Goal: Information Seeking & Learning: Learn about a topic

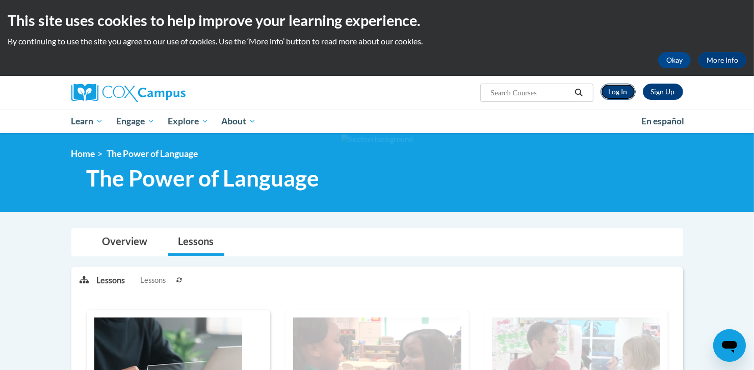
click at [614, 95] on link "Log In" at bounding box center [618, 92] width 35 height 16
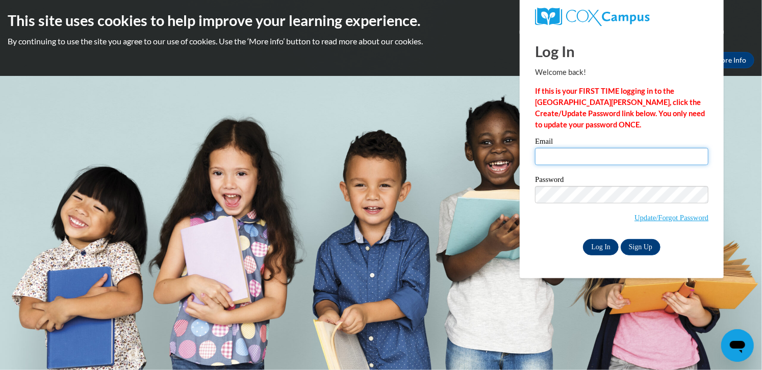
type input "btowner@lccaa.net"
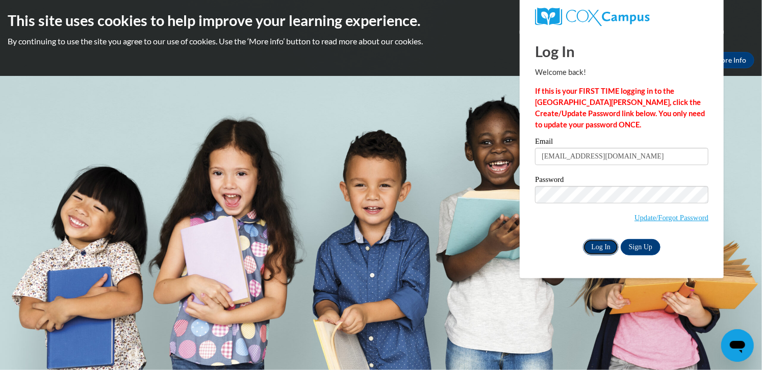
click at [606, 249] on input "Log In" at bounding box center [601, 247] width 36 height 16
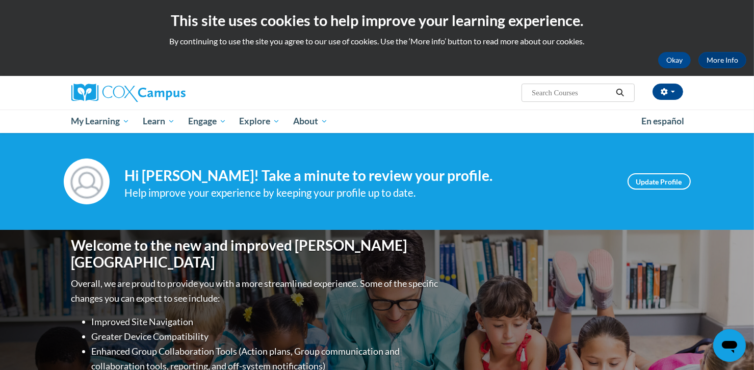
click at [529, 92] on span "Search Search..." at bounding box center [578, 93] width 113 height 18
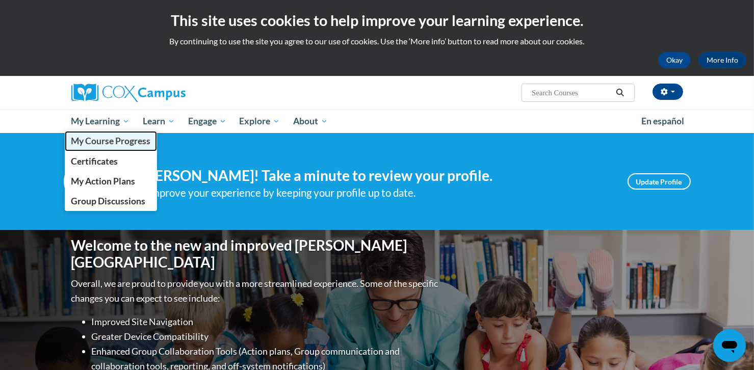
click at [97, 142] on span "My Course Progress" at bounding box center [111, 141] width 80 height 11
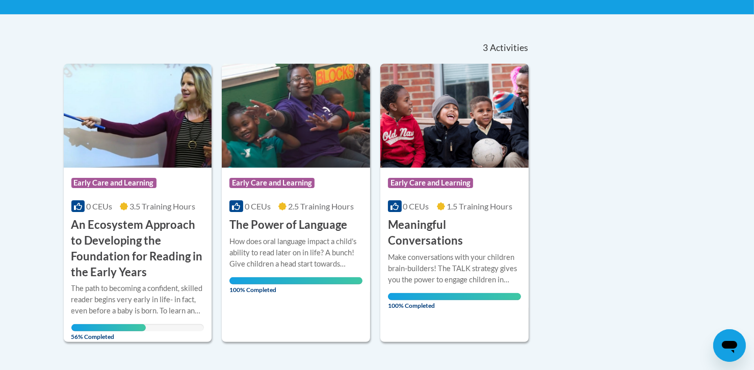
scroll to position [261, 0]
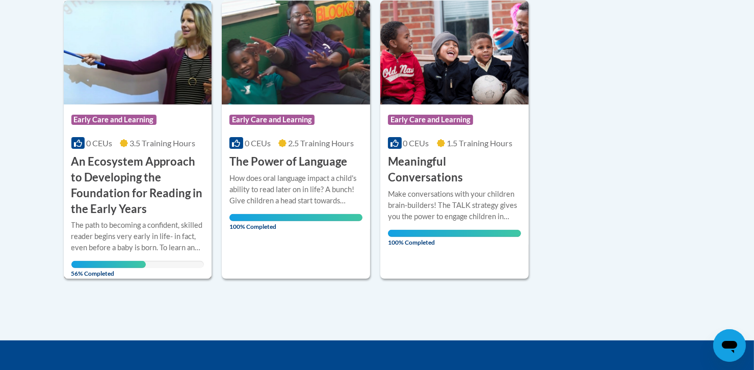
click at [101, 265] on span "56% Completed" at bounding box center [108, 269] width 74 height 16
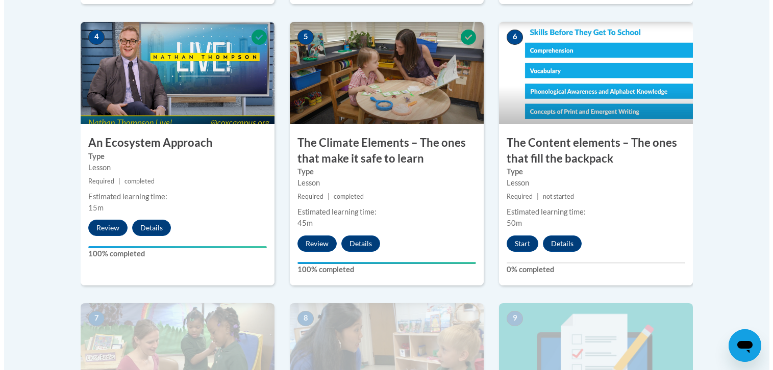
scroll to position [600, 0]
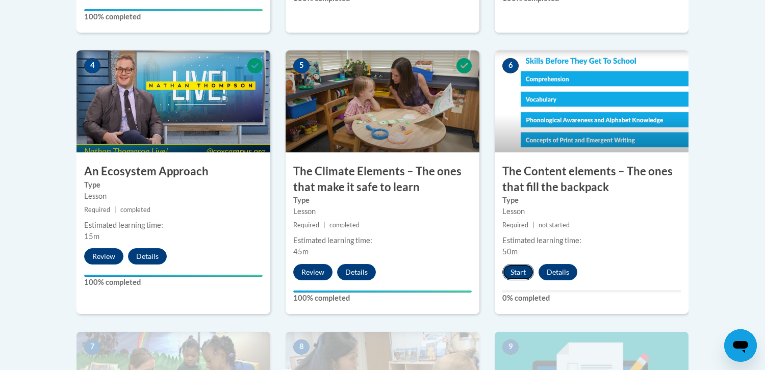
click at [514, 272] on button "Start" at bounding box center [518, 272] width 32 height 16
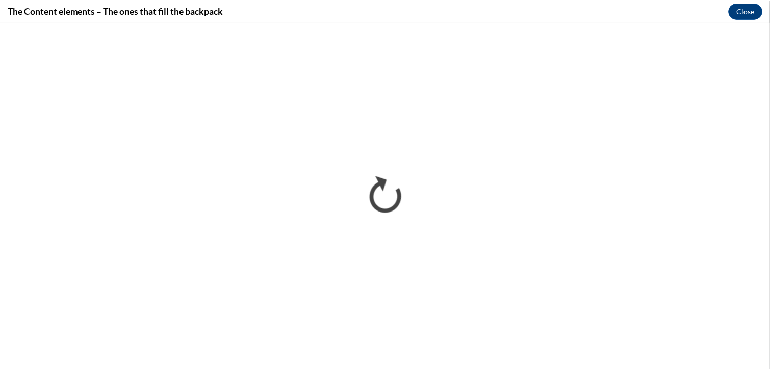
scroll to position [0, 0]
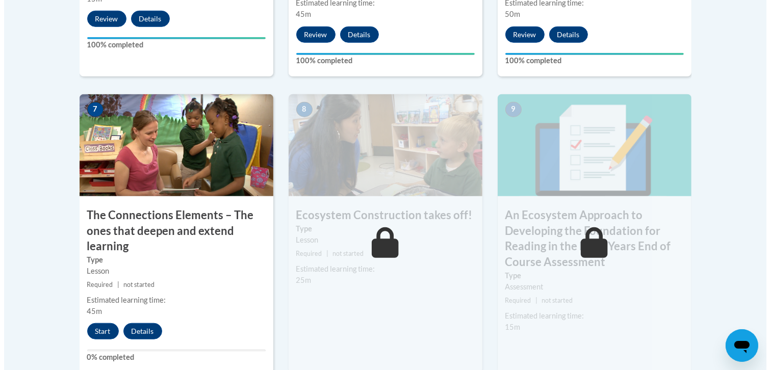
scroll to position [836, 0]
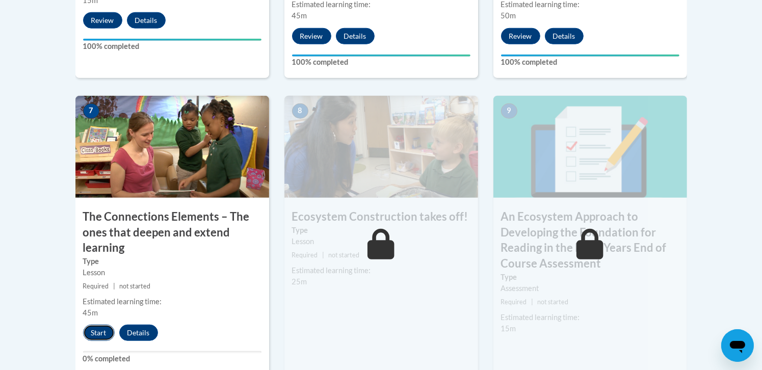
click at [95, 333] on button "Start" at bounding box center [99, 333] width 32 height 16
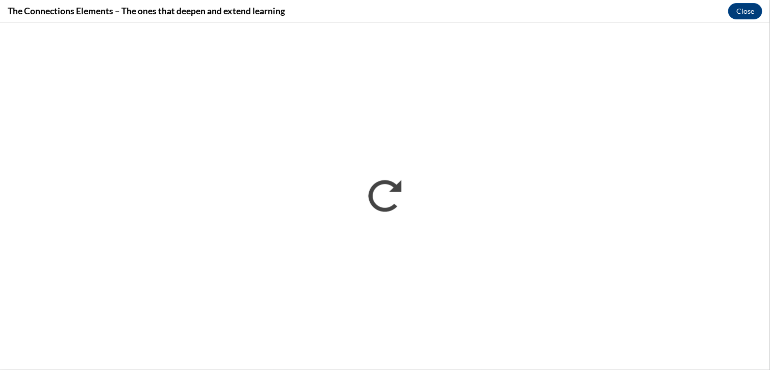
scroll to position [0, 0]
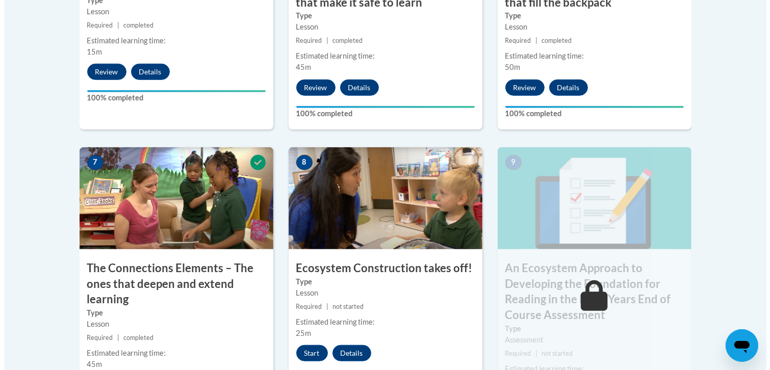
scroll to position [790, 0]
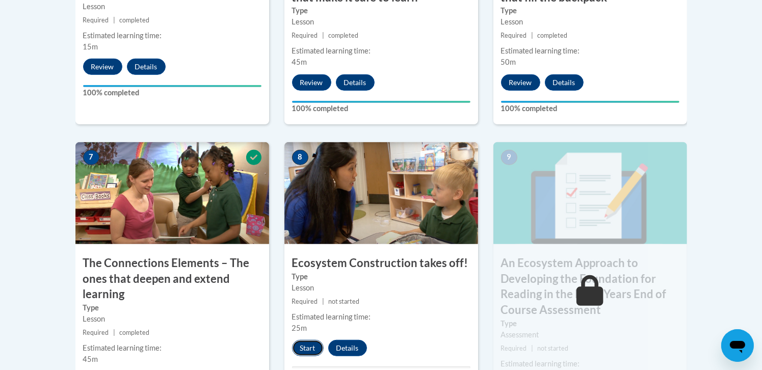
click at [305, 349] on button "Start" at bounding box center [308, 348] width 32 height 16
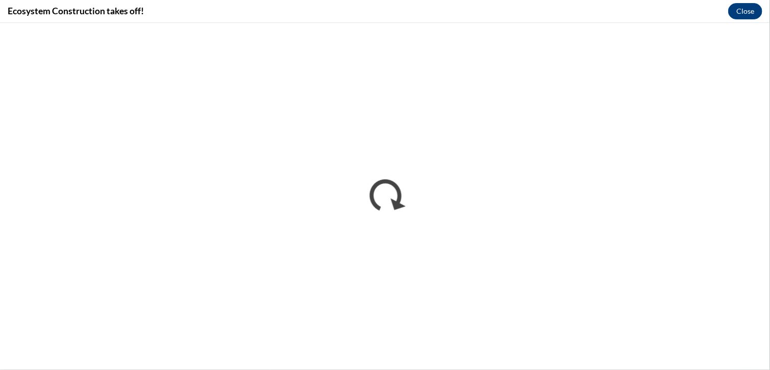
scroll to position [0, 0]
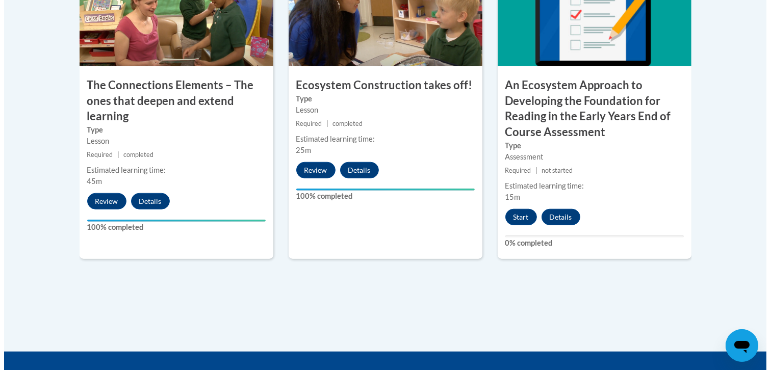
scroll to position [990, 0]
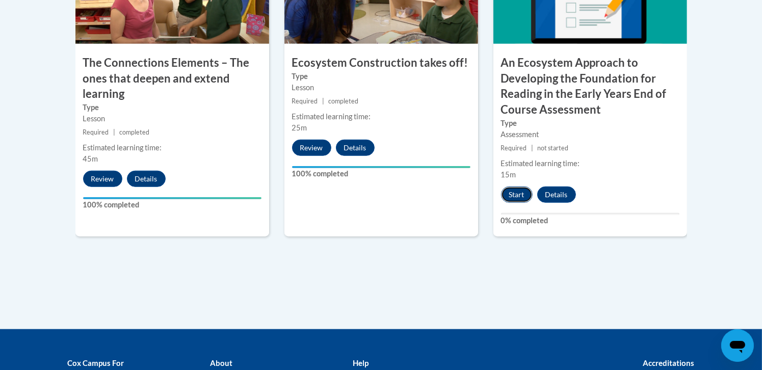
click at [516, 196] on button "Start" at bounding box center [517, 195] width 32 height 16
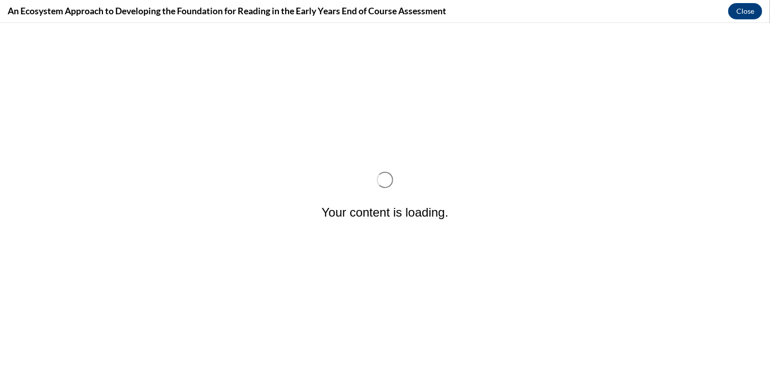
scroll to position [0, 0]
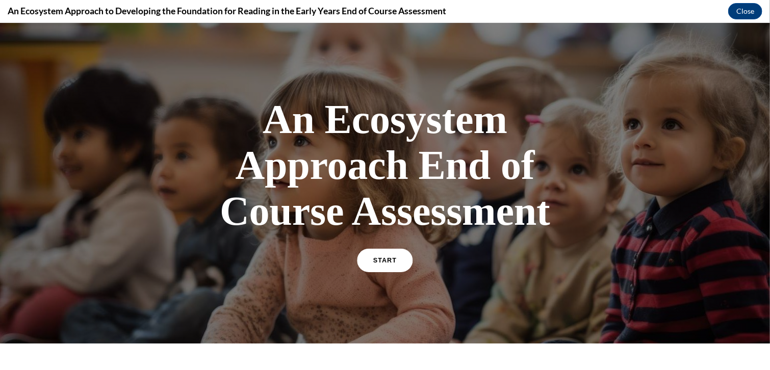
click at [382, 259] on span "START" at bounding box center [384, 261] width 23 height 8
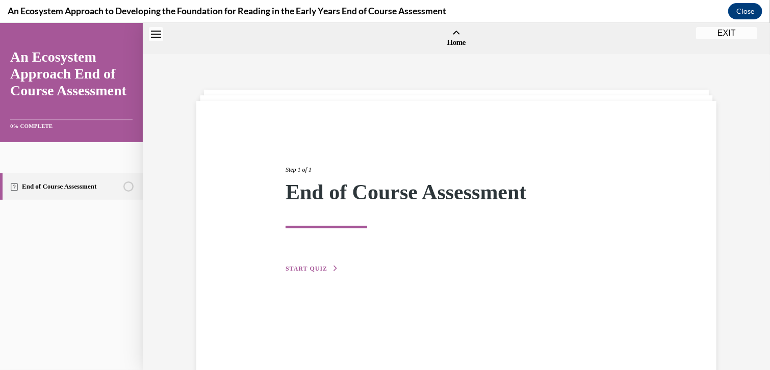
scroll to position [32, 0]
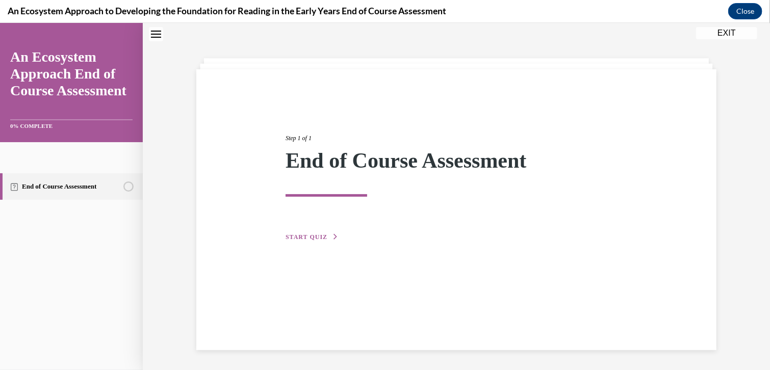
click at [298, 238] on span "START QUIZ" at bounding box center [307, 236] width 42 height 7
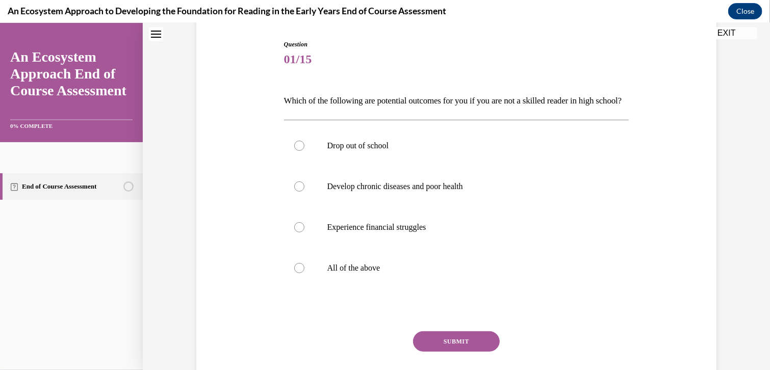
scroll to position [131, 0]
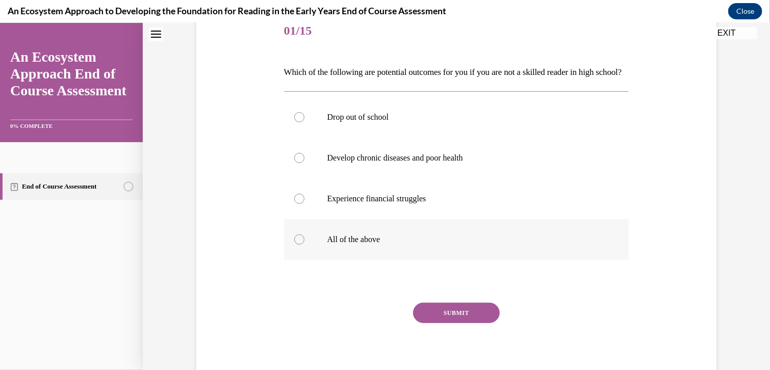
click at [297, 244] on div at bounding box center [299, 239] width 10 height 10
click at [297, 244] on input "All of the above" at bounding box center [299, 239] width 10 height 10
radio input "true"
click at [463, 323] on button "SUBMIT" at bounding box center [456, 312] width 87 height 20
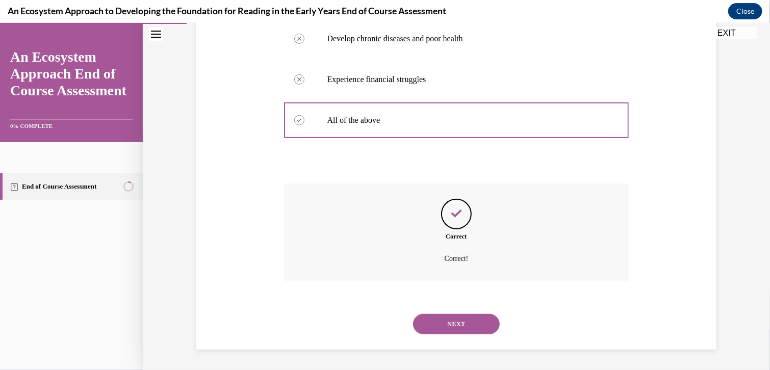
scroll to position [267, 0]
click at [450, 322] on button "NEXT" at bounding box center [456, 324] width 87 height 20
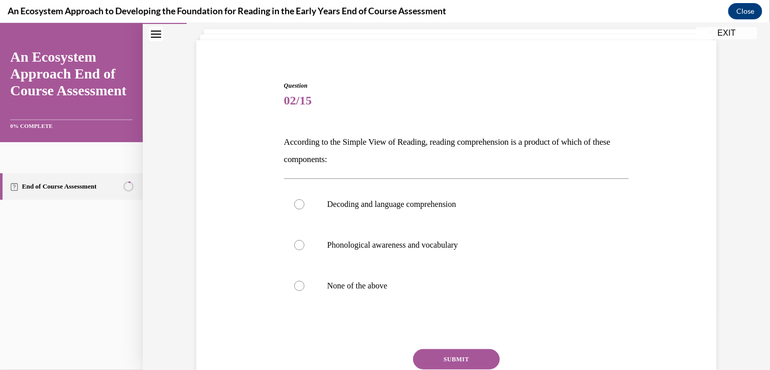
scroll to position [65, 0]
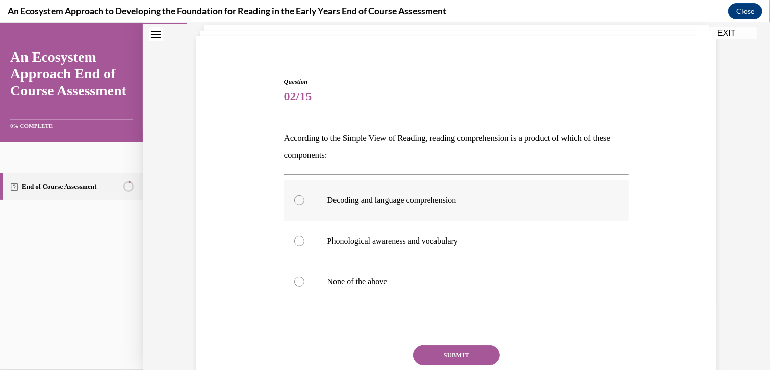
click at [295, 201] on div at bounding box center [299, 200] width 10 height 10
click at [295, 201] on input "Decoding and language comprehension" at bounding box center [299, 200] width 10 height 10
radio input "true"
click at [455, 355] on button "SUBMIT" at bounding box center [456, 355] width 87 height 20
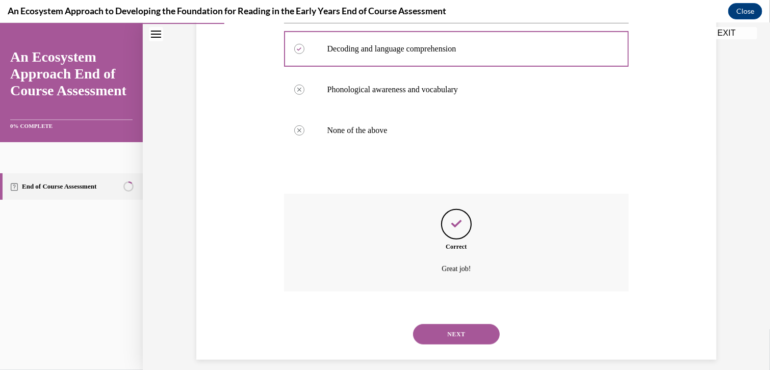
scroll to position [226, 0]
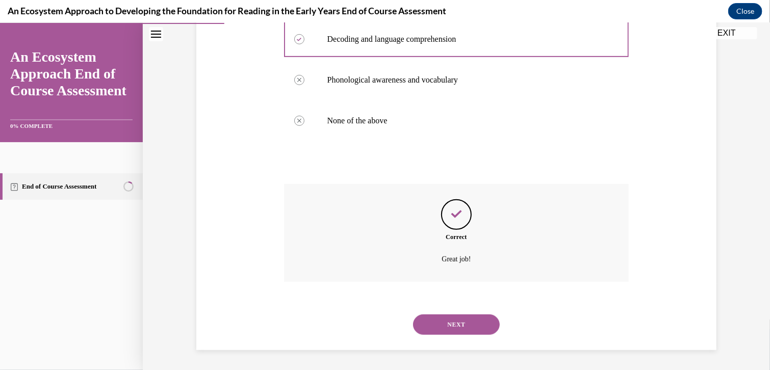
click at [456, 324] on button "NEXT" at bounding box center [456, 324] width 87 height 20
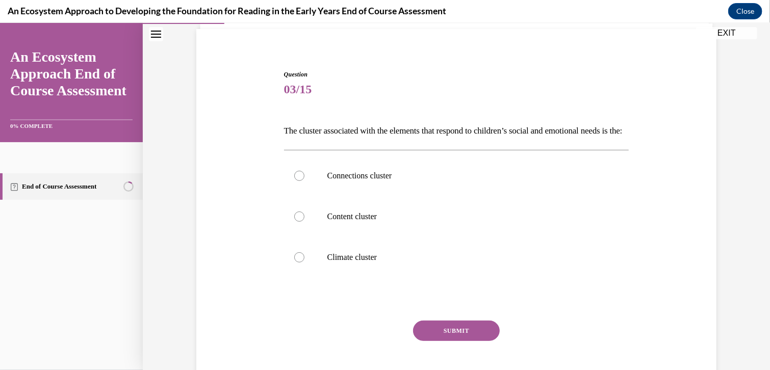
scroll to position [73, 0]
click at [294, 261] on div at bounding box center [299, 256] width 10 height 10
click at [294, 261] on input "Climate cluster" at bounding box center [299, 256] width 10 height 10
radio input "true"
click at [455, 340] on button "SUBMIT" at bounding box center [456, 329] width 87 height 20
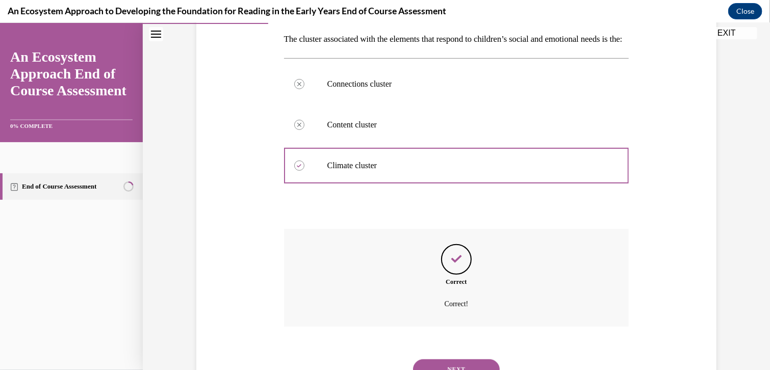
scroll to position [226, 0]
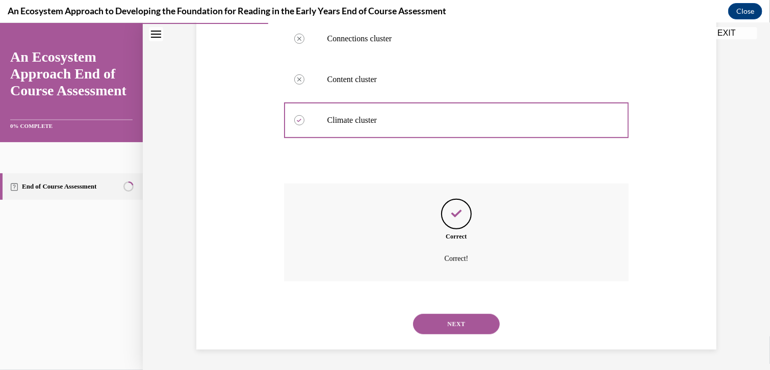
click at [458, 326] on button "NEXT" at bounding box center [456, 324] width 87 height 20
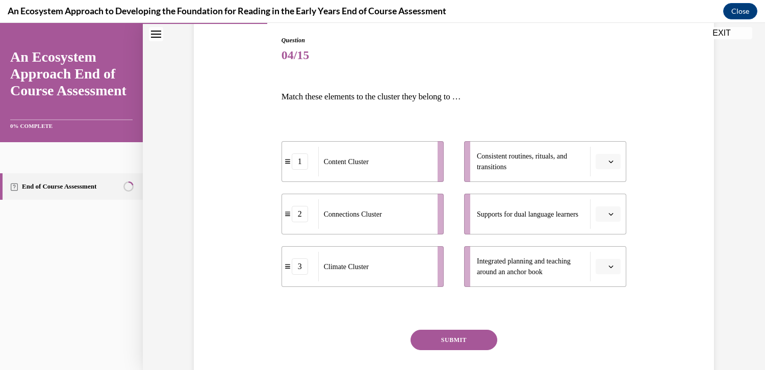
scroll to position [111, 0]
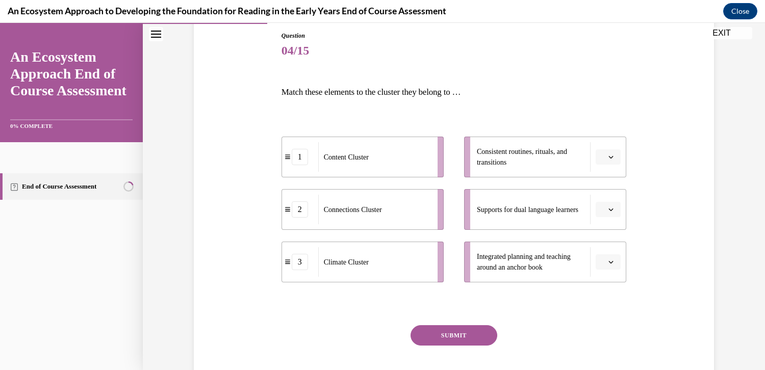
click at [609, 210] on icon "button" at bounding box center [611, 210] width 5 height 3
click at [604, 274] on div "2" at bounding box center [604, 273] width 26 height 20
click at [608, 157] on icon "button" at bounding box center [610, 157] width 5 height 5
click at [599, 220] on span "2" at bounding box center [601, 220] width 4 height 8
click at [609, 211] on icon "button" at bounding box center [610, 209] width 5 height 5
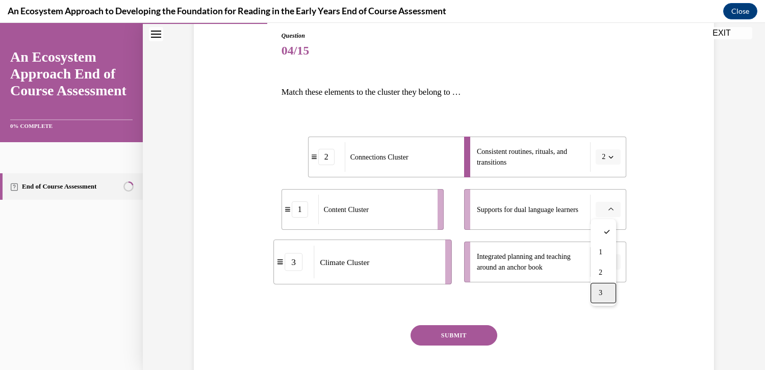
click at [603, 293] on div "3" at bounding box center [604, 293] width 26 height 20
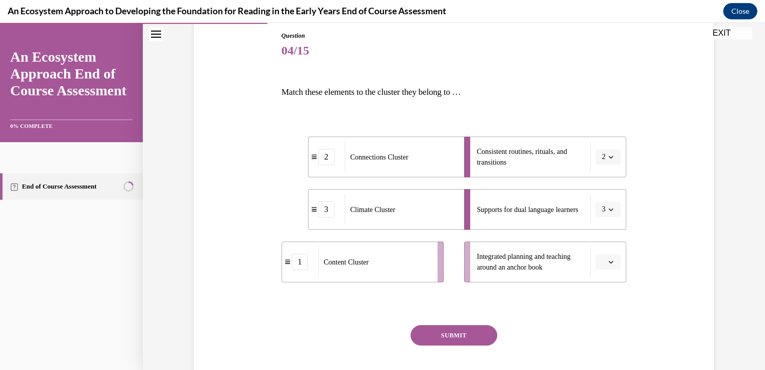
click at [608, 262] on icon "button" at bounding box center [610, 262] width 5 height 5
click at [600, 306] on span "1" at bounding box center [601, 305] width 4 height 8
click at [448, 337] on button "SUBMIT" at bounding box center [454, 335] width 87 height 20
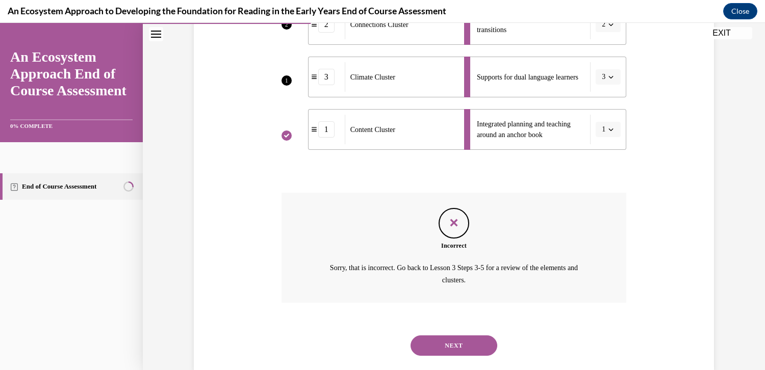
scroll to position [264, 0]
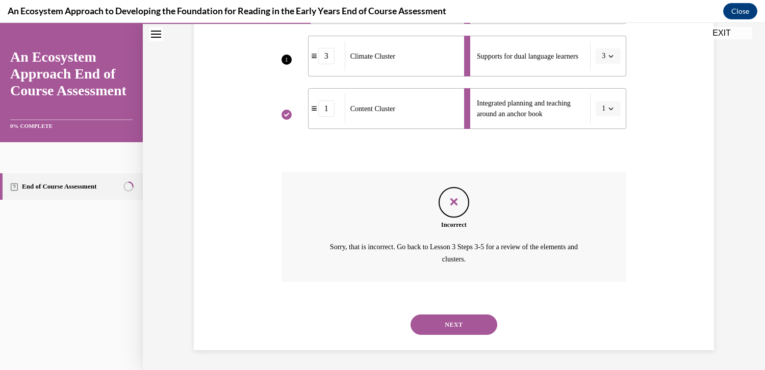
click at [454, 318] on button "NEXT" at bounding box center [454, 325] width 87 height 20
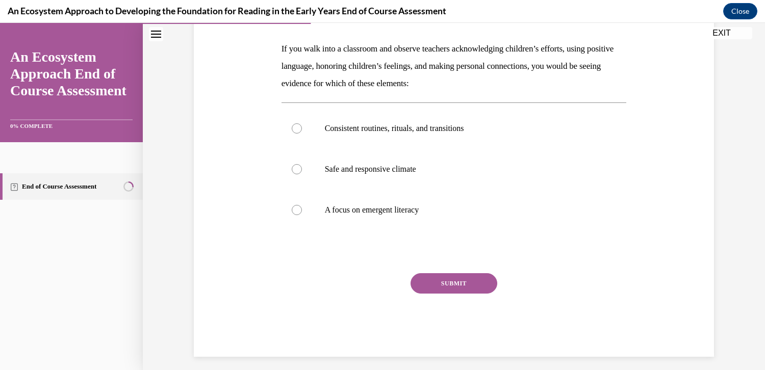
scroll to position [152, 0]
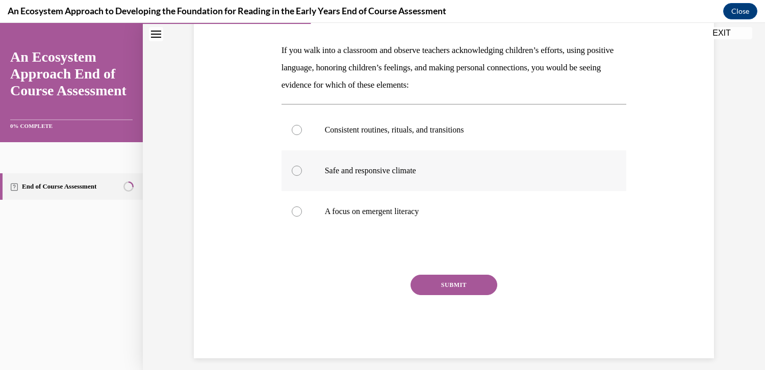
click at [292, 170] on div at bounding box center [297, 171] width 10 height 10
click at [292, 170] on input "Safe and responsive climate" at bounding box center [297, 171] width 10 height 10
radio input "true"
click at [450, 288] on button "SUBMIT" at bounding box center [454, 285] width 87 height 20
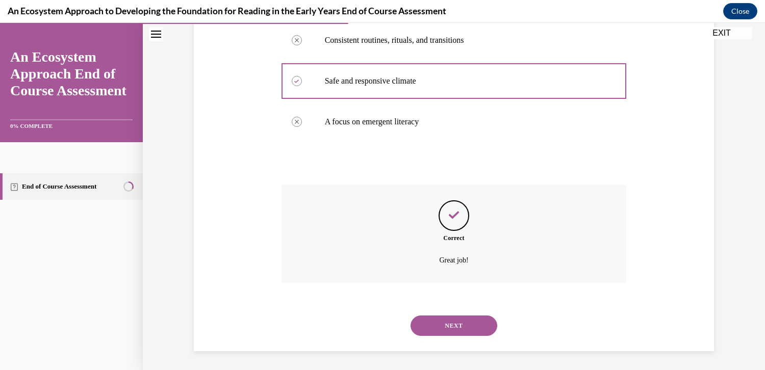
scroll to position [243, 0]
click at [447, 327] on button "NEXT" at bounding box center [454, 325] width 87 height 20
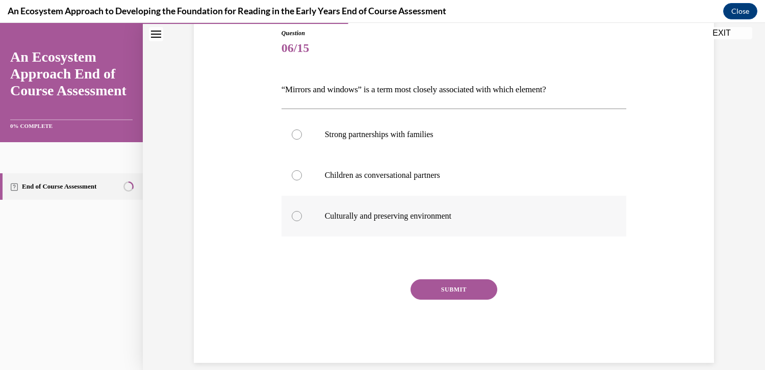
click at [292, 217] on div at bounding box center [297, 216] width 10 height 10
click at [292, 217] on input "Culturally and preserving environment" at bounding box center [297, 216] width 10 height 10
radio input "true"
click at [457, 294] on button "SUBMIT" at bounding box center [454, 289] width 87 height 20
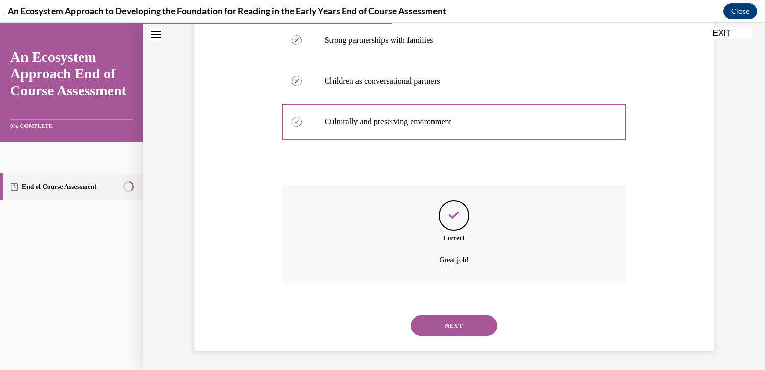
scroll to position [208, 0]
click at [449, 323] on button "NEXT" at bounding box center [454, 325] width 87 height 20
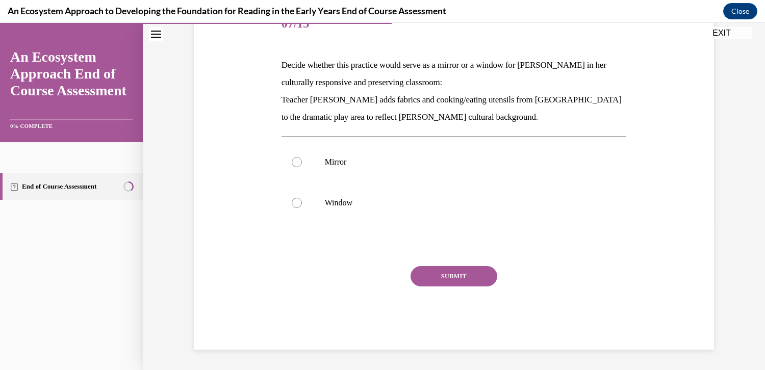
scroll to position [113, 0]
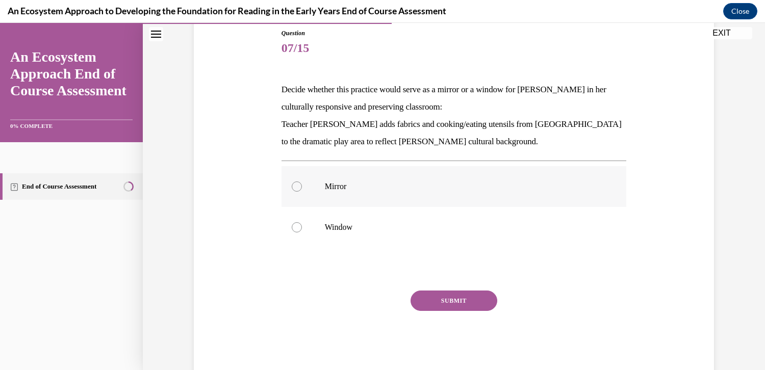
click at [292, 186] on div at bounding box center [297, 187] width 10 height 10
click at [292, 186] on input "Mirror" at bounding box center [297, 187] width 10 height 10
radio input "true"
click at [455, 303] on button "SUBMIT" at bounding box center [454, 301] width 87 height 20
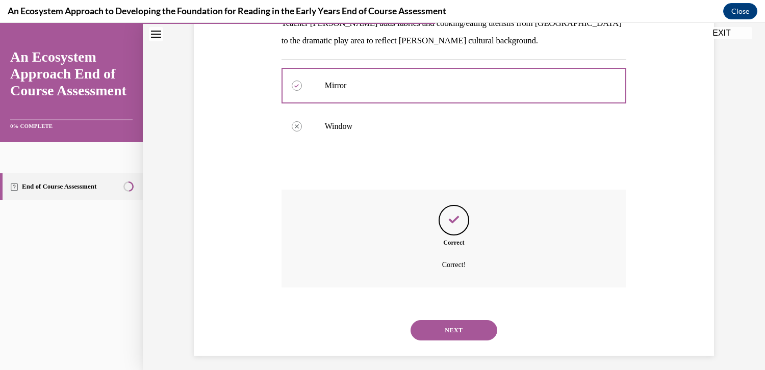
scroll to position [220, 0]
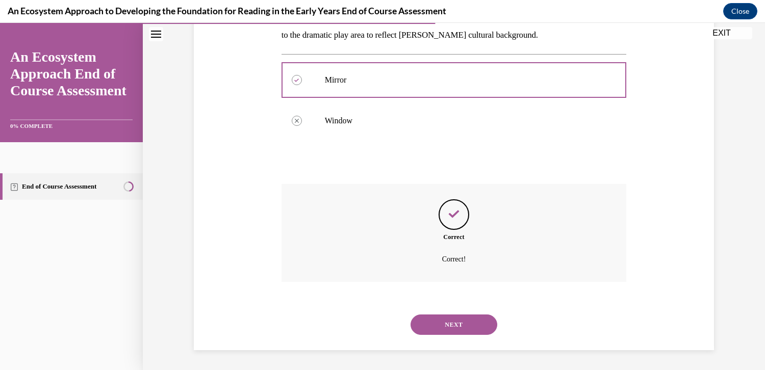
click at [452, 324] on button "NEXT" at bounding box center [454, 325] width 87 height 20
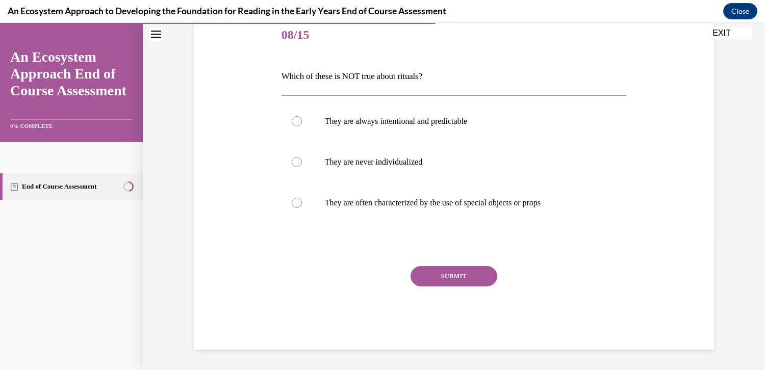
scroll to position [113, 0]
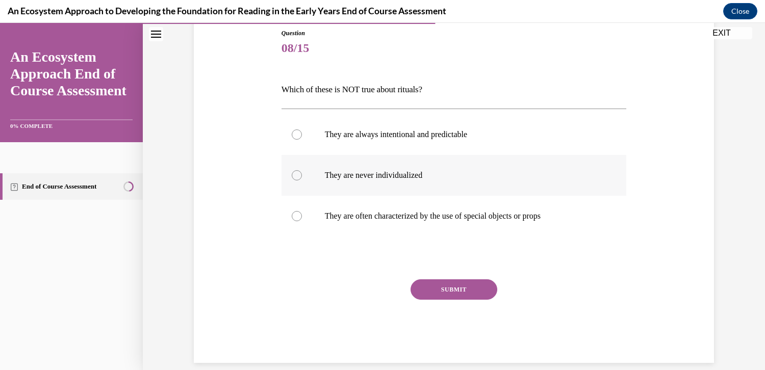
click at [292, 175] on div at bounding box center [297, 175] width 10 height 10
click at [292, 175] on input "They are never individualized" at bounding box center [297, 175] width 10 height 10
radio input "true"
click at [450, 290] on button "SUBMIT" at bounding box center [454, 289] width 87 height 20
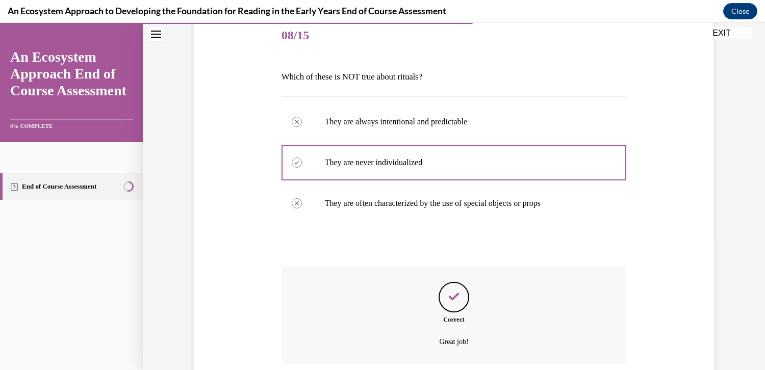
scroll to position [208, 0]
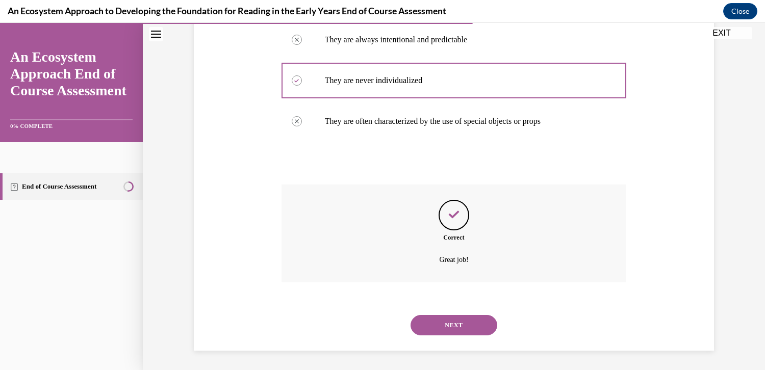
click at [453, 326] on button "NEXT" at bounding box center [454, 325] width 87 height 20
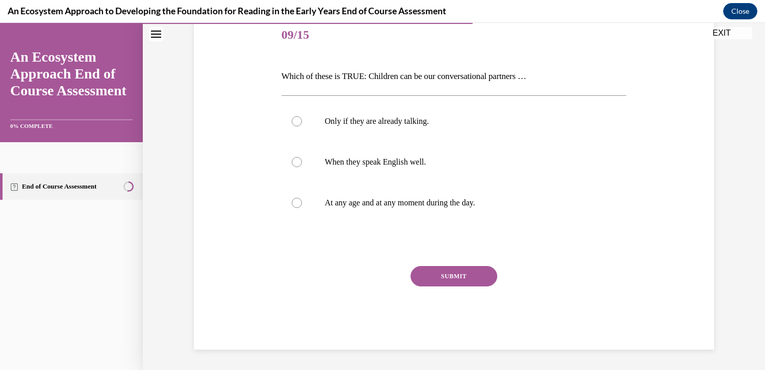
scroll to position [113, 0]
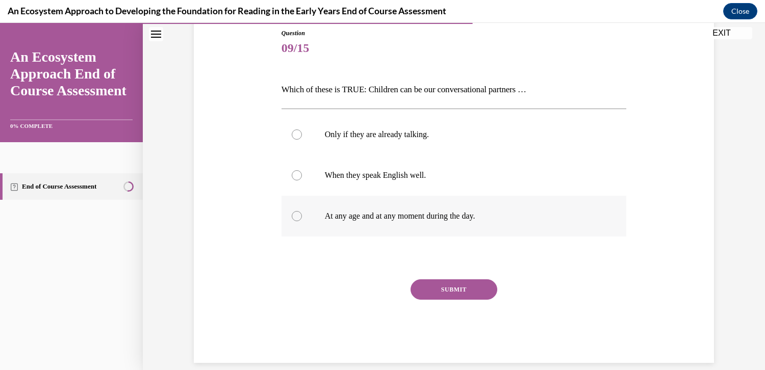
click at [292, 216] on div at bounding box center [297, 216] width 10 height 10
click at [292, 216] on input "At any age and at any moment during the day." at bounding box center [297, 216] width 10 height 10
radio input "true"
click at [450, 288] on button "SUBMIT" at bounding box center [454, 289] width 87 height 20
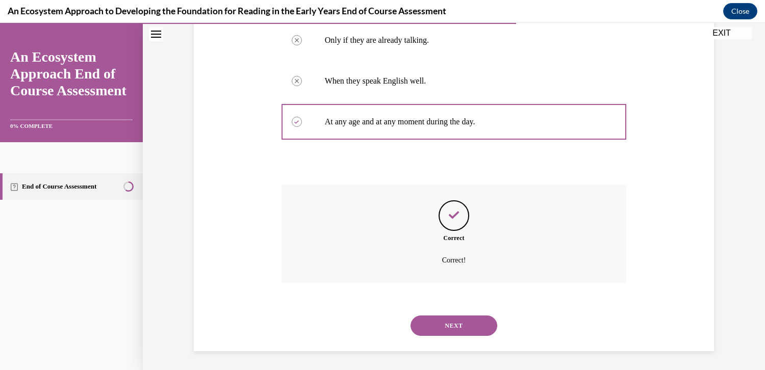
scroll to position [208, 0]
click at [449, 325] on button "NEXT" at bounding box center [454, 325] width 87 height 20
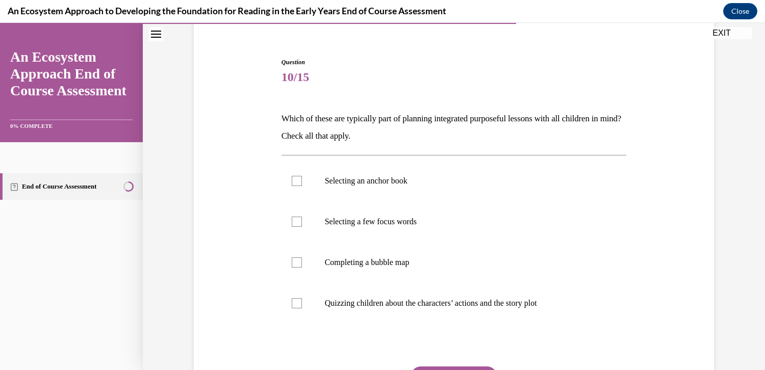
scroll to position [85, 0]
click at [292, 301] on div at bounding box center [297, 302] width 10 height 10
click at [292, 301] on input "Quizzing children about the characters’ actions and the story plot" at bounding box center [297, 302] width 10 height 10
checkbox input "true"
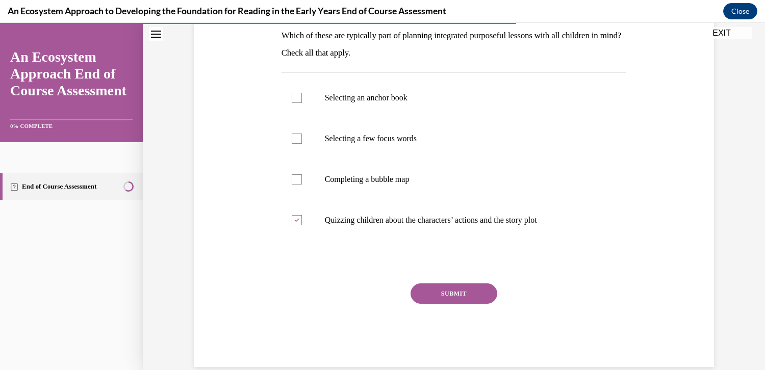
scroll to position [172, 0]
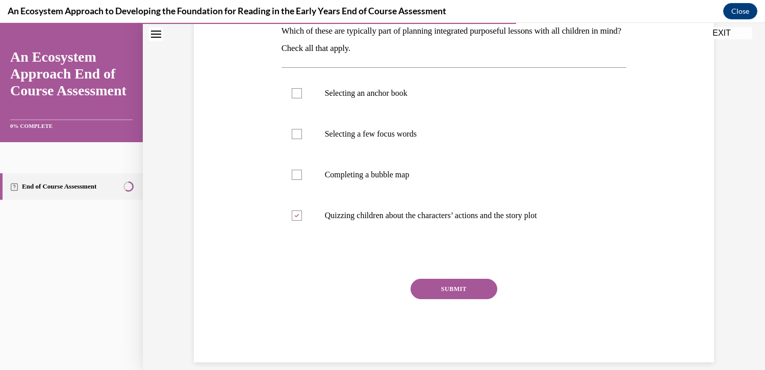
click at [449, 288] on button "SUBMIT" at bounding box center [454, 289] width 87 height 20
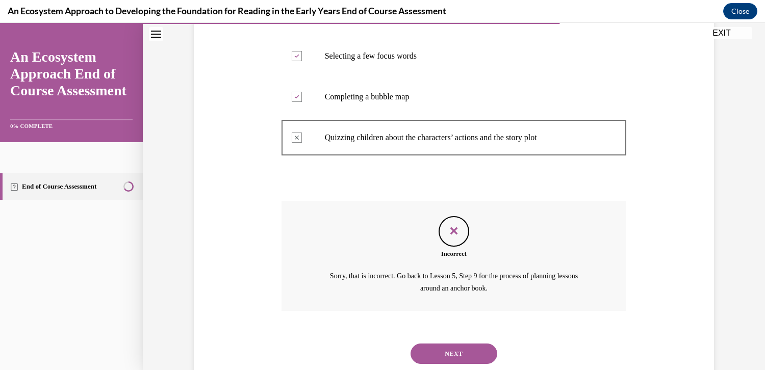
scroll to position [279, 0]
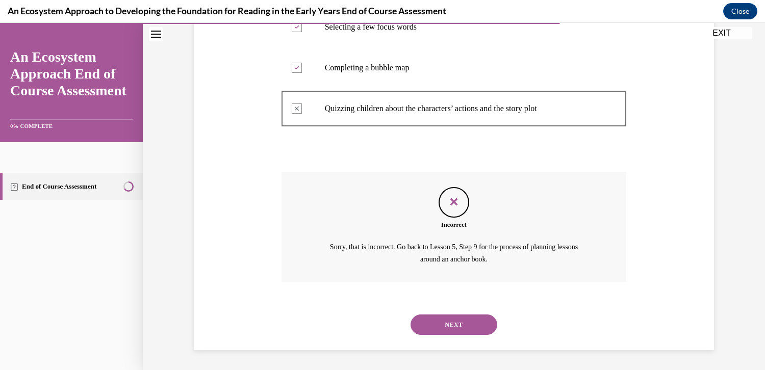
click at [458, 321] on button "NEXT" at bounding box center [454, 325] width 87 height 20
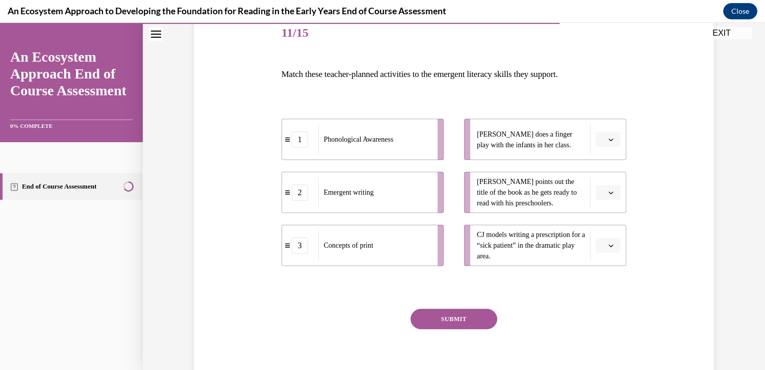
scroll to position [129, 0]
click at [613, 138] on button "button" at bounding box center [608, 139] width 25 height 15
click at [604, 200] on div "2" at bounding box center [604, 203] width 26 height 20
click at [609, 140] on icon "button" at bounding box center [611, 140] width 5 height 3
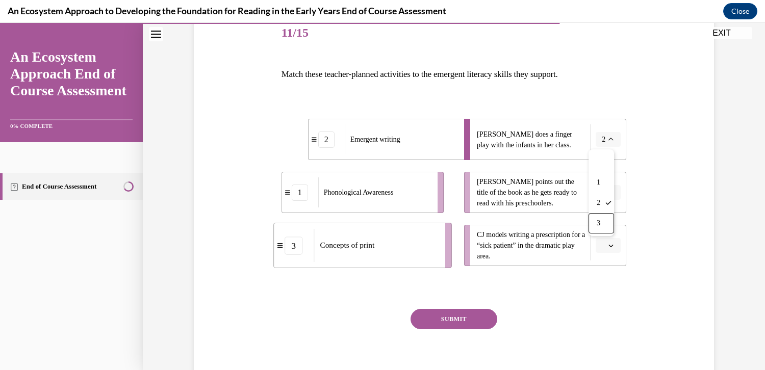
click at [687, 202] on div "Question 11/15 Match these teacher-planned activities to the emergent literacy …" at bounding box center [453, 188] width 525 height 410
click at [609, 192] on icon "button" at bounding box center [611, 193] width 5 height 3
click at [608, 190] on icon "button" at bounding box center [610, 193] width 5 height 6
click at [608, 190] on icon "button" at bounding box center [610, 192] width 5 height 5
click at [603, 275] on div "3" at bounding box center [604, 276] width 26 height 20
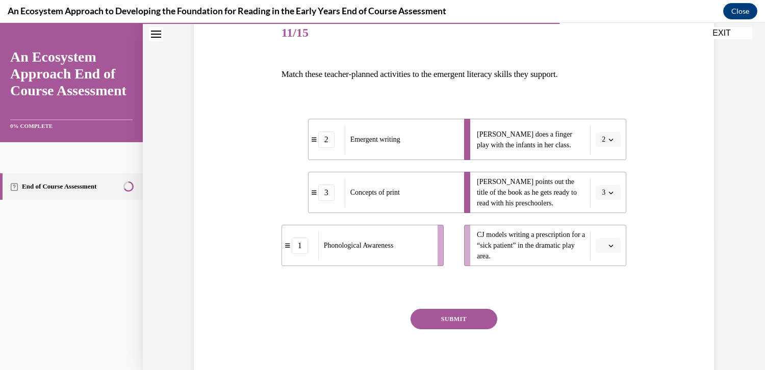
click at [609, 245] on icon "button" at bounding box center [610, 245] width 5 height 5
click at [608, 244] on icon "button" at bounding box center [610, 246] width 5 height 6
click at [610, 245] on icon "button" at bounding box center [610, 245] width 5 height 5
click at [608, 244] on icon "button" at bounding box center [610, 246] width 5 height 6
click at [612, 246] on button "button" at bounding box center [608, 245] width 25 height 15
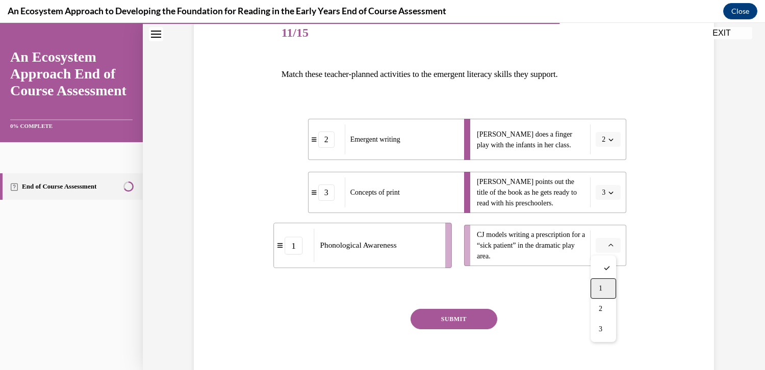
click at [601, 287] on span "1" at bounding box center [601, 289] width 4 height 8
click at [322, 145] on div "2" at bounding box center [326, 140] width 16 height 16
click at [459, 317] on button "SUBMIT" at bounding box center [454, 319] width 87 height 20
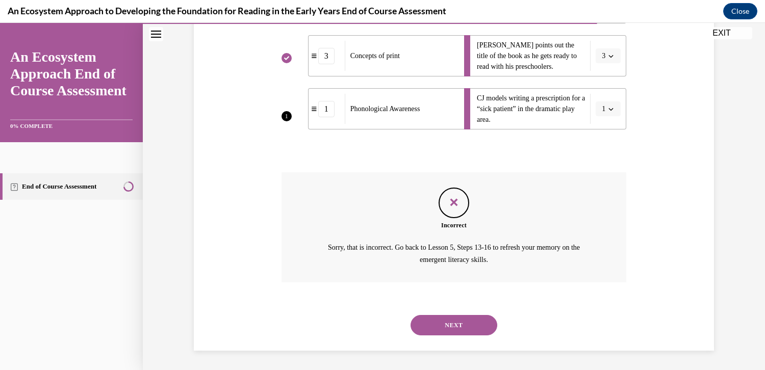
scroll to position [159, 0]
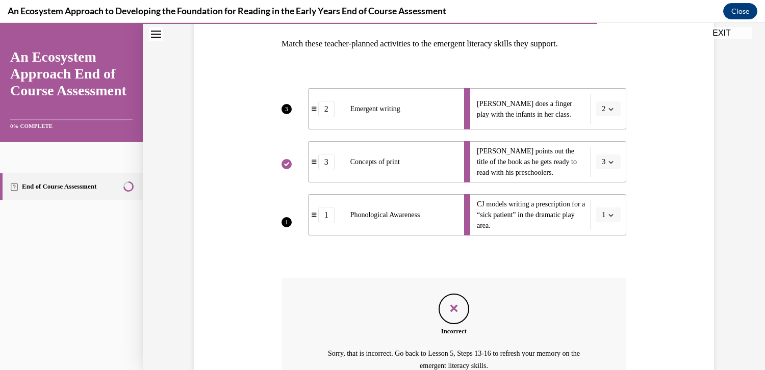
drag, startPoint x: 745, startPoint y: 198, endPoint x: 747, endPoint y: 242, distance: 43.9
click at [747, 242] on div "Question 11/15 Match these teacher-planned activities to the emergent literacy …" at bounding box center [454, 186] width 622 height 581
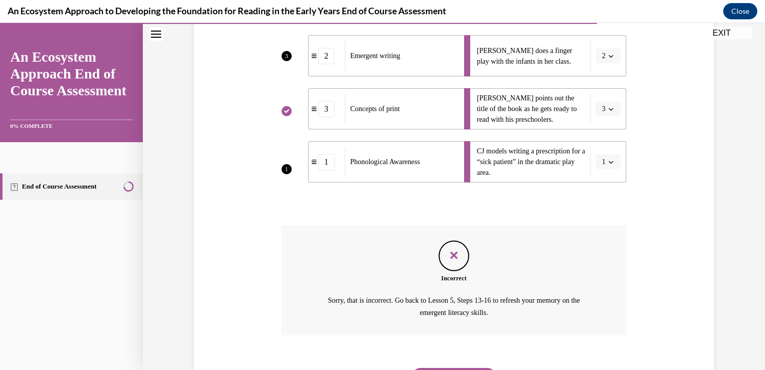
scroll to position [265, 0]
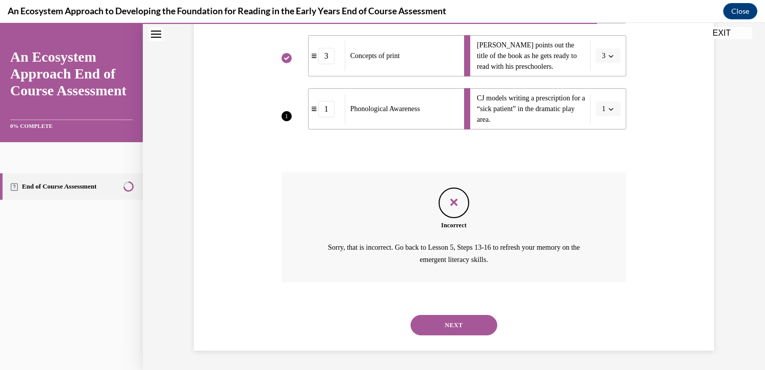
click at [457, 327] on button "NEXT" at bounding box center [454, 325] width 87 height 20
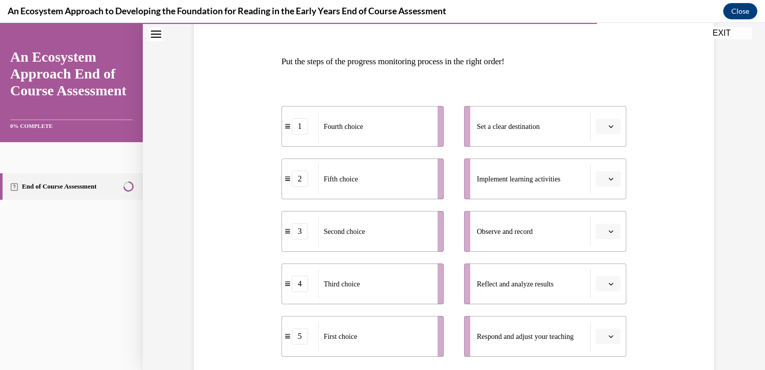
scroll to position [142, 0]
click at [609, 284] on icon "button" at bounding box center [611, 283] width 5 height 3
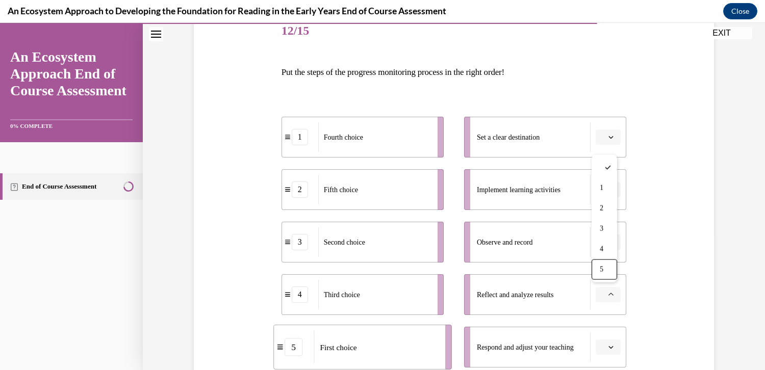
scroll to position [133, 0]
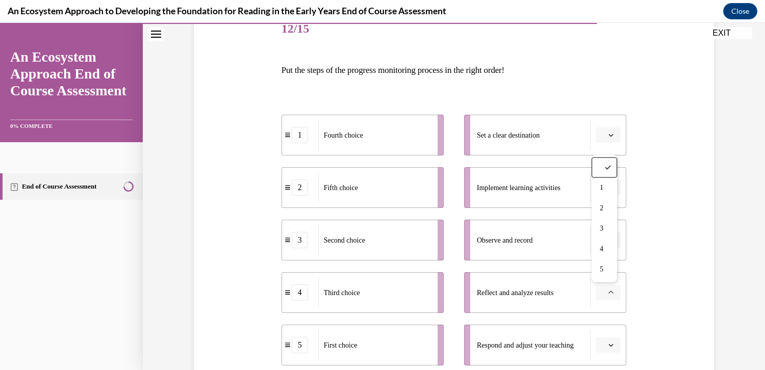
click at [608, 135] on icon "button" at bounding box center [610, 135] width 5 height 5
click at [601, 196] on span "2" at bounding box center [601, 198] width 4 height 8
click at [609, 188] on icon "button" at bounding box center [610, 187] width 5 height 5
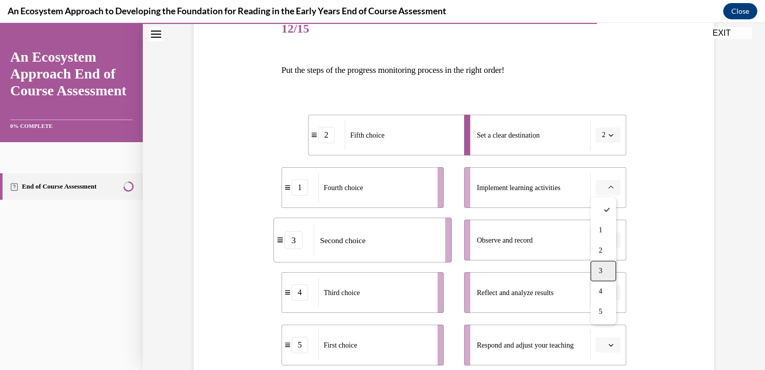
click at [602, 272] on span "3" at bounding box center [601, 271] width 4 height 8
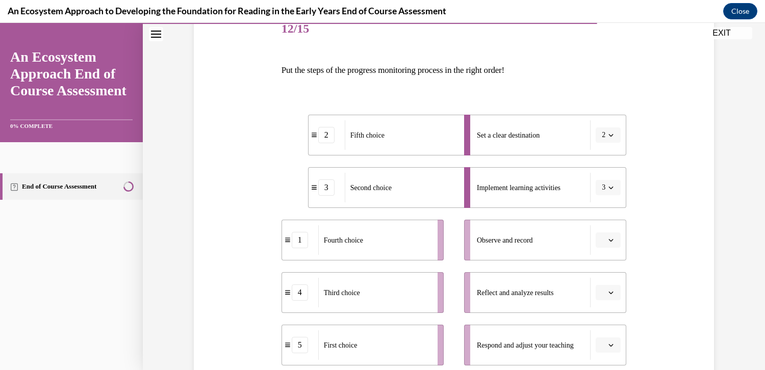
click at [608, 239] on icon "button" at bounding box center [610, 240] width 5 height 5
click at [604, 199] on div "4" at bounding box center [604, 197] width 26 height 20
click at [608, 296] on button "button" at bounding box center [608, 292] width 25 height 15
click at [608, 290] on icon "button" at bounding box center [610, 293] width 5 height 6
click at [608, 292] on icon "button" at bounding box center [610, 292] width 5 height 5
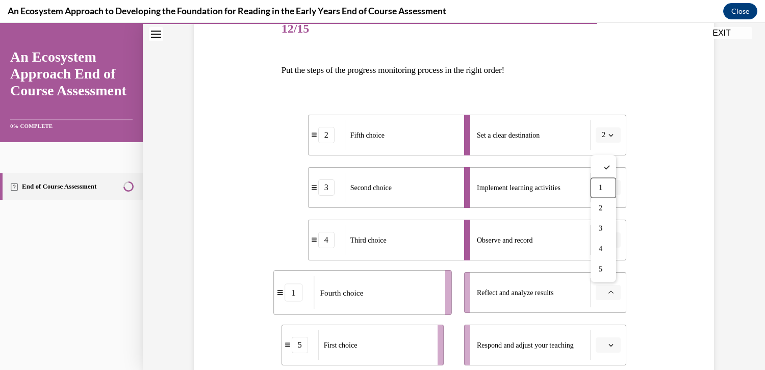
click at [598, 186] on div "1" at bounding box center [604, 188] width 26 height 20
click at [608, 343] on icon "button" at bounding box center [610, 345] width 5 height 5
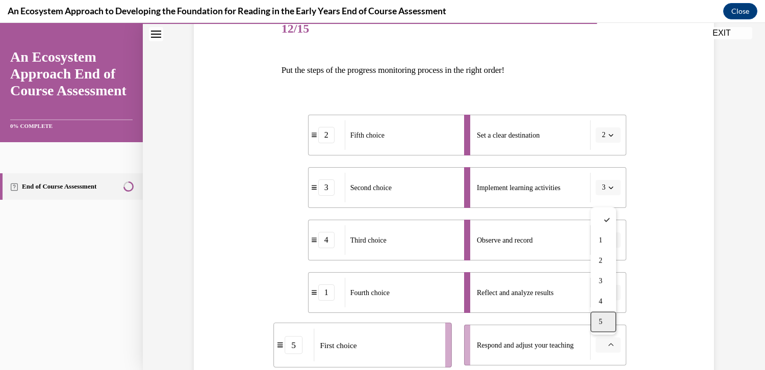
click at [602, 324] on span "5" at bounding box center [601, 322] width 4 height 8
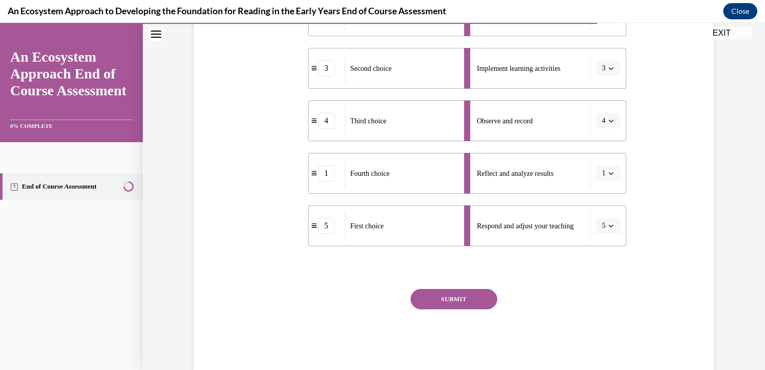
scroll to position [260, 0]
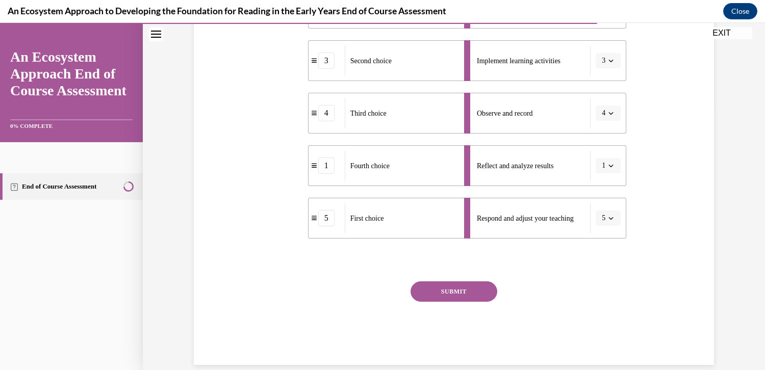
click at [457, 293] on button "SUBMIT" at bounding box center [454, 292] width 87 height 20
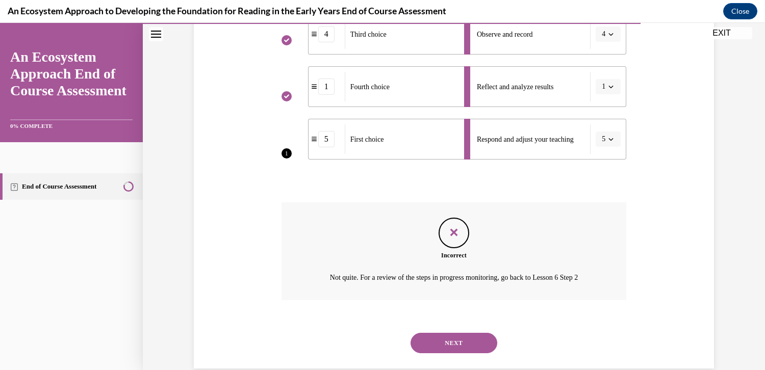
scroll to position [357, 0]
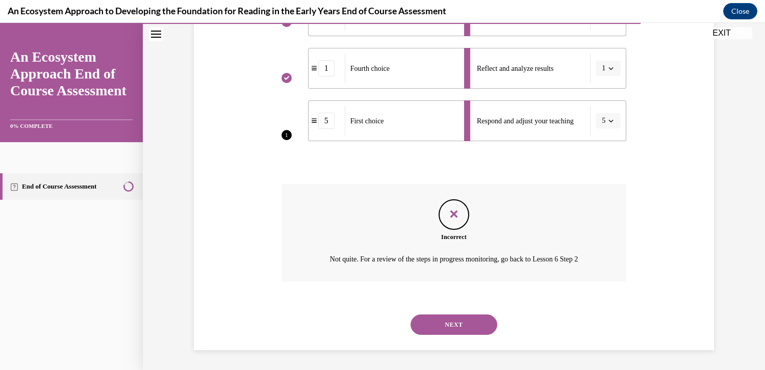
click at [460, 325] on button "NEXT" at bounding box center [454, 325] width 87 height 20
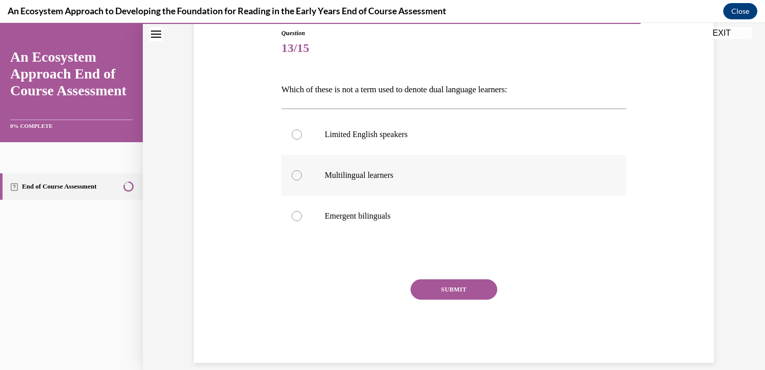
scroll to position [126, 0]
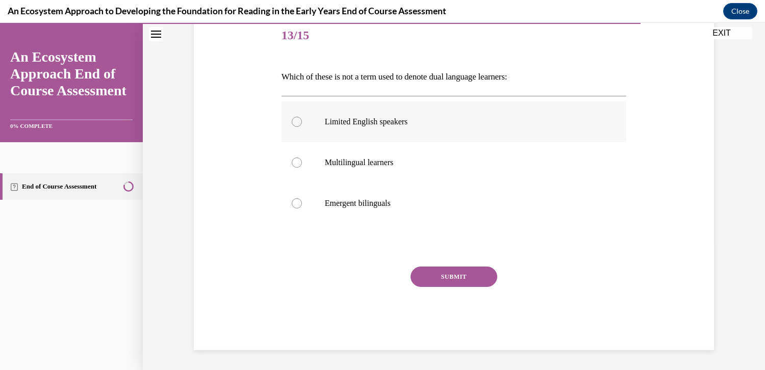
click at [293, 120] on div at bounding box center [297, 122] width 10 height 10
click at [293, 120] on input "Limited English speakers" at bounding box center [297, 122] width 10 height 10
radio input "true"
click at [453, 263] on div "Question 13/15 Which of these is not a term used to denote dual language learne…" at bounding box center [454, 183] width 345 height 335
click at [450, 276] on button "SUBMIT" at bounding box center [454, 277] width 87 height 20
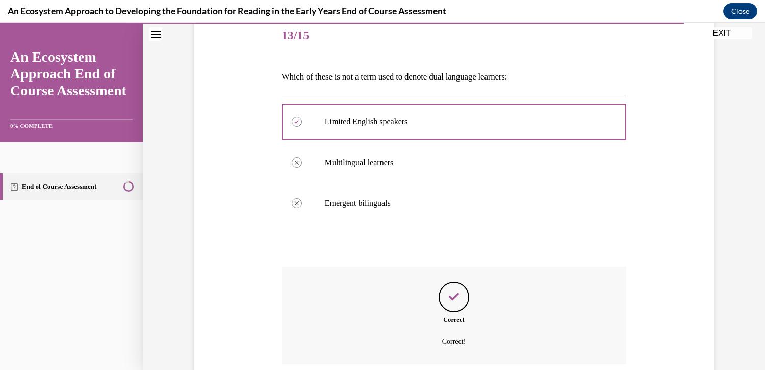
scroll to position [208, 0]
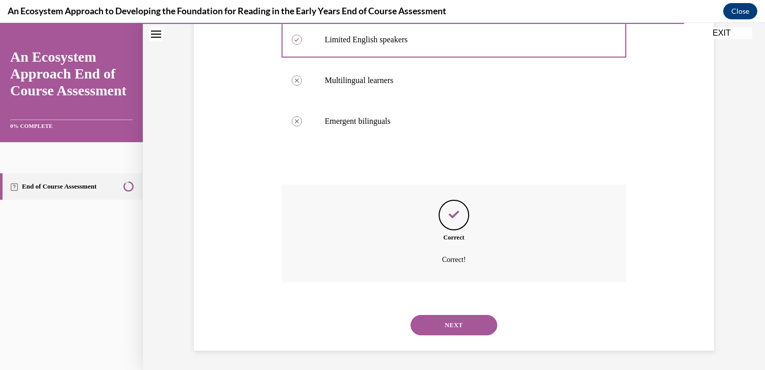
click at [450, 323] on button "NEXT" at bounding box center [454, 325] width 87 height 20
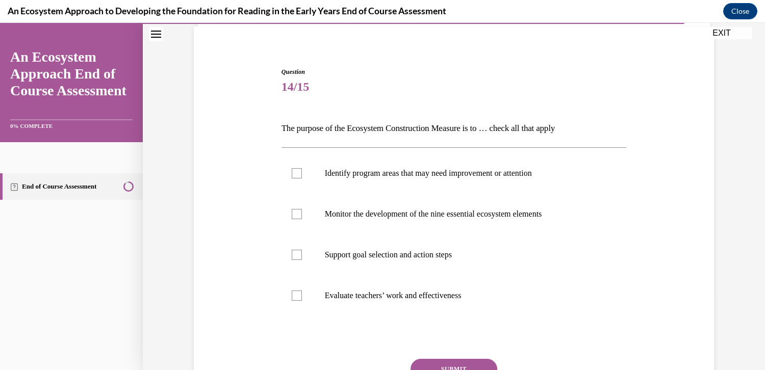
scroll to position [78, 0]
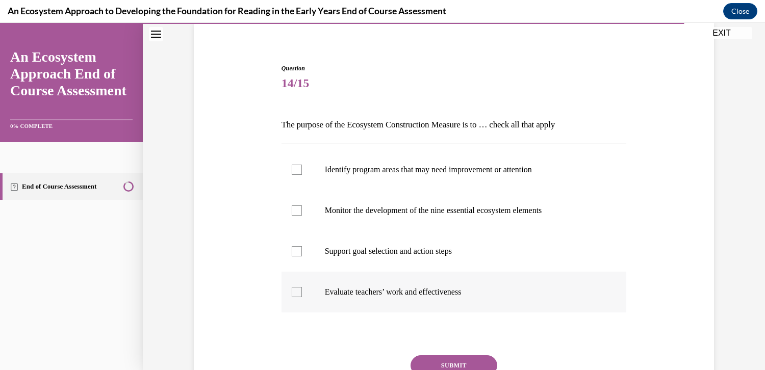
click at [292, 294] on div at bounding box center [297, 292] width 10 height 10
click at [292, 294] on input "Evaluate teachers’ work and effectiveness" at bounding box center [297, 292] width 10 height 10
checkbox input "true"
click at [453, 362] on button "SUBMIT" at bounding box center [454, 365] width 87 height 20
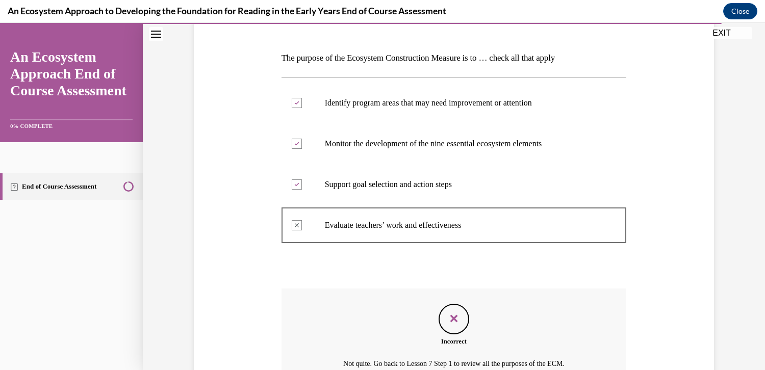
scroll to position [249, 0]
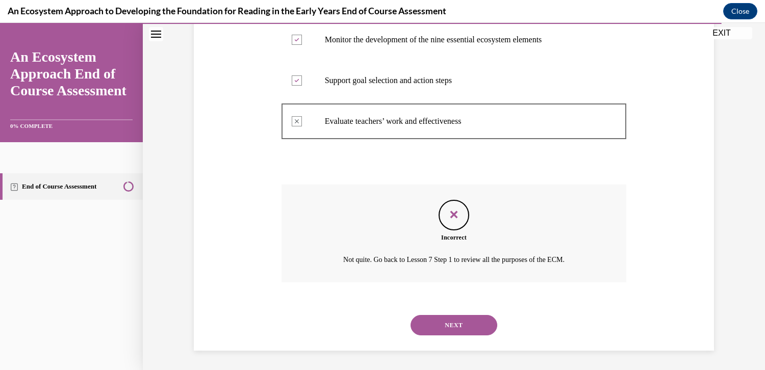
click at [451, 323] on button "NEXT" at bounding box center [454, 325] width 87 height 20
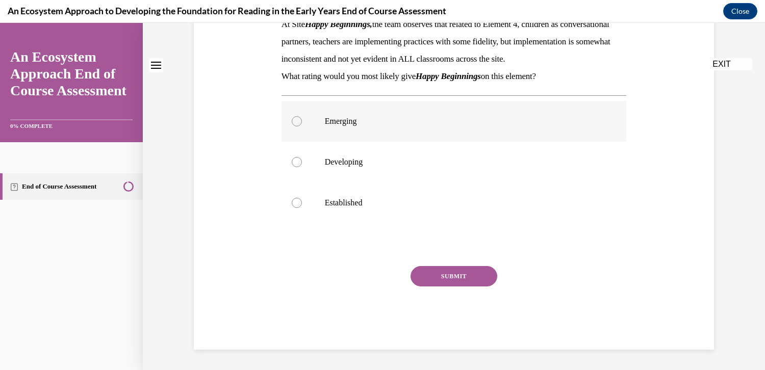
scroll to position [0, 0]
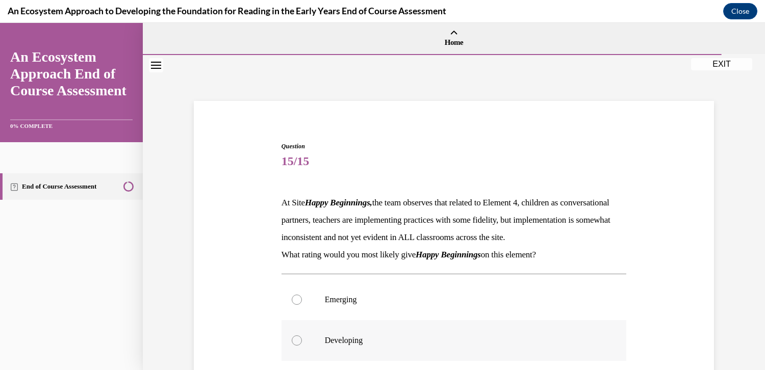
click at [292, 346] on div at bounding box center [297, 341] width 10 height 10
click at [292, 346] on input "Developing" at bounding box center [297, 341] width 10 height 10
radio input "true"
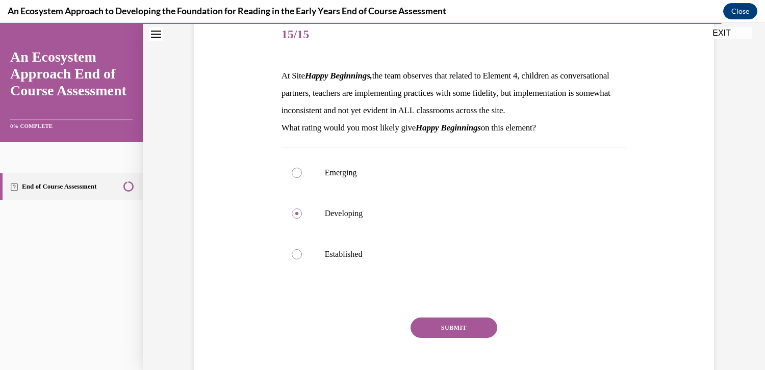
scroll to position [137, 0]
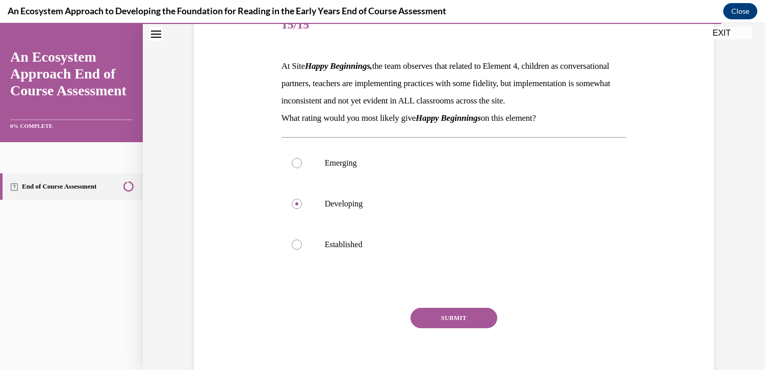
click at [449, 328] on button "SUBMIT" at bounding box center [454, 318] width 87 height 20
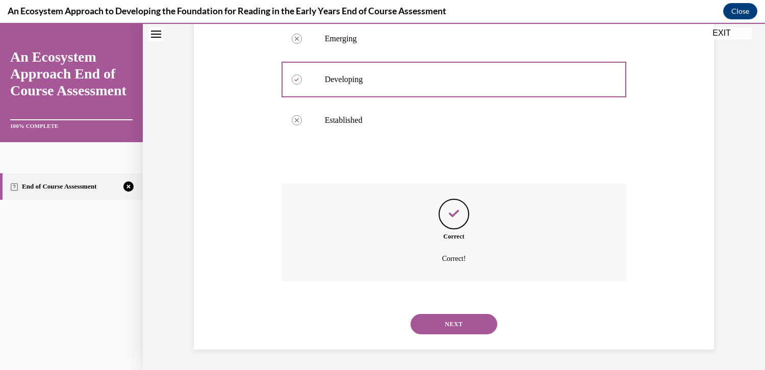
scroll to position [277, 0]
click at [452, 328] on button "NEXT" at bounding box center [454, 324] width 87 height 20
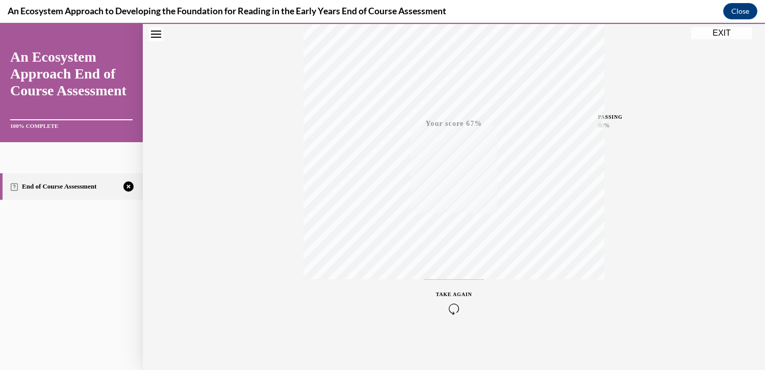
scroll to position [175, 0]
click at [449, 304] on icon "button" at bounding box center [454, 308] width 36 height 11
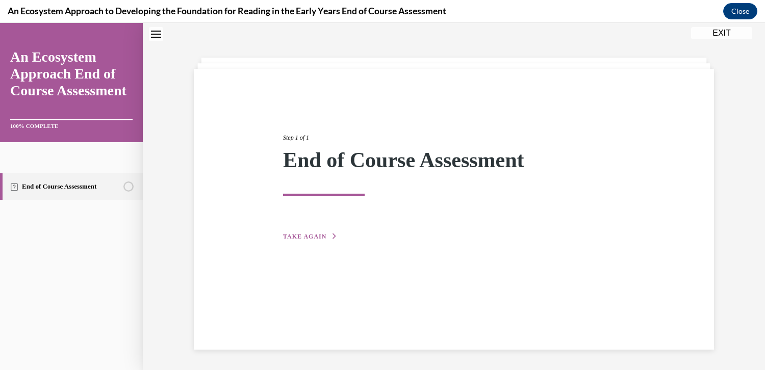
scroll to position [32, 0]
click at [294, 236] on span "TAKE AGAIN" at bounding box center [304, 236] width 43 height 7
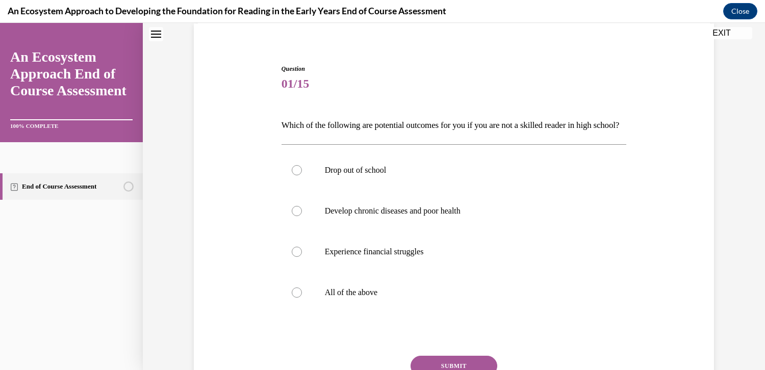
scroll to position [81, 0]
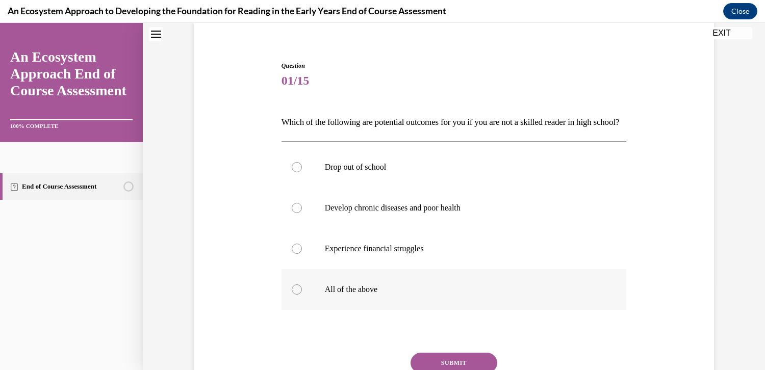
click at [292, 295] on div at bounding box center [297, 290] width 10 height 10
click at [292, 295] on input "All of the above" at bounding box center [297, 290] width 10 height 10
radio input "true"
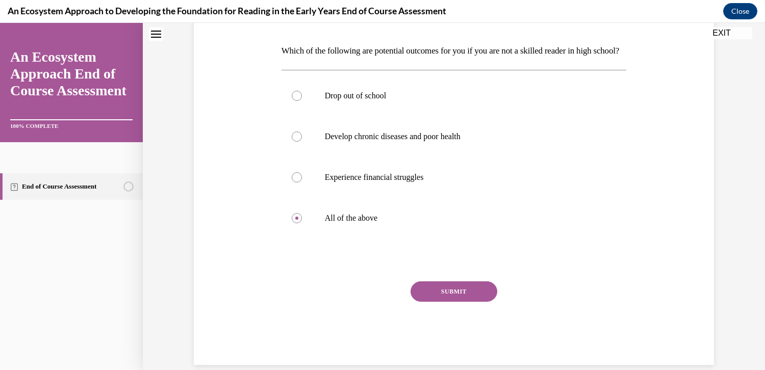
scroll to position [184, 0]
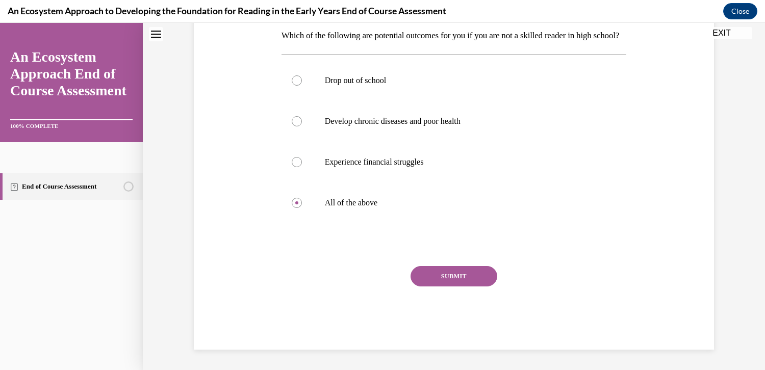
click at [453, 275] on button "SUBMIT" at bounding box center [454, 276] width 87 height 20
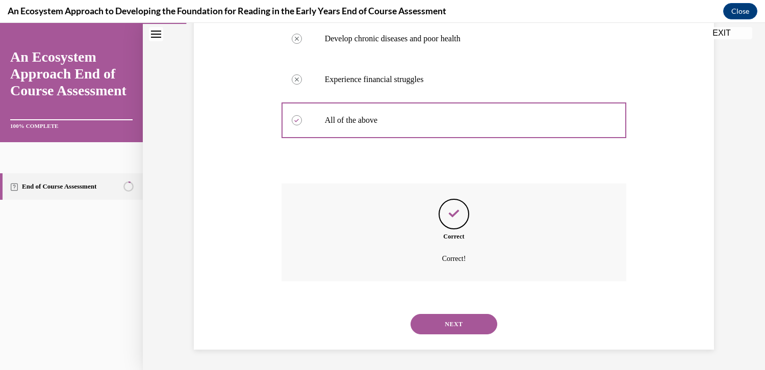
scroll to position [267, 0]
click at [453, 327] on button "NEXT" at bounding box center [454, 324] width 87 height 20
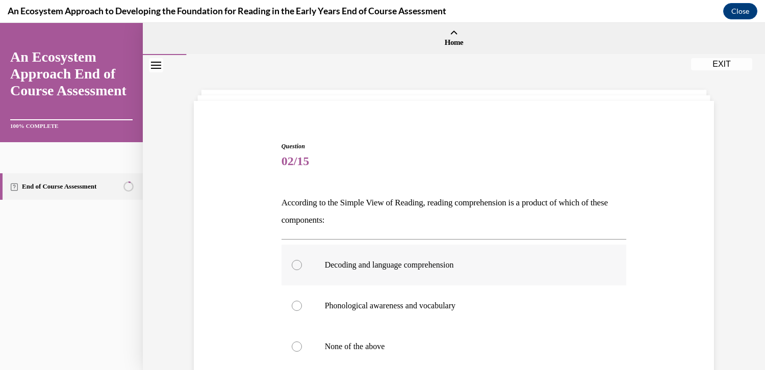
click at [295, 266] on div at bounding box center [297, 265] width 10 height 10
click at [295, 266] on input "Decoding and language comprehension" at bounding box center [297, 265] width 10 height 10
radio input "true"
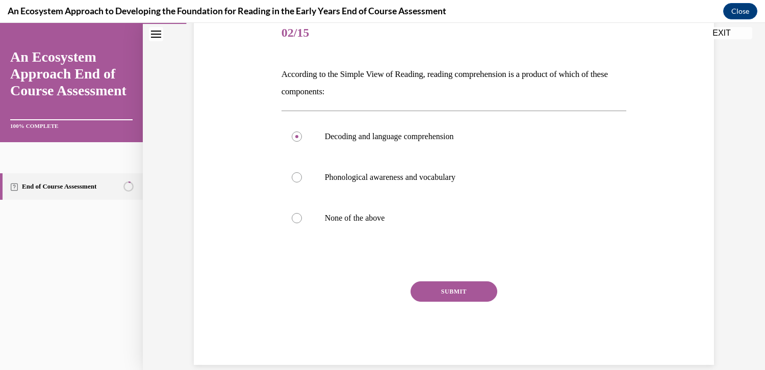
scroll to position [143, 0]
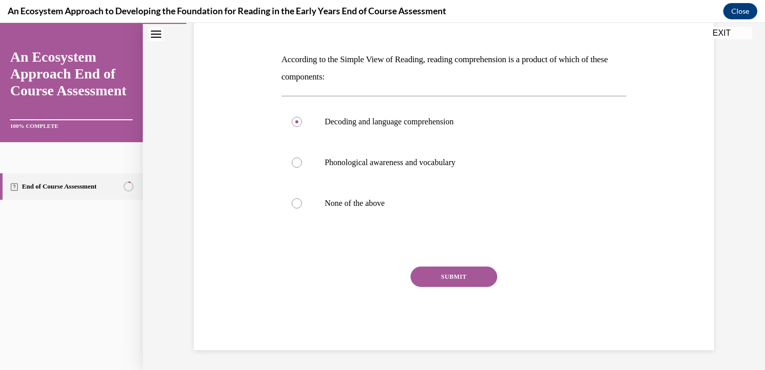
click at [451, 274] on button "SUBMIT" at bounding box center [454, 277] width 87 height 20
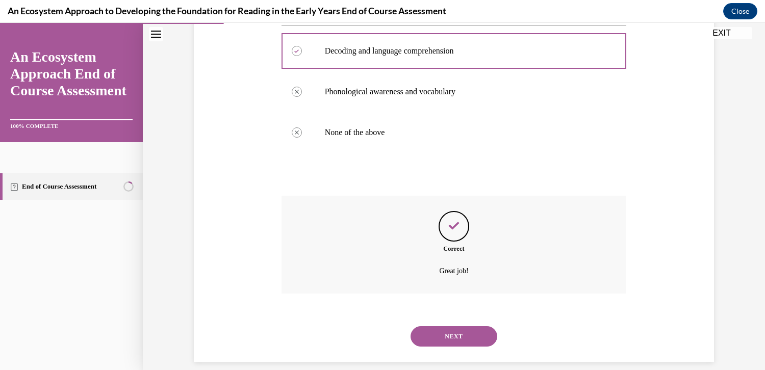
scroll to position [226, 0]
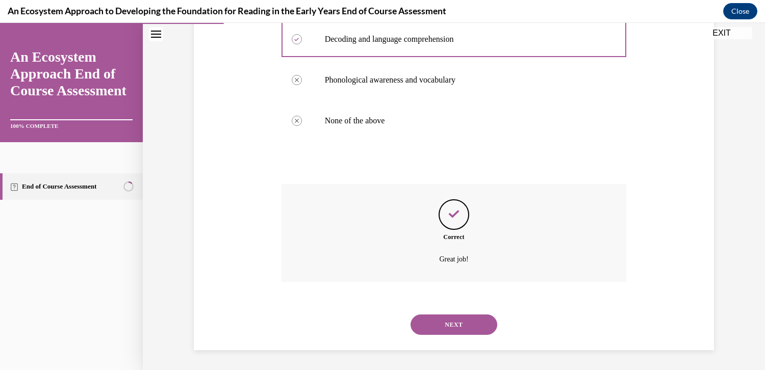
click at [454, 326] on button "NEXT" at bounding box center [454, 325] width 87 height 20
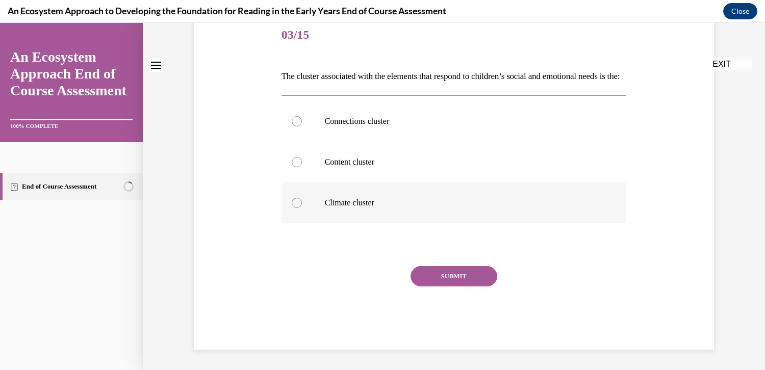
scroll to position [0, 0]
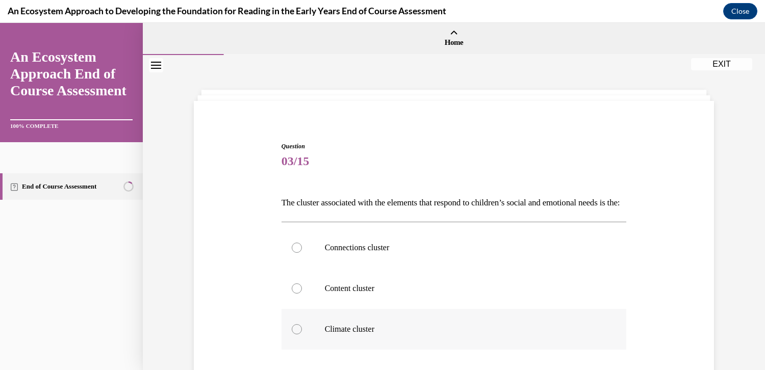
click at [292, 335] on div at bounding box center [297, 329] width 10 height 10
click at [292, 335] on input "Climate cluster" at bounding box center [297, 329] width 10 height 10
radio input "true"
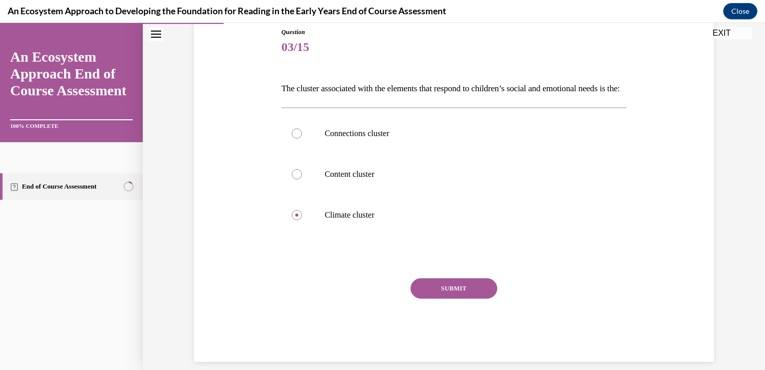
scroll to position [115, 0]
click at [451, 298] on button "SUBMIT" at bounding box center [454, 288] width 87 height 20
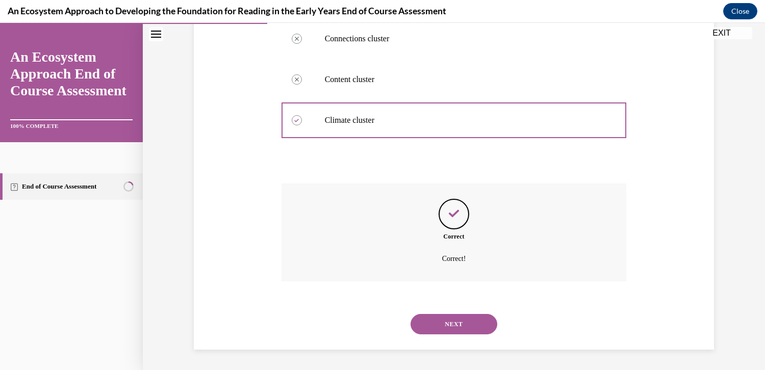
scroll to position [226, 0]
click at [449, 323] on button "NEXT" at bounding box center [454, 324] width 87 height 20
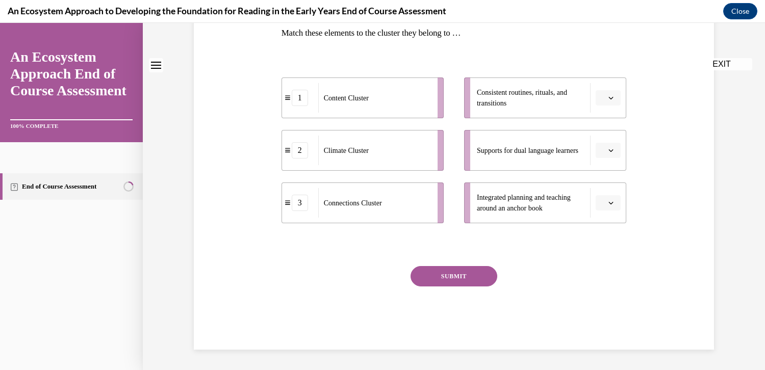
scroll to position [0, 0]
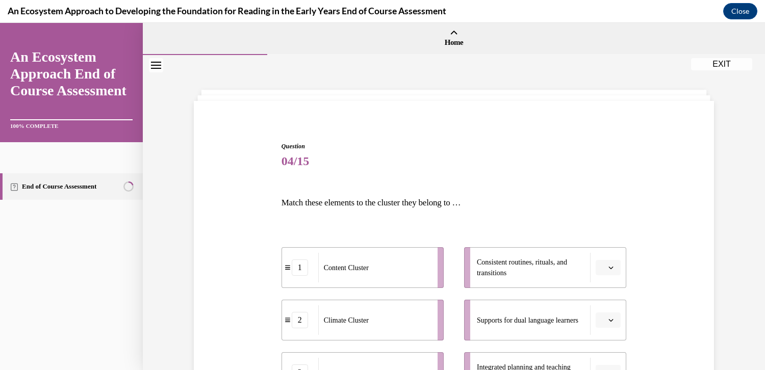
click at [609, 269] on icon "button" at bounding box center [611, 268] width 5 height 3
click at [605, 331] on div "2" at bounding box center [604, 331] width 26 height 20
click at [612, 323] on button "button" at bounding box center [608, 320] width 25 height 15
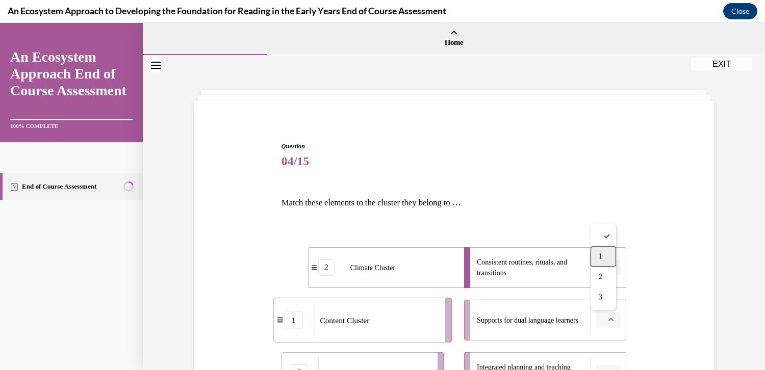
click at [598, 258] on div "1" at bounding box center [604, 256] width 26 height 20
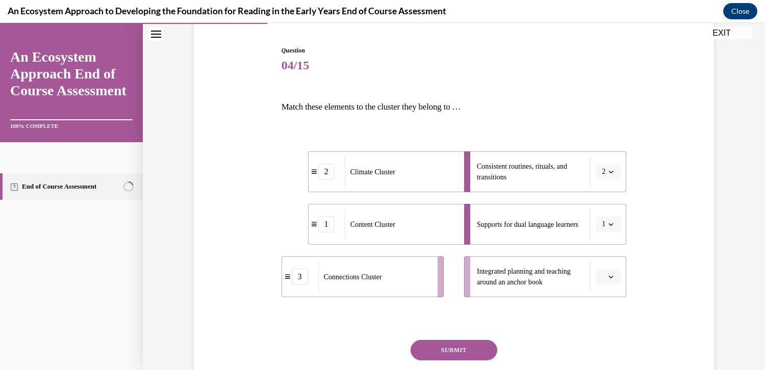
scroll to position [97, 0]
click at [608, 275] on icon "button" at bounding box center [610, 275] width 5 height 5
click at [597, 216] on div "1" at bounding box center [604, 212] width 26 height 20
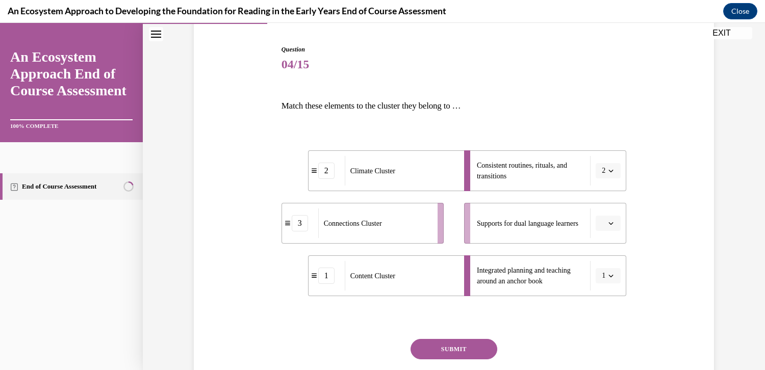
click at [608, 224] on icon "button" at bounding box center [610, 223] width 5 height 5
click at [603, 265] on div "1" at bounding box center [604, 266] width 26 height 20
click at [609, 278] on icon "button" at bounding box center [610, 275] width 5 height 5
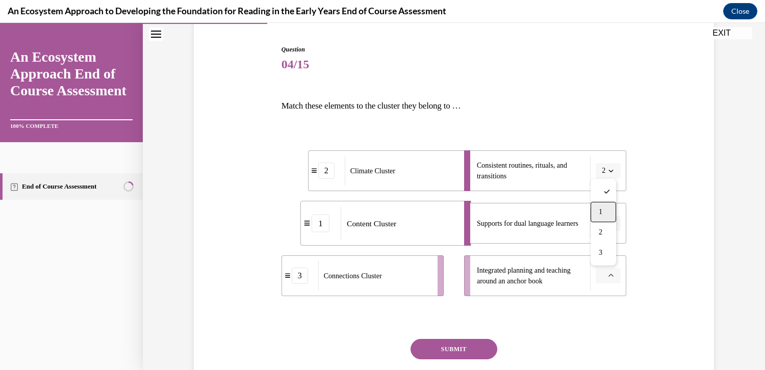
click at [604, 213] on div "1" at bounding box center [604, 212] width 26 height 20
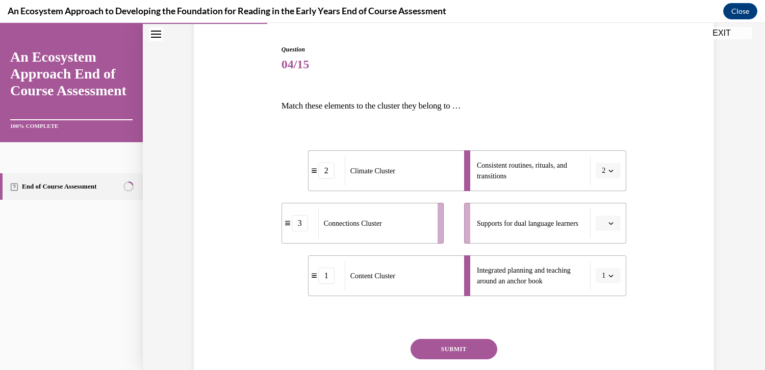
click at [608, 224] on icon "button" at bounding box center [610, 223] width 5 height 5
click at [603, 307] on div "3" at bounding box center [604, 307] width 26 height 20
click at [455, 348] on button "SUBMIT" at bounding box center [454, 349] width 87 height 20
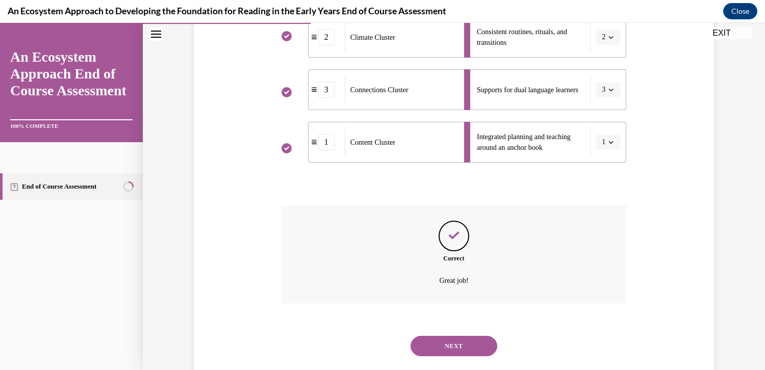
scroll to position [252, 0]
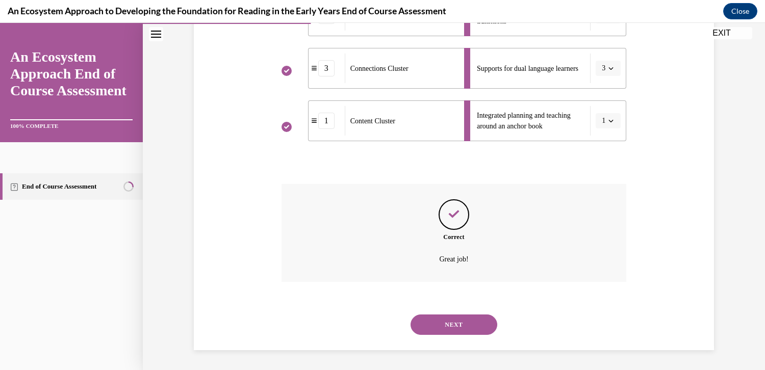
click at [449, 324] on button "NEXT" at bounding box center [454, 325] width 87 height 20
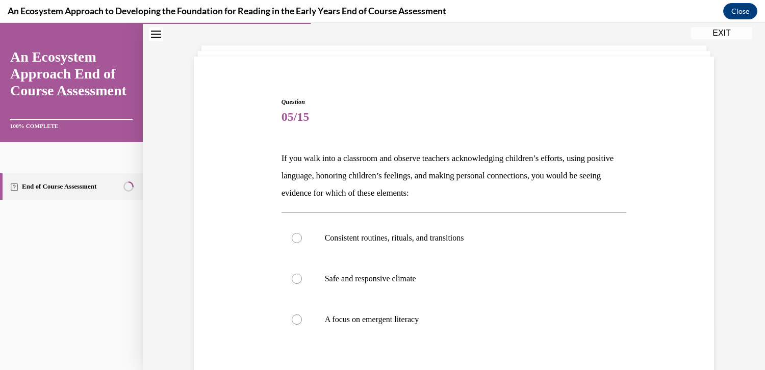
scroll to position [52, 0]
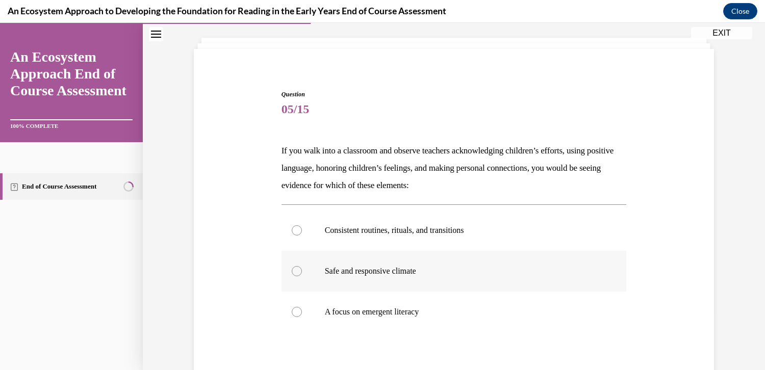
click at [292, 272] on div at bounding box center [297, 271] width 10 height 10
click at [292, 272] on input "Safe and responsive climate" at bounding box center [297, 271] width 10 height 10
radio input "true"
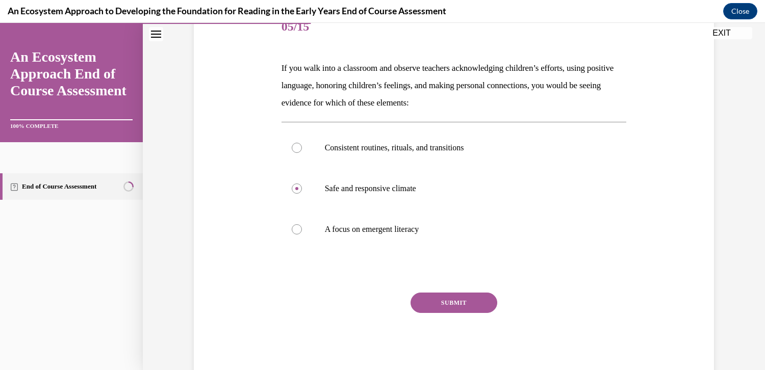
scroll to position [133, 0]
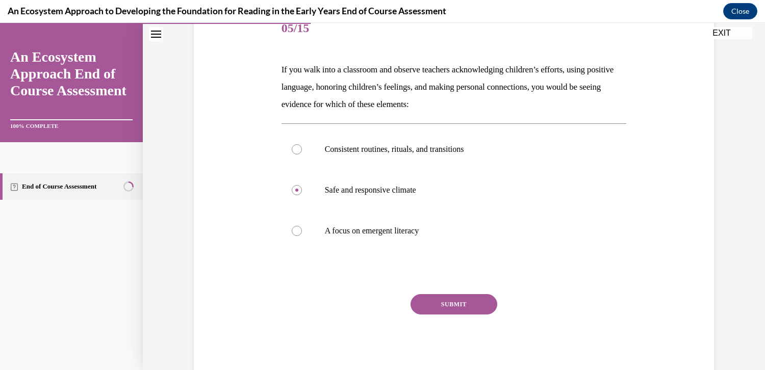
click at [452, 302] on button "SUBMIT" at bounding box center [454, 304] width 87 height 20
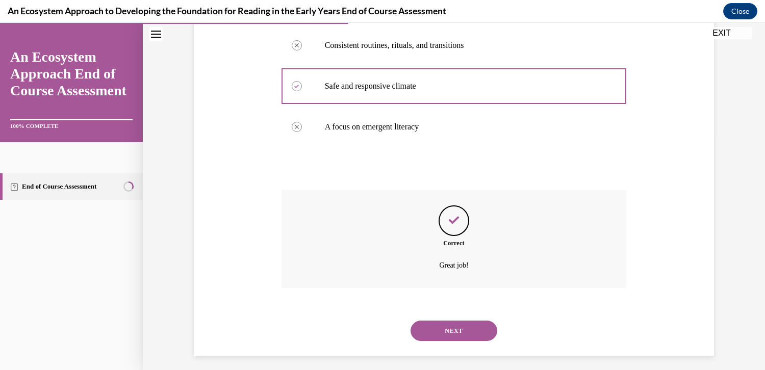
scroll to position [243, 0]
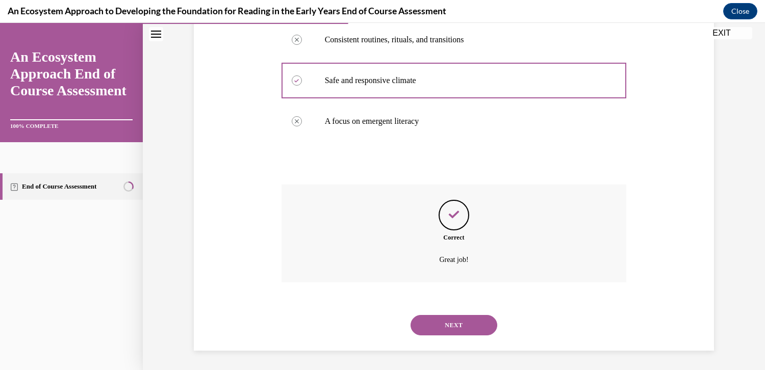
click at [449, 323] on button "NEXT" at bounding box center [454, 325] width 87 height 20
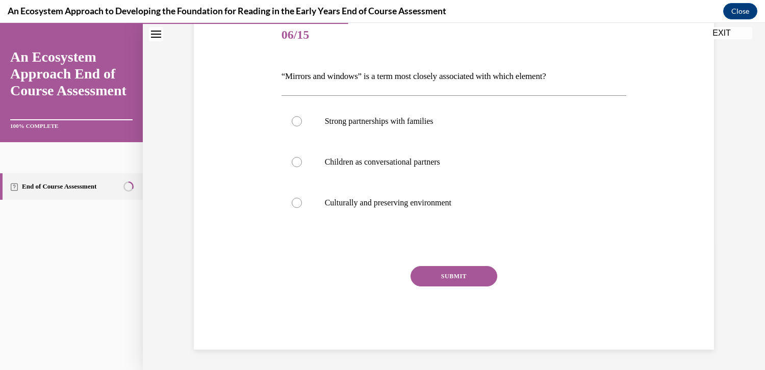
scroll to position [113, 0]
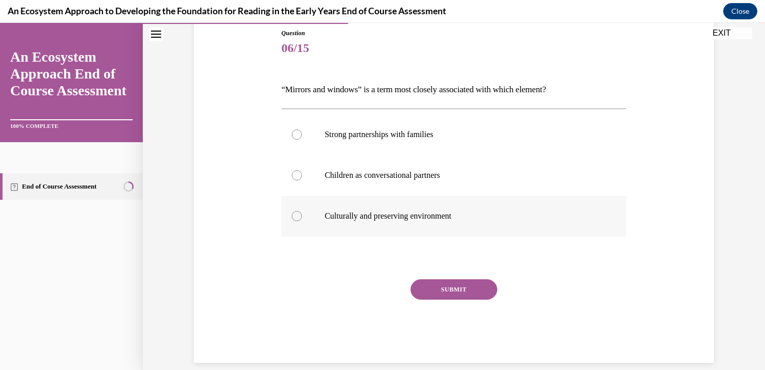
click at [293, 215] on div at bounding box center [297, 216] width 10 height 10
click at [293, 215] on input "Culturally and preserving environment" at bounding box center [297, 216] width 10 height 10
radio input "true"
click at [451, 288] on button "SUBMIT" at bounding box center [454, 289] width 87 height 20
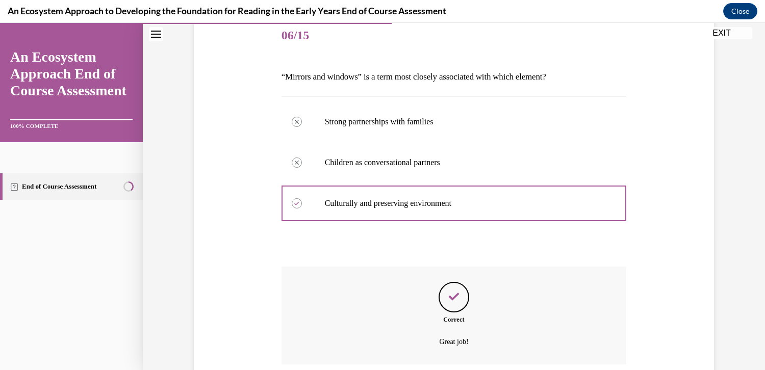
scroll to position [208, 0]
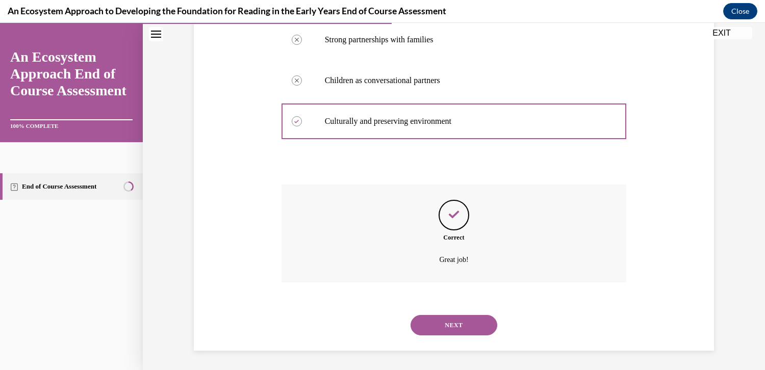
click at [451, 323] on button "NEXT" at bounding box center [454, 325] width 87 height 20
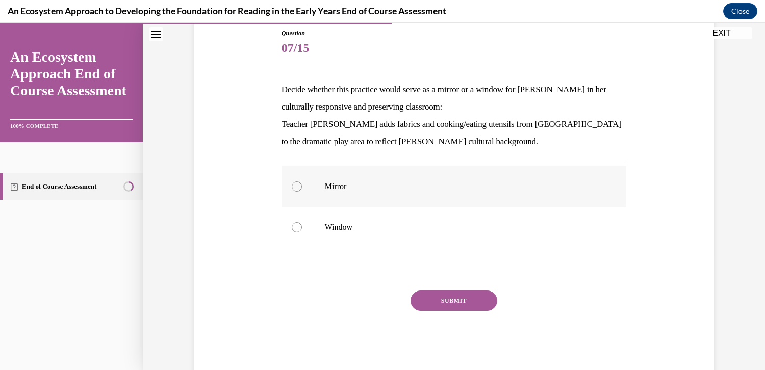
click at [292, 185] on div at bounding box center [297, 187] width 10 height 10
click at [292, 185] on input "Mirror" at bounding box center [297, 187] width 10 height 10
radio input "true"
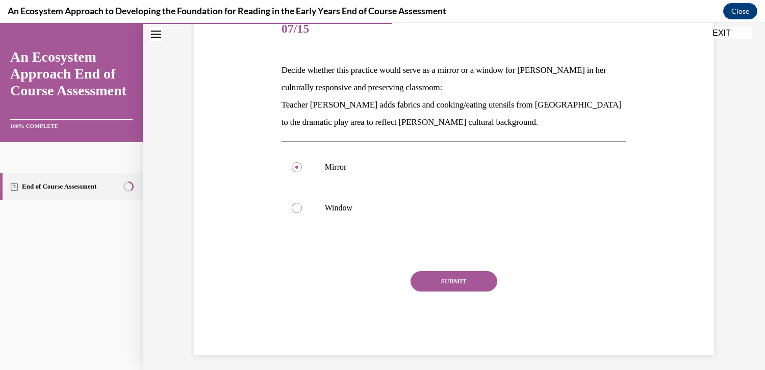
scroll to position [137, 0]
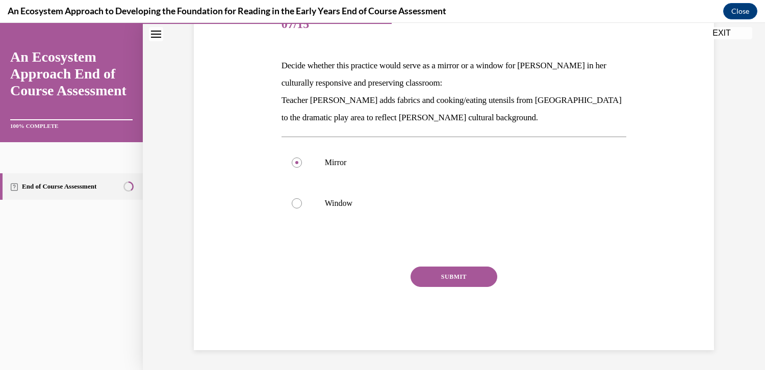
click at [453, 274] on button "SUBMIT" at bounding box center [454, 277] width 87 height 20
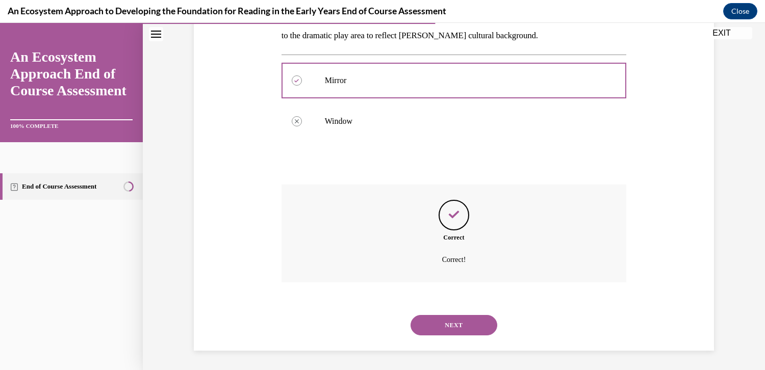
scroll to position [220, 0]
click at [456, 322] on button "NEXT" at bounding box center [454, 325] width 87 height 20
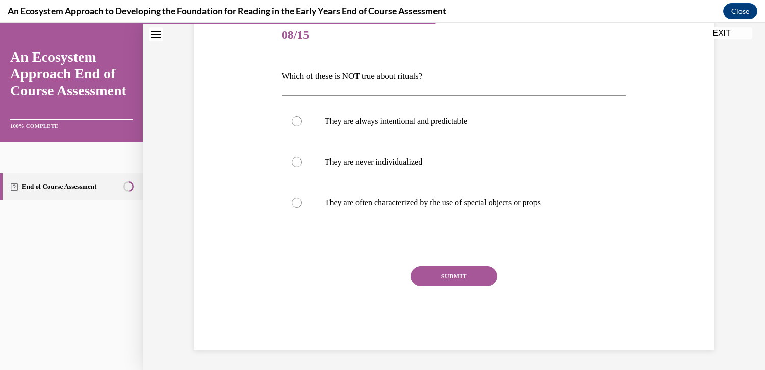
scroll to position [113, 0]
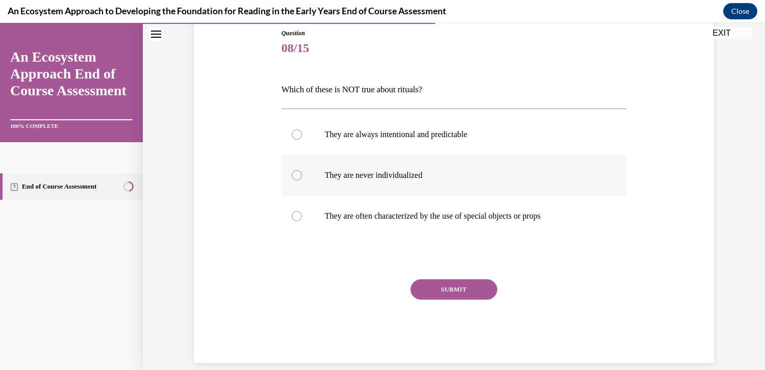
click at [292, 176] on div at bounding box center [297, 175] width 10 height 10
click at [292, 176] on input "They are never individualized" at bounding box center [297, 175] width 10 height 10
radio input "true"
click at [450, 294] on button "SUBMIT" at bounding box center [454, 289] width 87 height 20
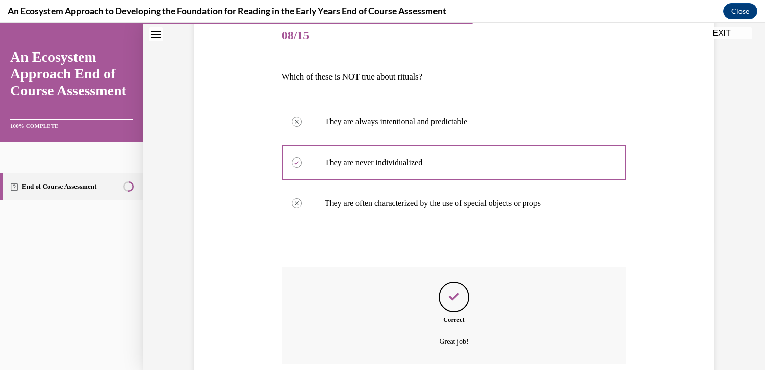
scroll to position [208, 0]
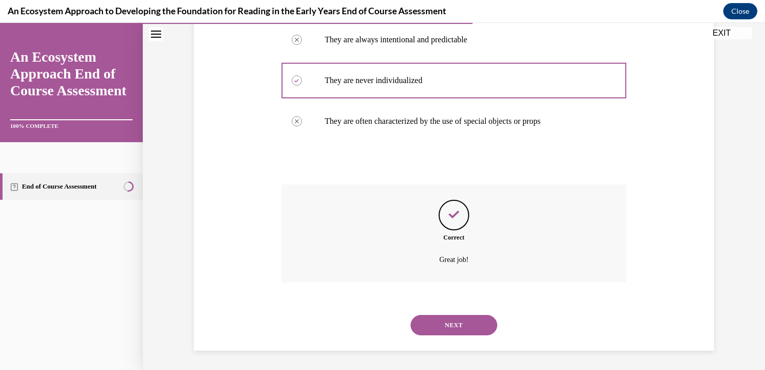
click at [450, 325] on button "NEXT" at bounding box center [454, 325] width 87 height 20
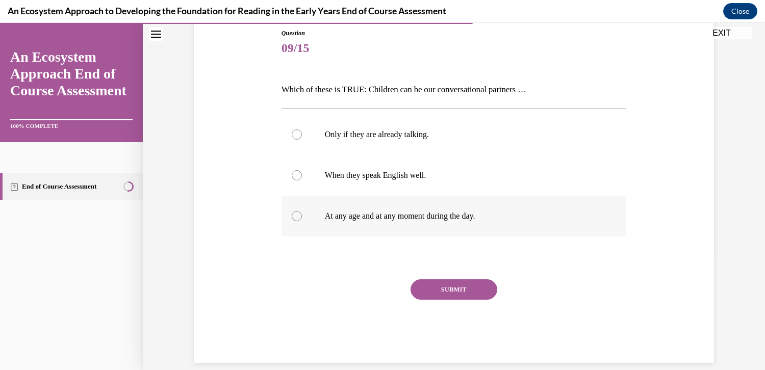
click at [292, 218] on div at bounding box center [297, 216] width 10 height 10
click at [292, 218] on input "At any age and at any moment during the day." at bounding box center [297, 216] width 10 height 10
radio input "true"
click at [453, 291] on button "SUBMIT" at bounding box center [454, 289] width 87 height 20
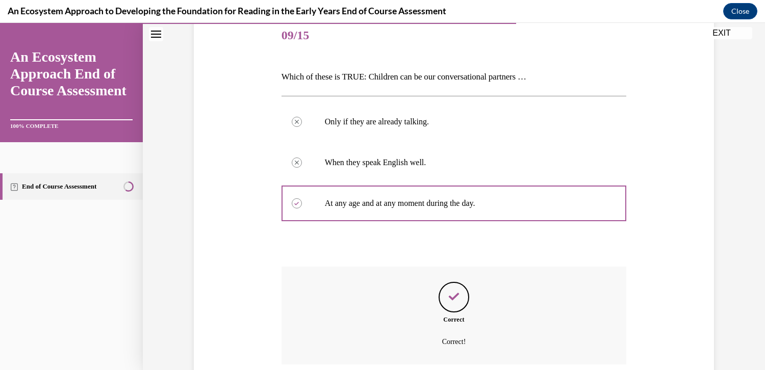
scroll to position [208, 0]
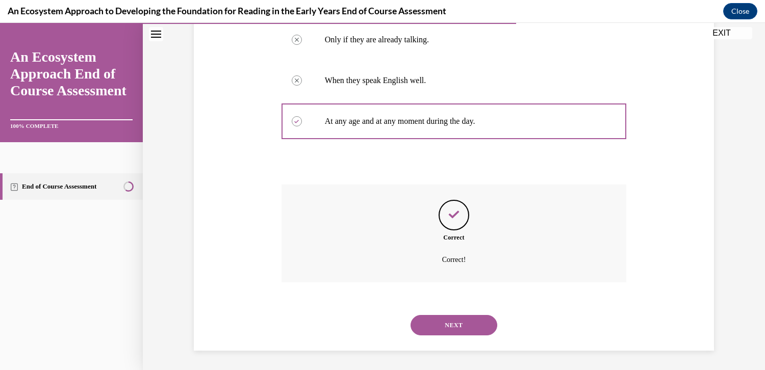
click at [457, 326] on button "NEXT" at bounding box center [454, 325] width 87 height 20
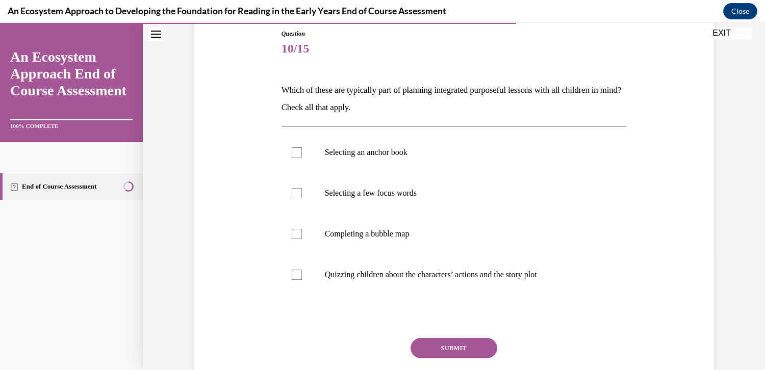
scroll to position [114, 0]
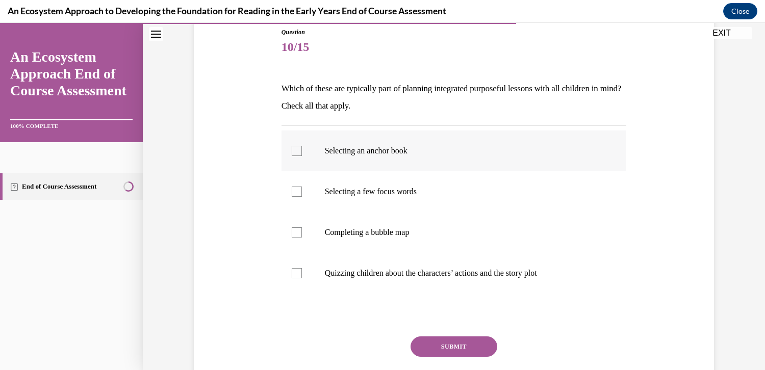
click at [294, 151] on div at bounding box center [297, 151] width 10 height 10
click at [294, 151] on input "Selecting an anchor book" at bounding box center [297, 151] width 10 height 10
checkbox input "true"
click at [292, 193] on div at bounding box center [297, 192] width 10 height 10
click at [292, 193] on input "Selecting a few focus words" at bounding box center [297, 192] width 10 height 10
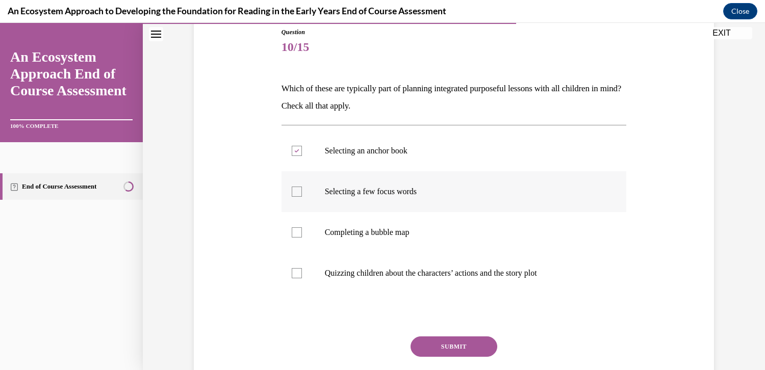
checkbox input "true"
click at [294, 229] on div at bounding box center [297, 232] width 10 height 10
click at [294, 229] on input "Completing a bubble map" at bounding box center [297, 232] width 10 height 10
checkbox input "true"
click at [444, 351] on button "SUBMIT" at bounding box center [454, 347] width 87 height 20
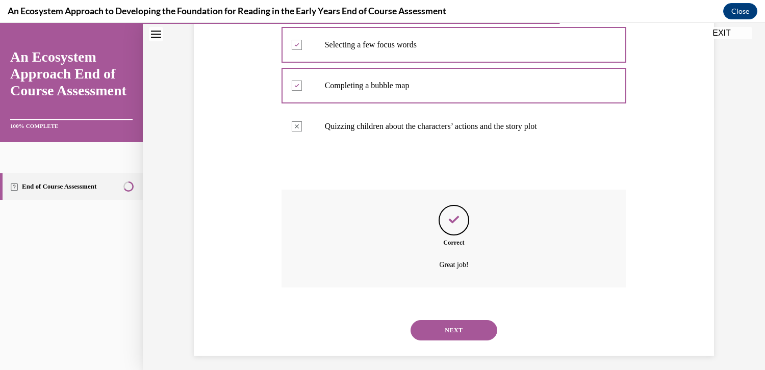
scroll to position [267, 0]
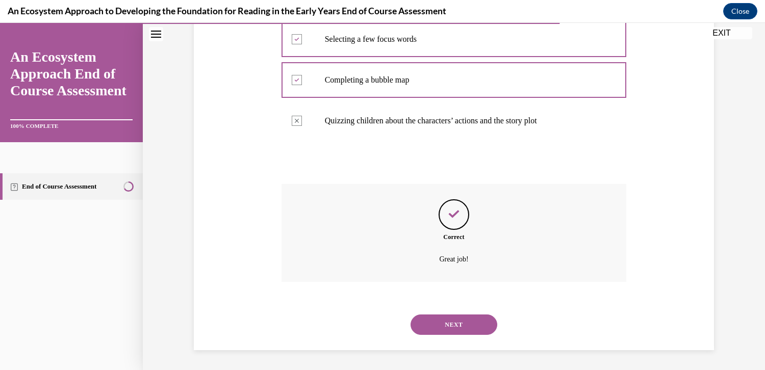
click at [448, 327] on button "NEXT" at bounding box center [454, 325] width 87 height 20
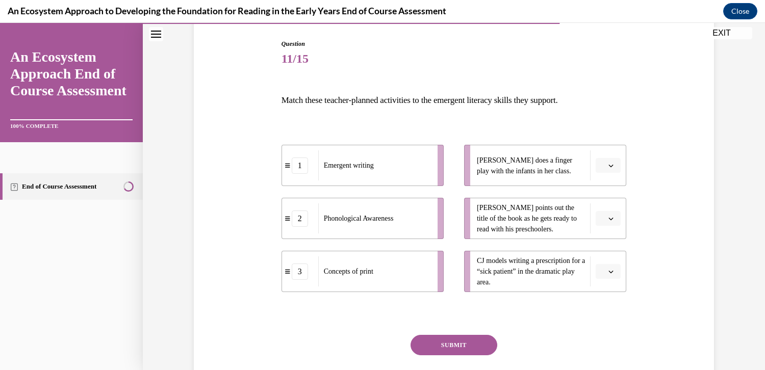
scroll to position [107, 0]
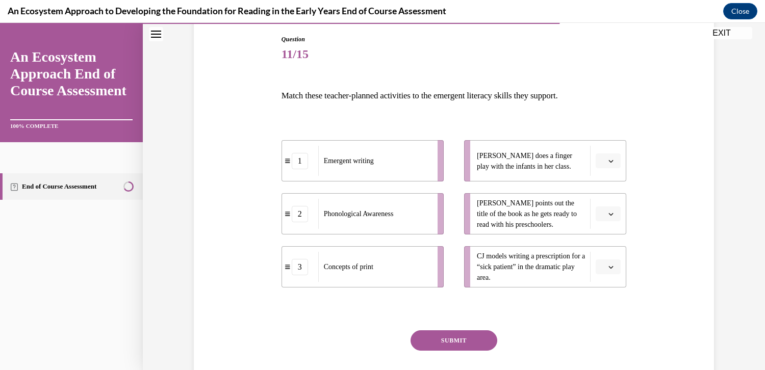
click at [608, 162] on icon "button" at bounding box center [610, 161] width 5 height 5
click at [600, 245] on span "3" at bounding box center [601, 245] width 4 height 8
click at [608, 213] on icon "button" at bounding box center [610, 214] width 5 height 5
click at [601, 298] on span "3" at bounding box center [601, 298] width 4 height 8
click at [609, 155] on button "button" at bounding box center [608, 161] width 25 height 15
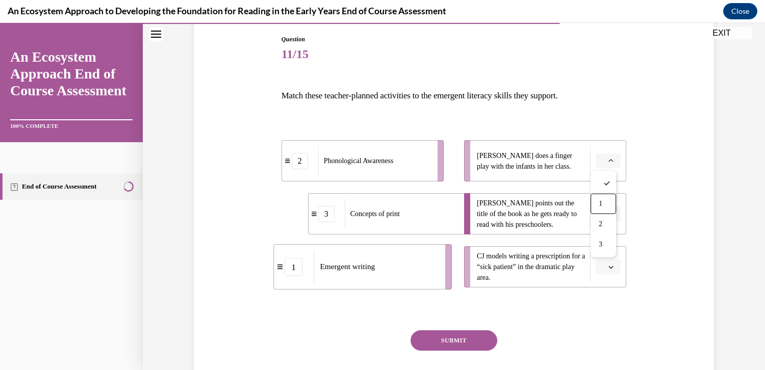
click at [608, 160] on icon "button" at bounding box center [610, 160] width 5 height 3
click at [609, 162] on icon "button" at bounding box center [611, 161] width 5 height 3
click at [602, 225] on span "2" at bounding box center [601, 224] width 4 height 8
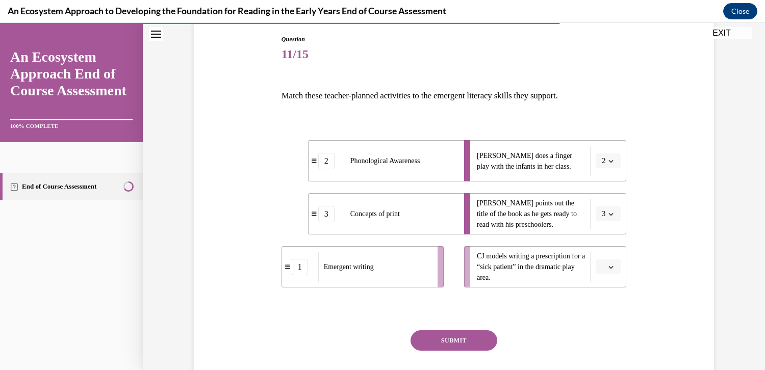
click at [608, 268] on icon "button" at bounding box center [610, 267] width 5 height 5
click at [605, 307] on div "1" at bounding box center [604, 310] width 26 height 20
click at [461, 339] on button "SUBMIT" at bounding box center [454, 341] width 87 height 20
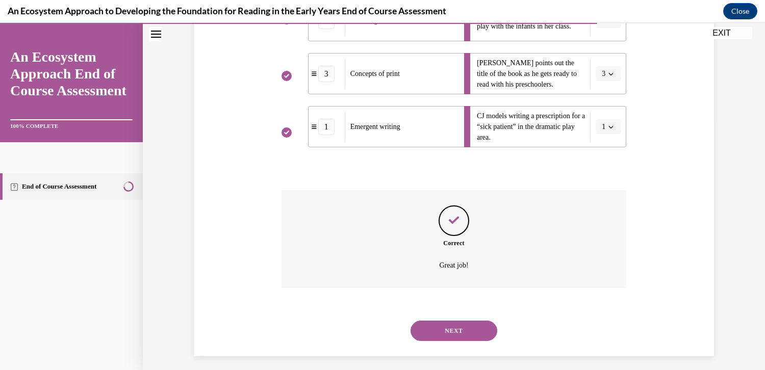
scroll to position [253, 0]
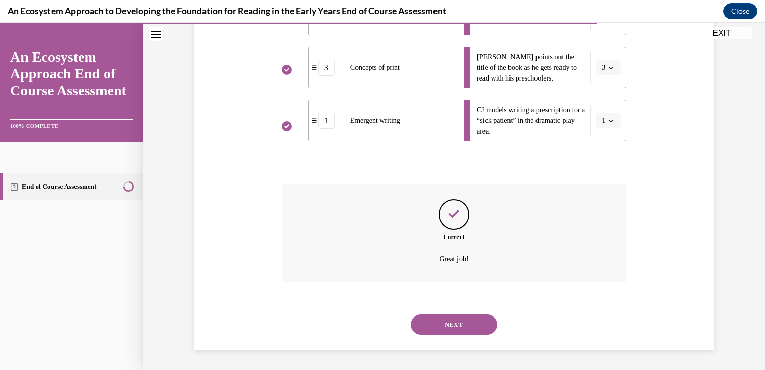
click at [456, 325] on button "NEXT" at bounding box center [454, 325] width 87 height 20
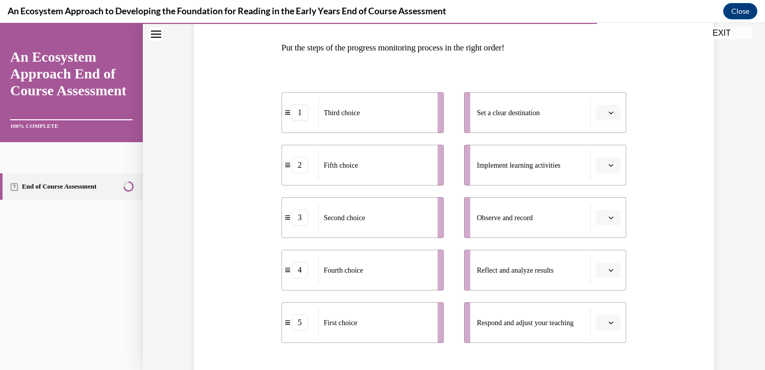
scroll to position [151, 0]
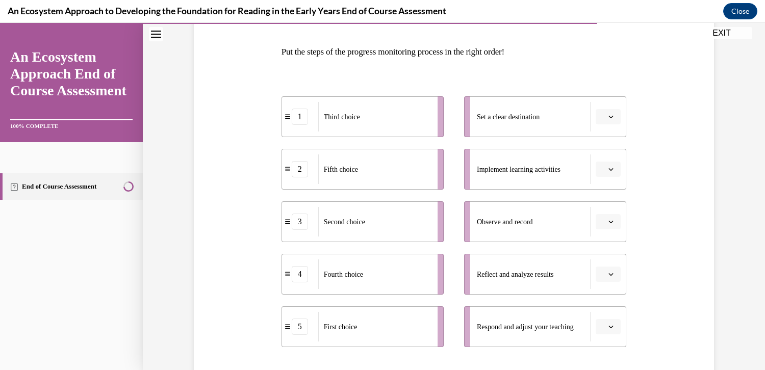
click at [609, 117] on icon "button" at bounding box center [611, 117] width 5 height 3
click at [605, 239] on div "5" at bounding box center [604, 242] width 26 height 20
click at [608, 169] on icon "button" at bounding box center [610, 169] width 5 height 5
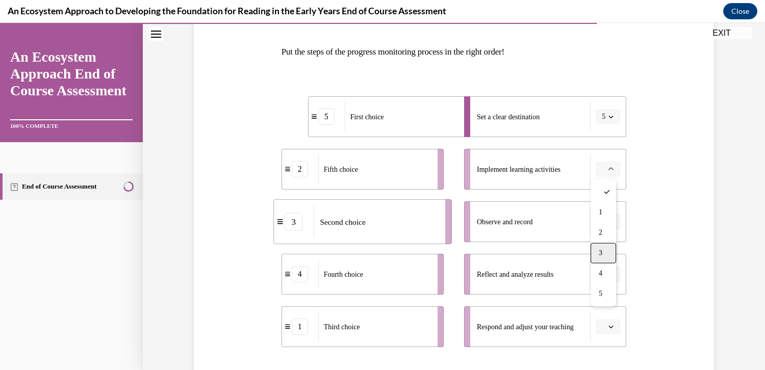
click at [607, 251] on div "3" at bounding box center [604, 253] width 26 height 20
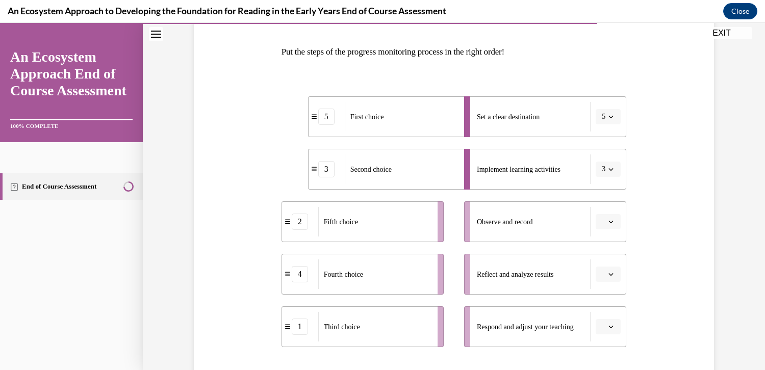
click at [608, 224] on span "button" at bounding box center [610, 221] width 7 height 7
click at [598, 325] on div "4" at bounding box center [604, 326] width 26 height 20
click at [610, 274] on span "button" at bounding box center [610, 274] width 7 height 7
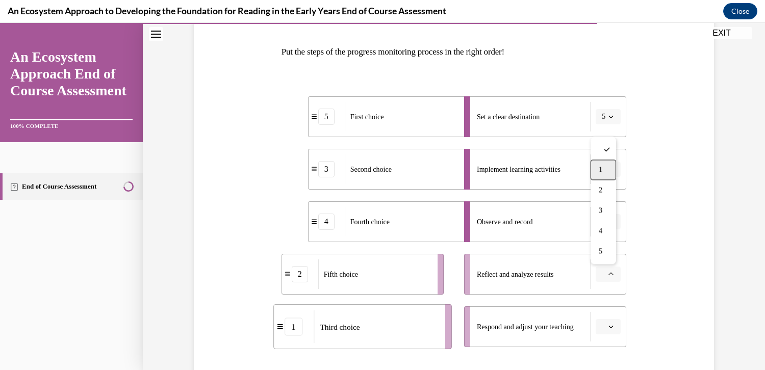
click at [607, 170] on div "1" at bounding box center [604, 170] width 26 height 20
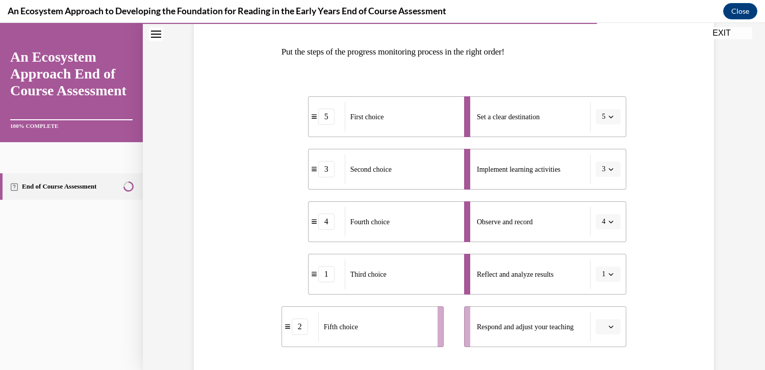
click at [607, 323] on span "button" at bounding box center [610, 326] width 7 height 7
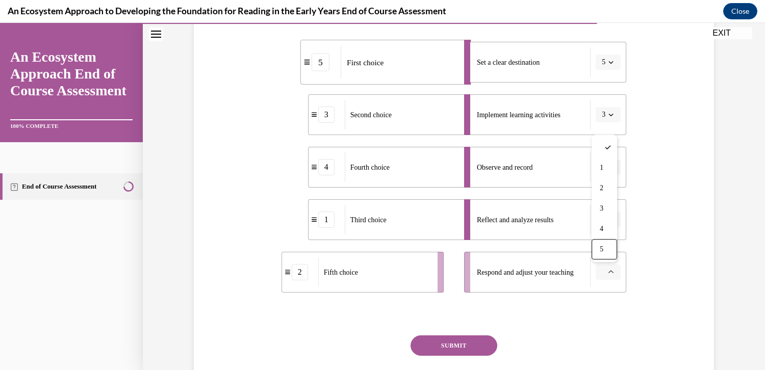
scroll to position [205, 0]
click at [692, 247] on div "Question 12/15 Put the steps of the progress monitoring process in the right or…" at bounding box center [453, 164] width 525 height 514
click at [608, 272] on icon "button" at bounding box center [610, 273] width 5 height 5
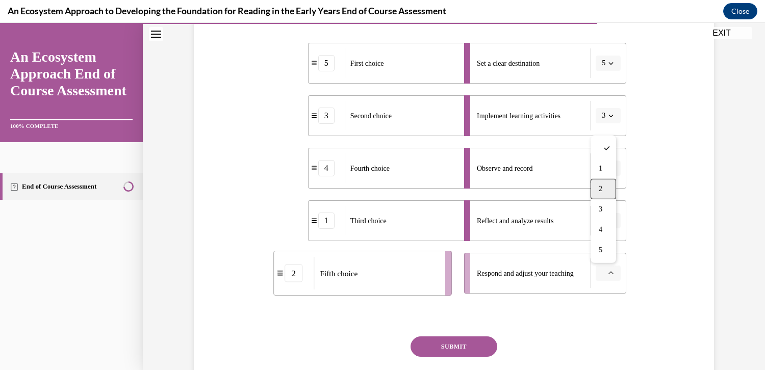
click at [602, 189] on span "2" at bounding box center [601, 189] width 4 height 8
click at [452, 347] on button "SUBMIT" at bounding box center [454, 347] width 87 height 20
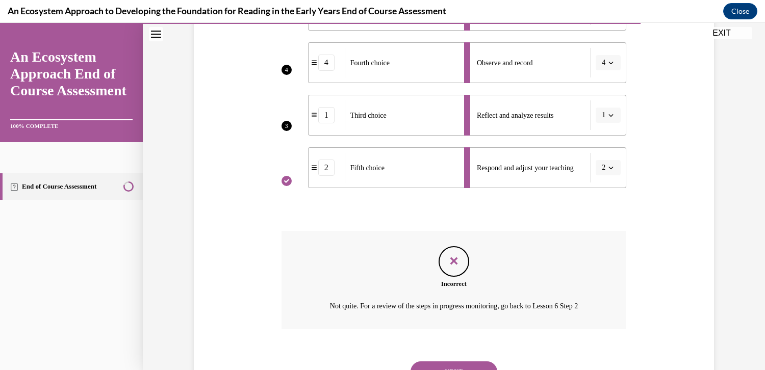
scroll to position [328, 0]
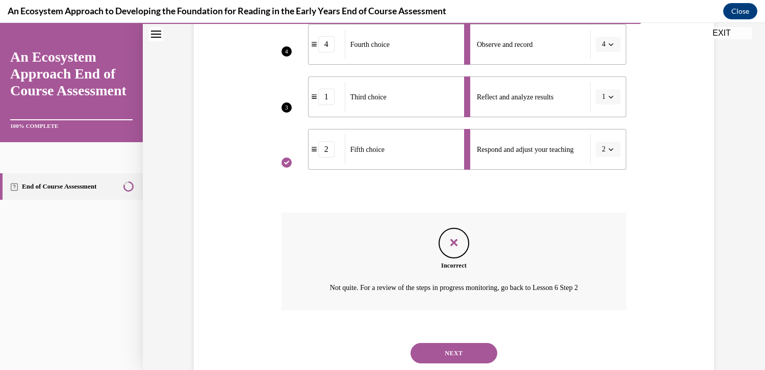
click at [451, 352] on button "NEXT" at bounding box center [454, 353] width 87 height 20
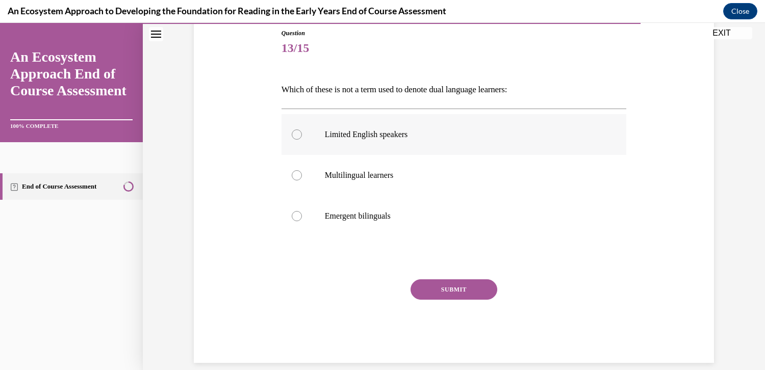
click at [292, 134] on div at bounding box center [297, 135] width 10 height 10
click at [292, 134] on input "Limited English speakers" at bounding box center [297, 135] width 10 height 10
radio input "true"
click at [447, 293] on button "SUBMIT" at bounding box center [454, 289] width 87 height 20
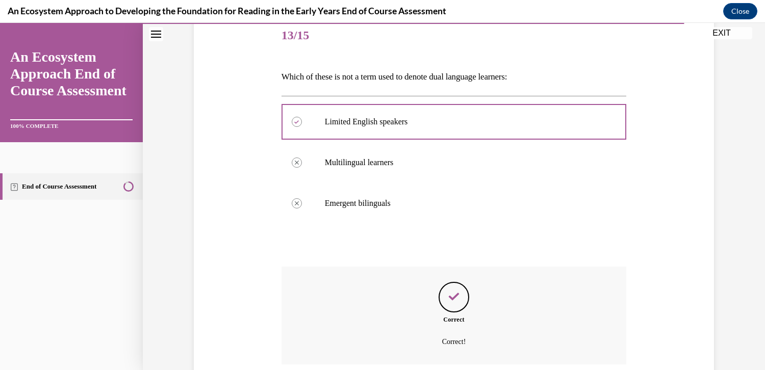
scroll to position [208, 0]
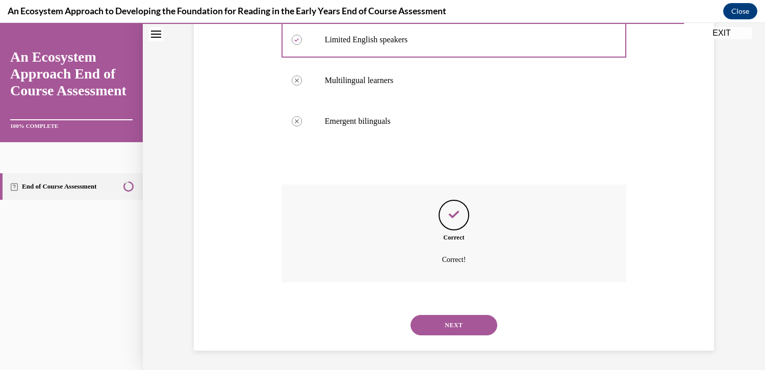
click at [451, 324] on button "NEXT" at bounding box center [454, 325] width 87 height 20
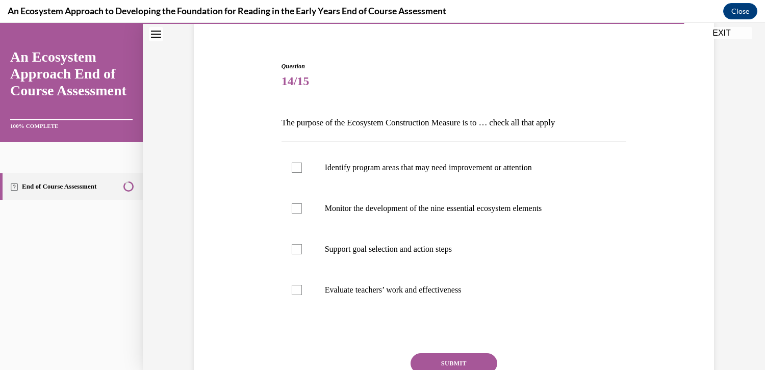
scroll to position [82, 0]
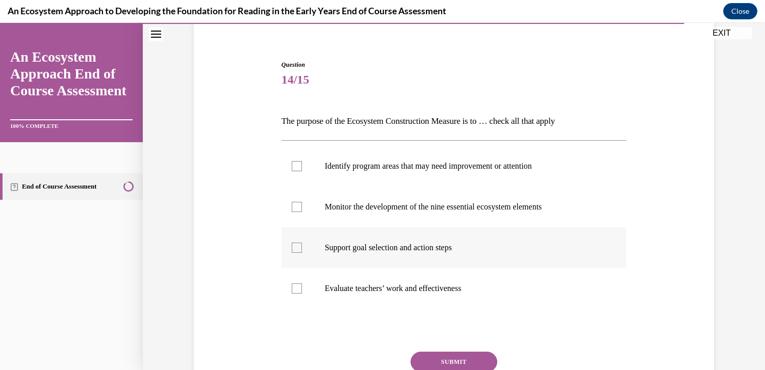
drag, startPoint x: 292, startPoint y: 250, endPoint x: 292, endPoint y: 244, distance: 6.1
click at [292, 250] on div at bounding box center [297, 248] width 10 height 10
click at [292, 250] on input "Support goal selection and action steps" at bounding box center [297, 248] width 10 height 10
checkbox input "true"
click at [292, 206] on div at bounding box center [297, 207] width 10 height 10
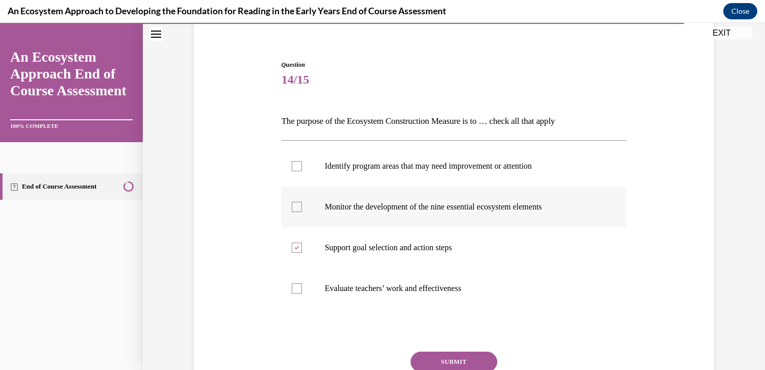
click at [292, 206] on input "Monitor the development of the nine essential ecosystem elements" at bounding box center [297, 207] width 10 height 10
checkbox input "true"
click at [295, 164] on div at bounding box center [297, 166] width 10 height 10
click at [295, 164] on input "Identify program areas that may need improvement or attention" at bounding box center [297, 166] width 10 height 10
checkbox input "true"
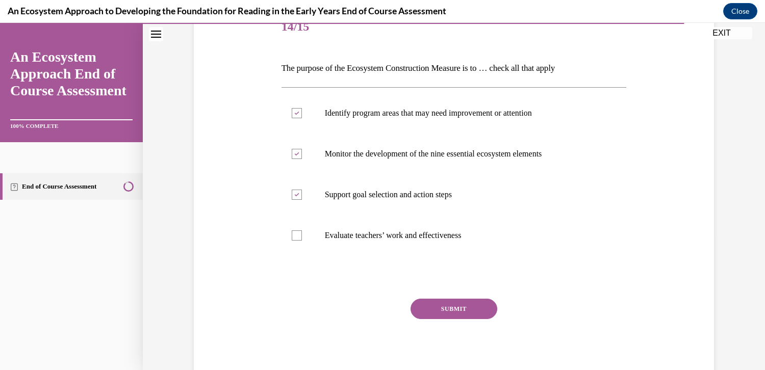
scroll to position [135, 0]
click at [447, 310] on button "SUBMIT" at bounding box center [454, 309] width 87 height 20
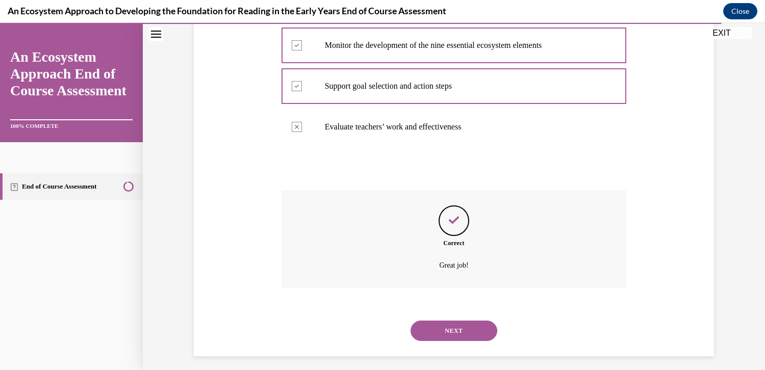
scroll to position [249, 0]
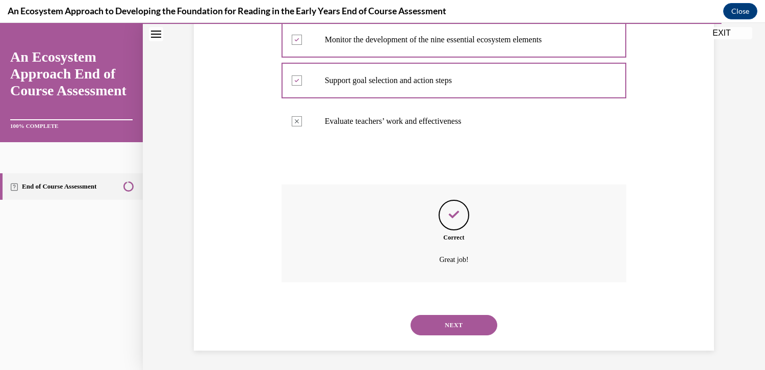
click at [450, 323] on button "NEXT" at bounding box center [454, 325] width 87 height 20
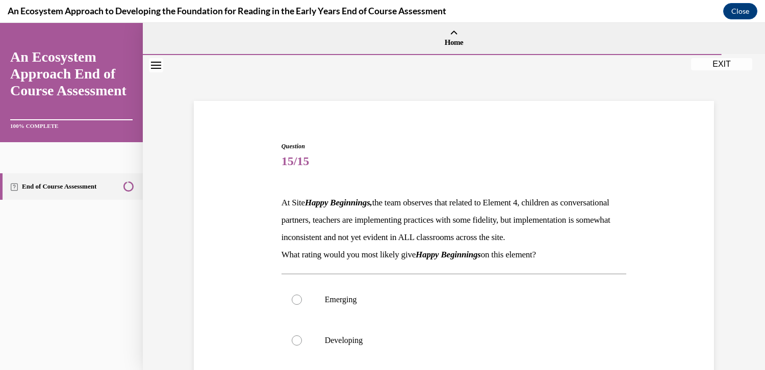
scroll to position [195, 0]
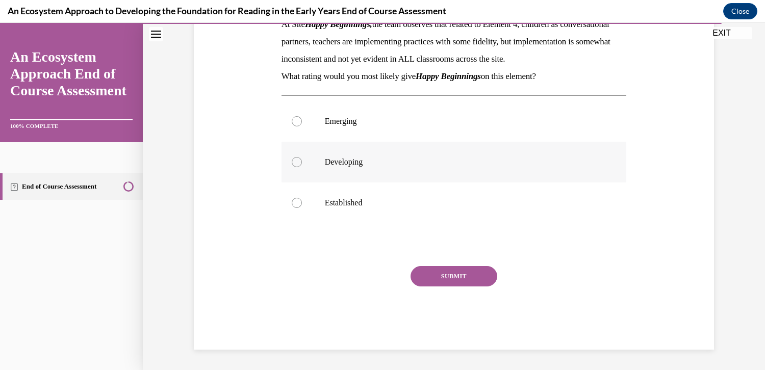
click at [294, 162] on div at bounding box center [297, 162] width 10 height 10
click at [294, 162] on input "Developing" at bounding box center [297, 162] width 10 height 10
radio input "true"
click at [455, 283] on button "SUBMIT" at bounding box center [454, 276] width 87 height 20
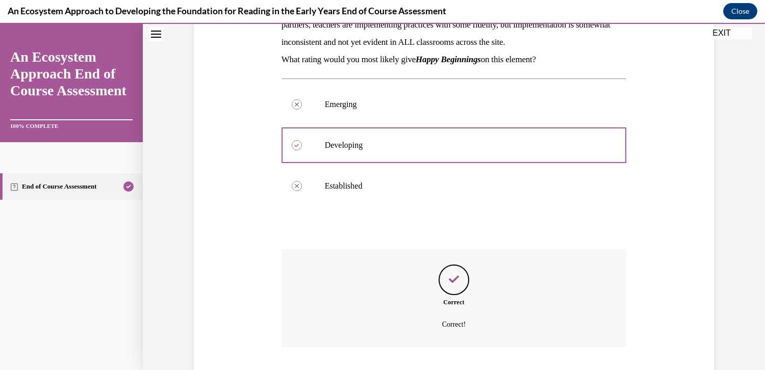
scroll to position [277, 0]
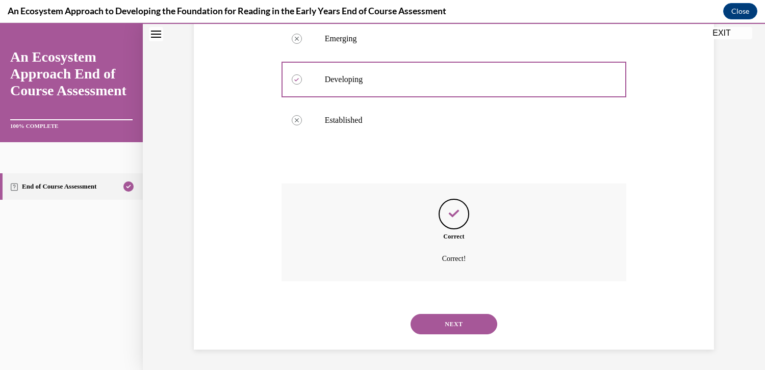
click at [454, 323] on button "NEXT" at bounding box center [454, 324] width 87 height 20
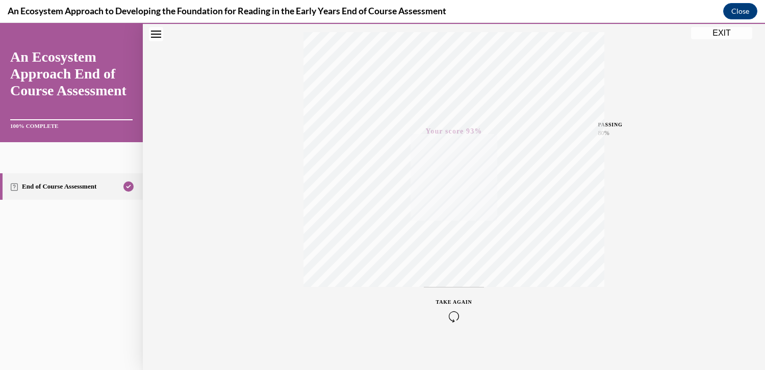
scroll to position [175, 0]
drag, startPoint x: 722, startPoint y: 35, endPoint x: 634, endPoint y: 96, distance: 107.7
click at [722, 35] on button "EXIT" at bounding box center [721, 33] width 61 height 12
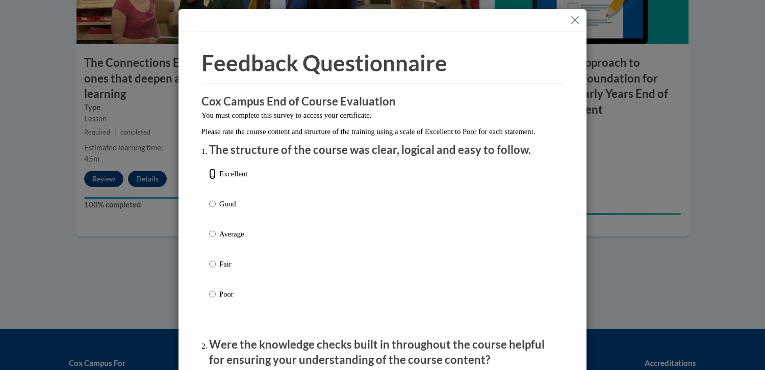
drag, startPoint x: 207, startPoint y: 183, endPoint x: 208, endPoint y: 205, distance: 22.0
click at [209, 180] on input "Excellent" at bounding box center [212, 173] width 7 height 11
radio input "true"
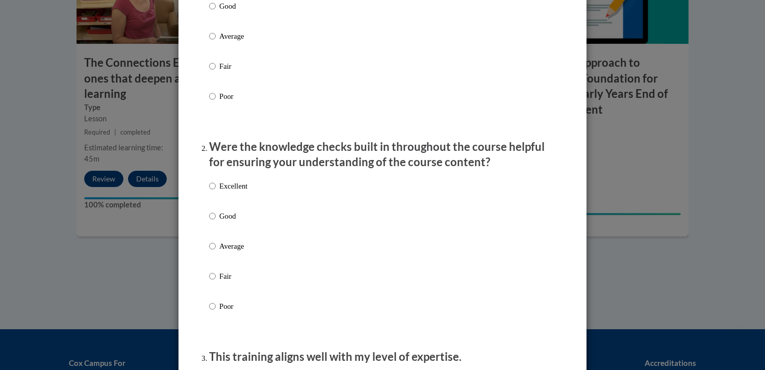
scroll to position [203, 0]
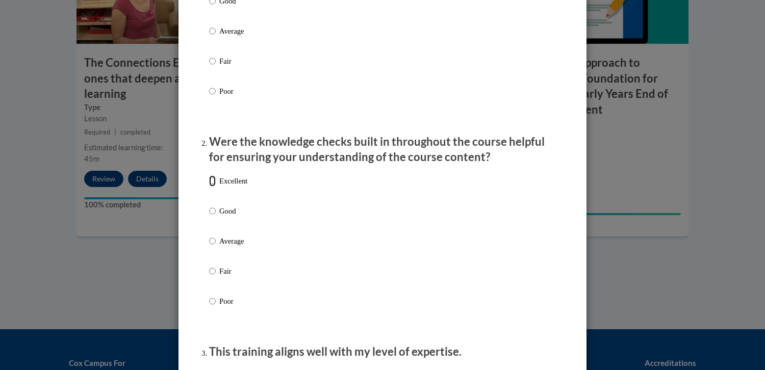
click at [209, 187] on input "Excellent" at bounding box center [212, 180] width 7 height 11
radio input "true"
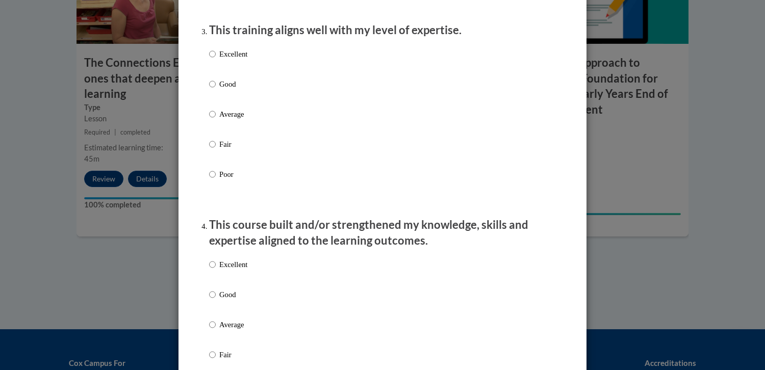
scroll to position [481, 0]
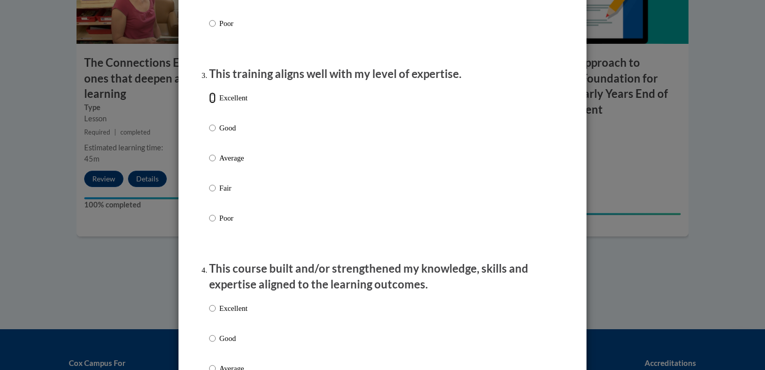
drag, startPoint x: 208, startPoint y: 110, endPoint x: 208, endPoint y: 117, distance: 7.7
click at [209, 117] on label "Excellent" at bounding box center [228, 106] width 38 height 28
click at [209, 104] on input "Excellent" at bounding box center [212, 97] width 7 height 11
radio input "true"
drag, startPoint x: 208, startPoint y: 318, endPoint x: 219, endPoint y: 316, distance: 11.4
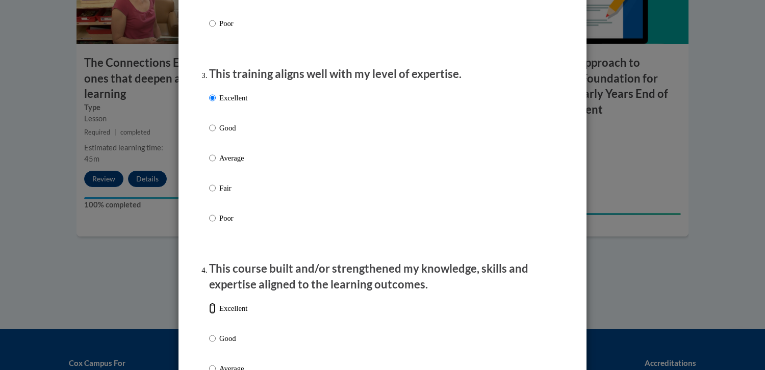
click at [214, 317] on label "Excellent" at bounding box center [228, 317] width 38 height 28
click at [214, 314] on input "Excellent" at bounding box center [212, 308] width 7 height 11
radio input "true"
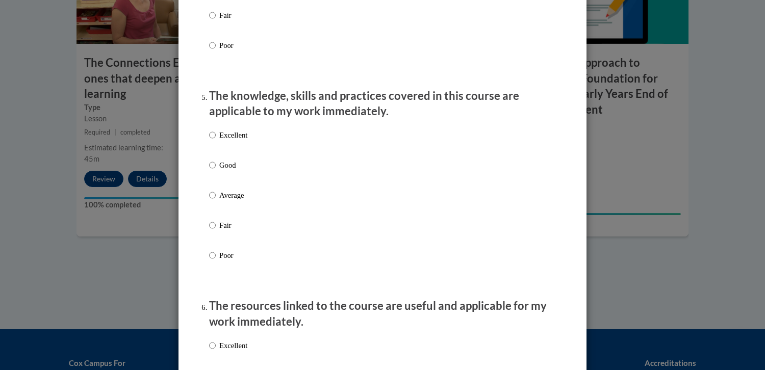
scroll to position [869, 0]
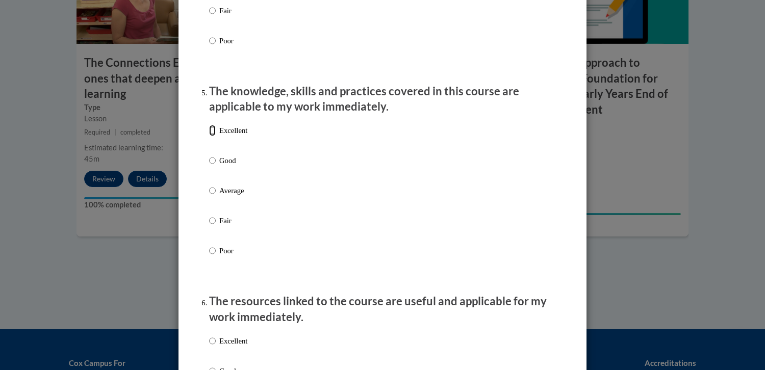
click at [209, 136] on input "Excellent" at bounding box center [212, 130] width 7 height 11
radio input "true"
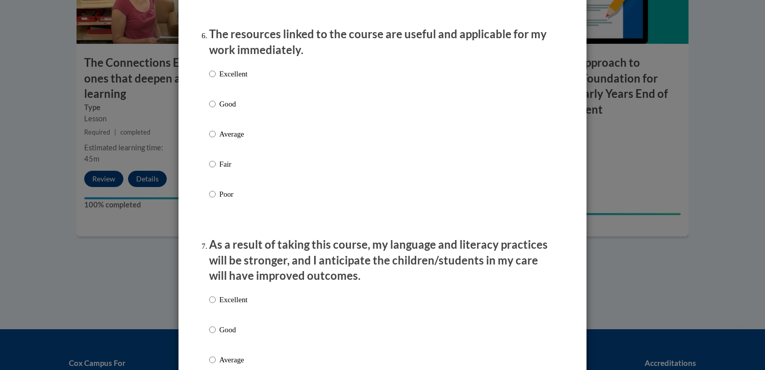
scroll to position [1141, 0]
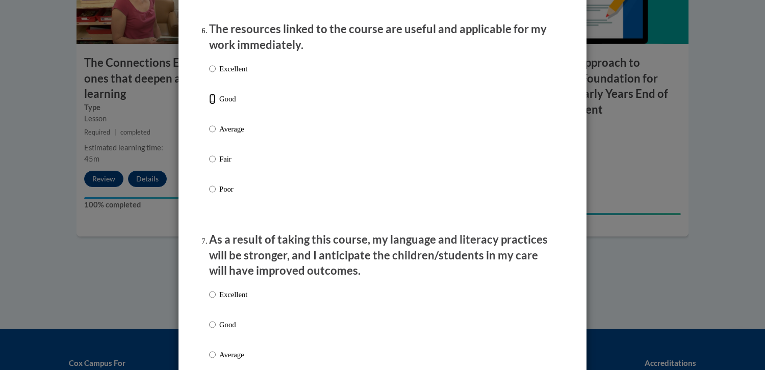
click at [209, 105] on input "Good" at bounding box center [212, 98] width 7 height 11
radio input "true"
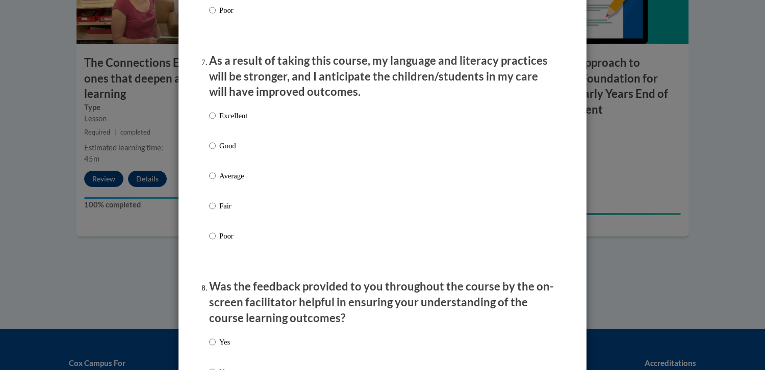
scroll to position [1348, 0]
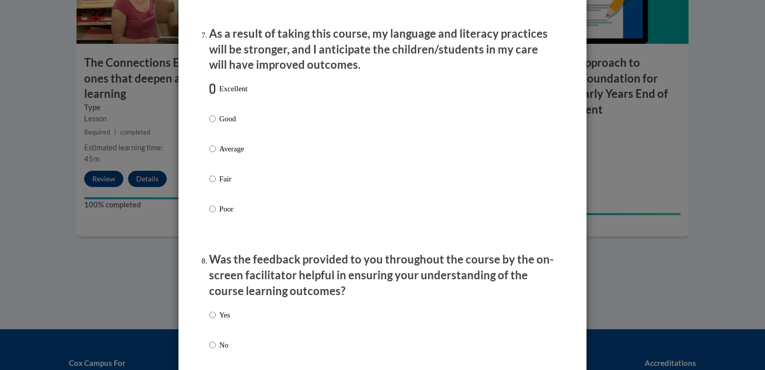
click at [209, 94] on input "Excellent" at bounding box center [212, 88] width 7 height 11
radio input "true"
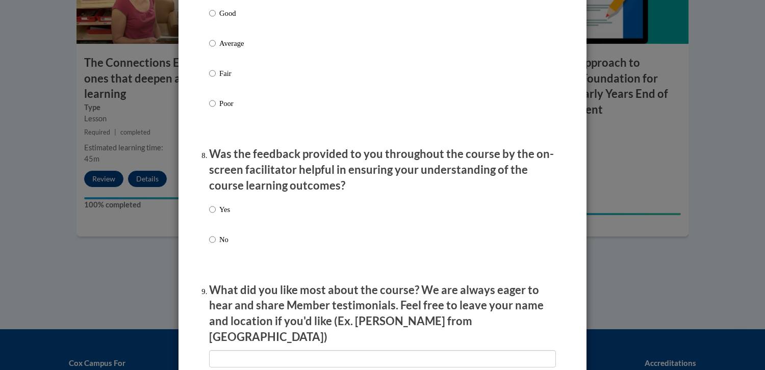
scroll to position [1532, 0]
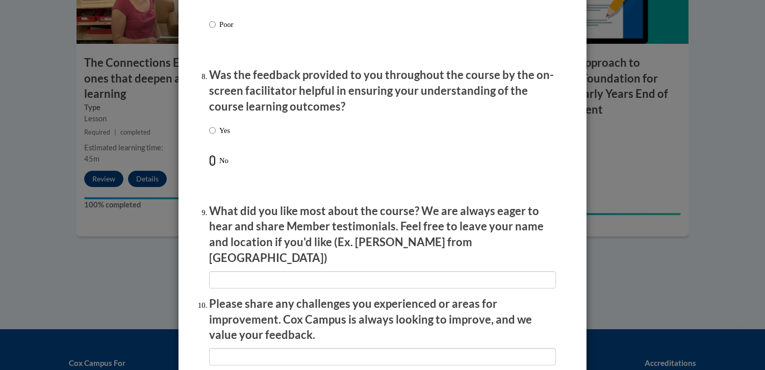
click at [209, 166] on input "No" at bounding box center [212, 160] width 7 height 11
radio input "true"
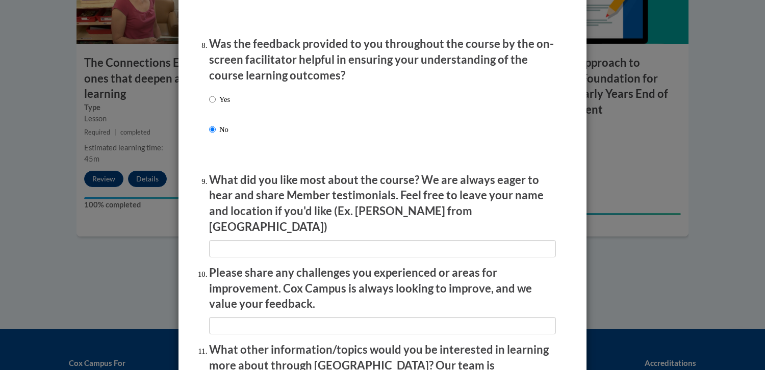
scroll to position [1561, 0]
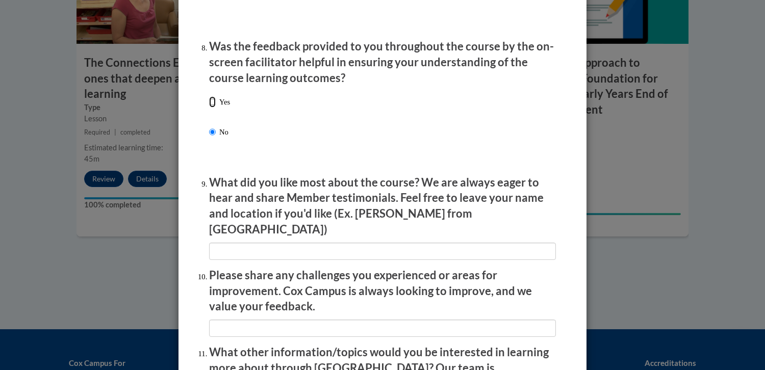
drag, startPoint x: 208, startPoint y: 110, endPoint x: 265, endPoint y: 123, distance: 58.5
click at [210, 108] on input "Yes" at bounding box center [212, 101] width 7 height 11
radio input "true"
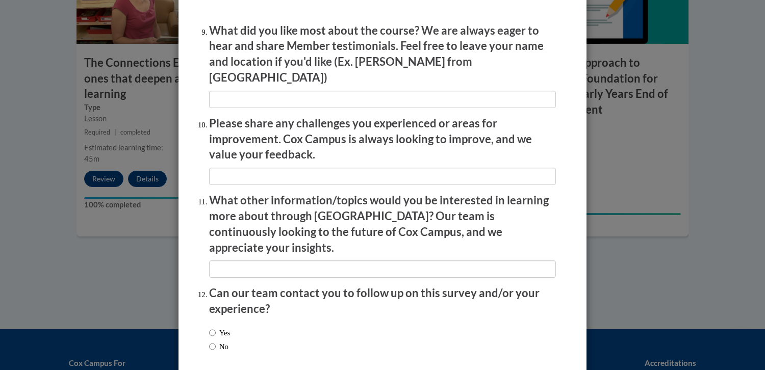
scroll to position [1753, 0]
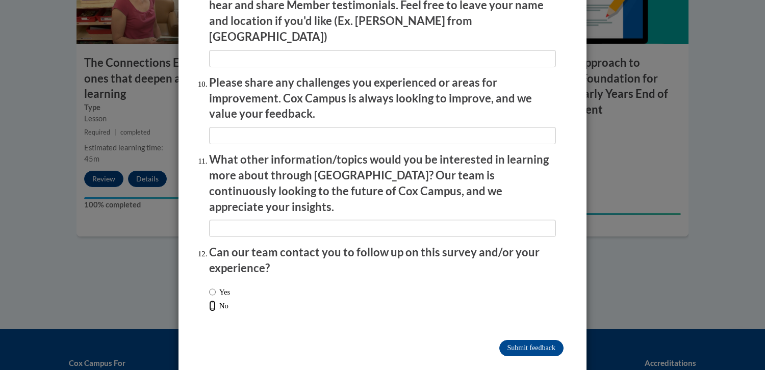
drag, startPoint x: 208, startPoint y: 286, endPoint x: 214, endPoint y: 290, distance: 7.1
click at [210, 300] on input "No" at bounding box center [212, 305] width 7 height 11
radio input "true"
click at [517, 340] on input "Submit feedback" at bounding box center [531, 348] width 64 height 16
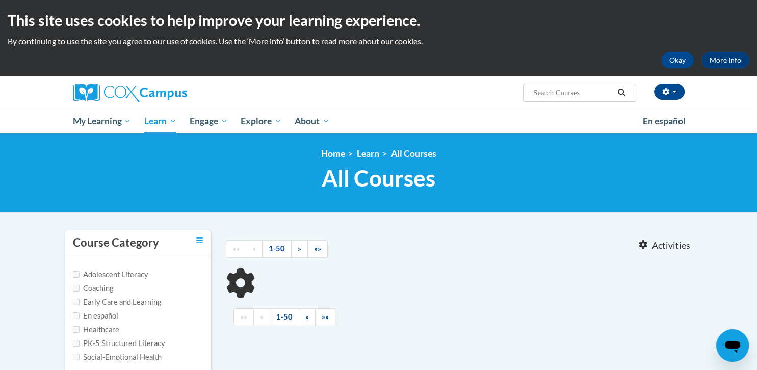
type input "Transforming stop time"
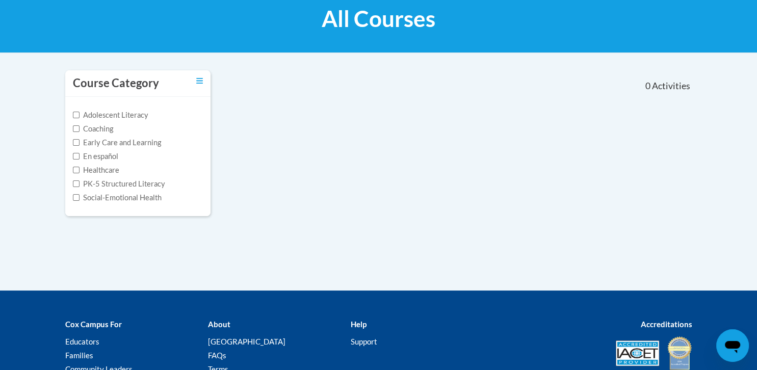
scroll to position [158, 0]
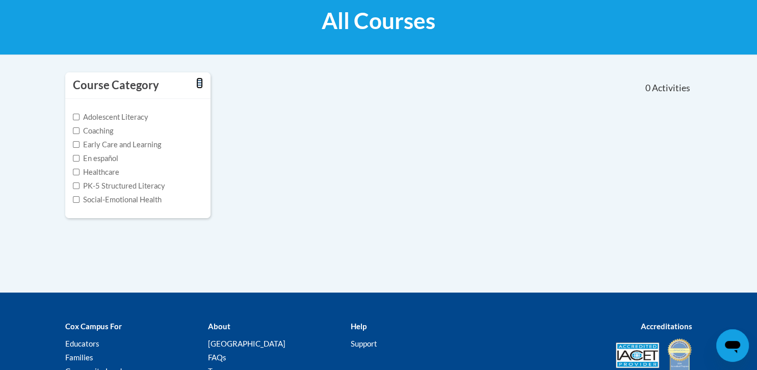
click at [200, 83] on icon "Toggle collapse" at bounding box center [199, 83] width 7 height 6
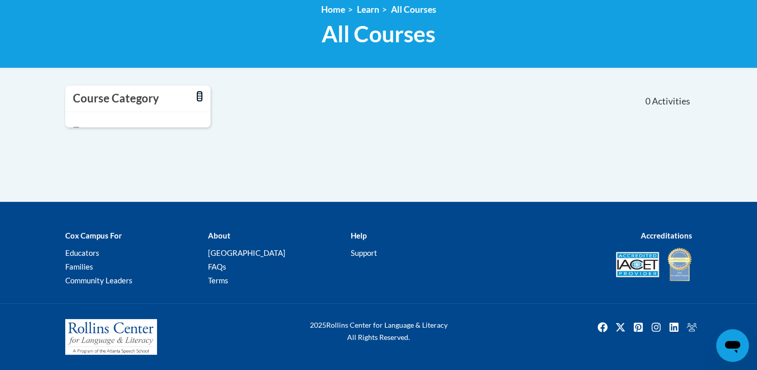
scroll to position [128, 0]
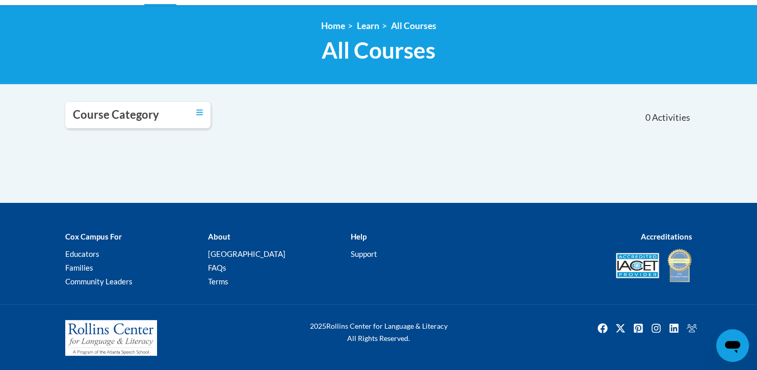
click at [143, 118] on h3 "Course Category" at bounding box center [116, 115] width 86 height 16
click at [194, 114] on div "Course Category" at bounding box center [137, 115] width 145 height 27
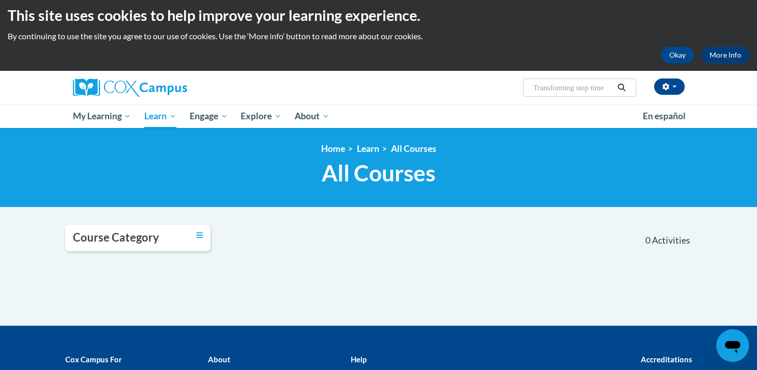
scroll to position [5, 0]
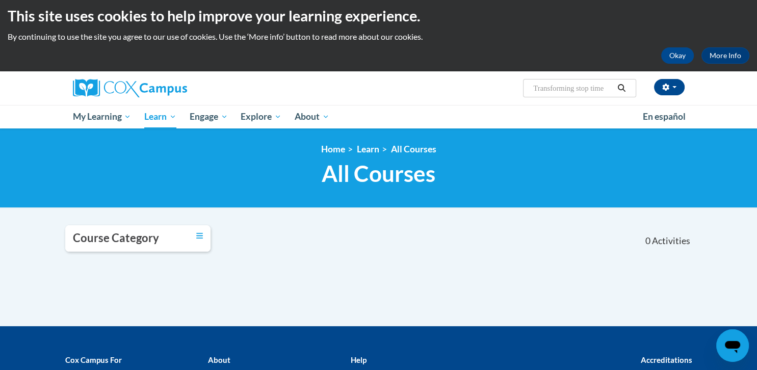
click at [621, 91] on icon "Search" at bounding box center [621, 88] width 9 height 8
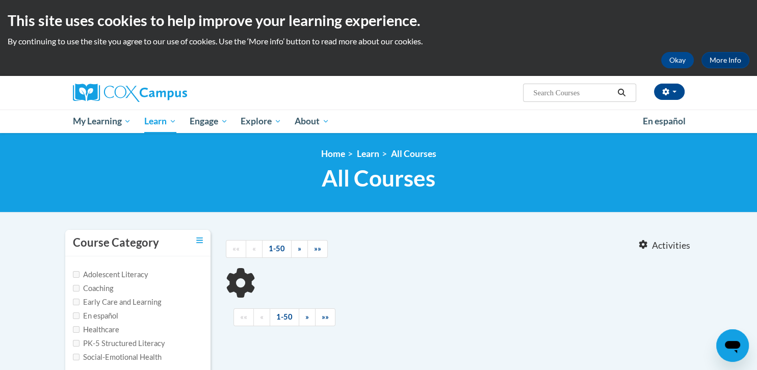
type input "Transforming stop time"
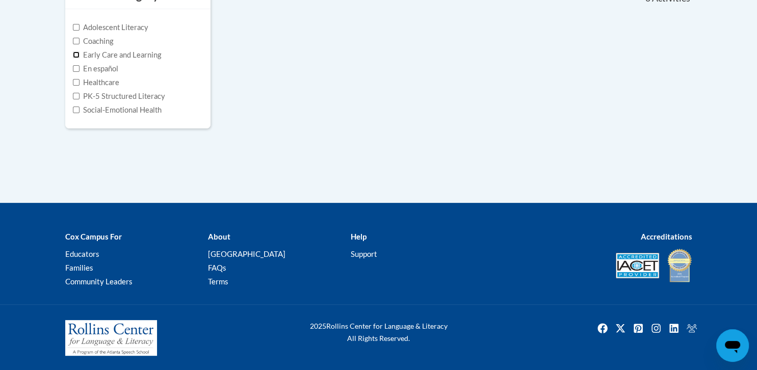
click at [76, 56] on input "Early Care and Learning" at bounding box center [76, 55] width 7 height 7
checkbox input "true"
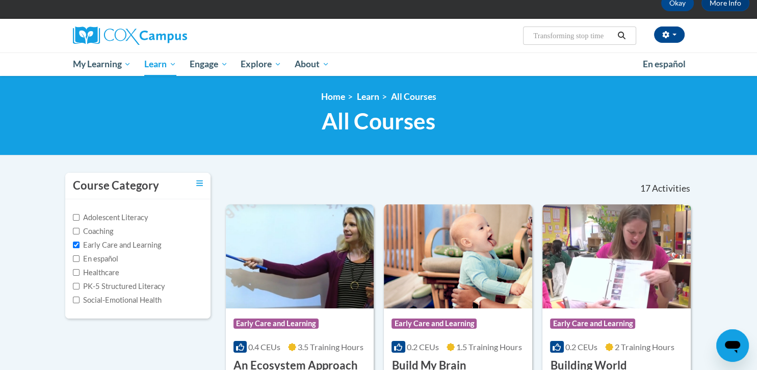
scroll to position [0, 0]
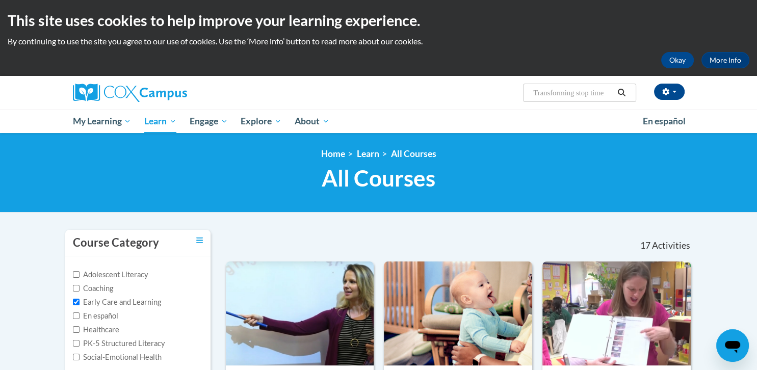
click at [609, 91] on input "Transforming stop time" at bounding box center [573, 93] width 82 height 12
type input "Transforming story time"
click at [200, 237] on icon "Toggle collapse" at bounding box center [199, 241] width 7 height 8
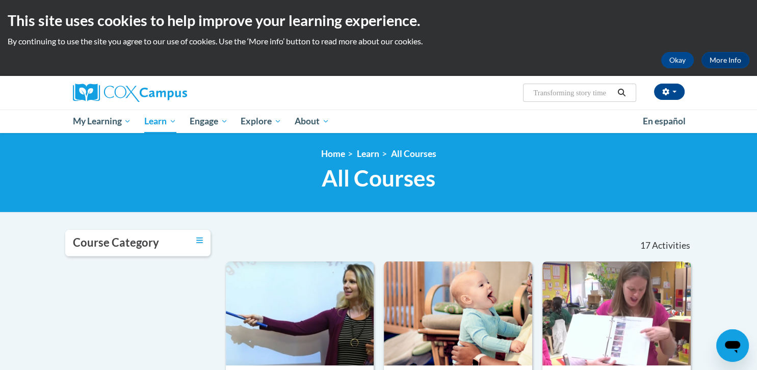
click at [625, 94] on icon "Search" at bounding box center [621, 93] width 9 height 8
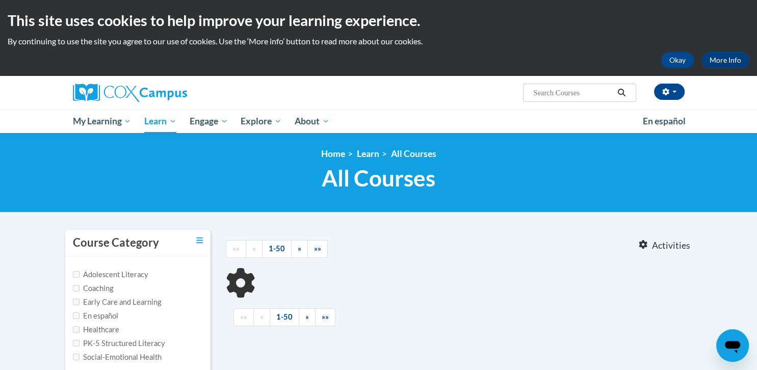
type input "Transforming story time"
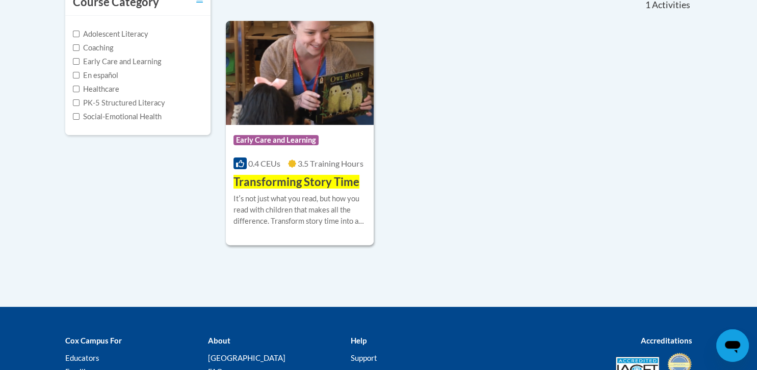
scroll to position [226, 0]
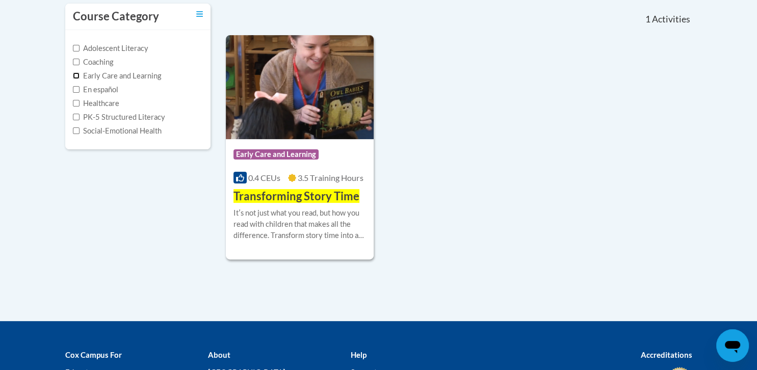
click at [74, 74] on input "Early Care and Learning" at bounding box center [76, 75] width 7 height 7
checkbox input "true"
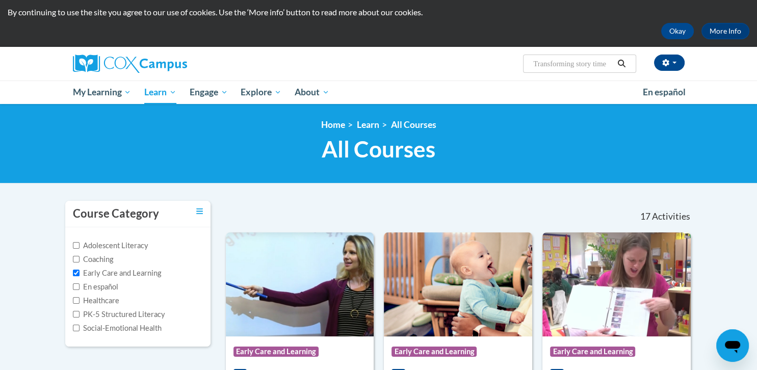
scroll to position [0, 0]
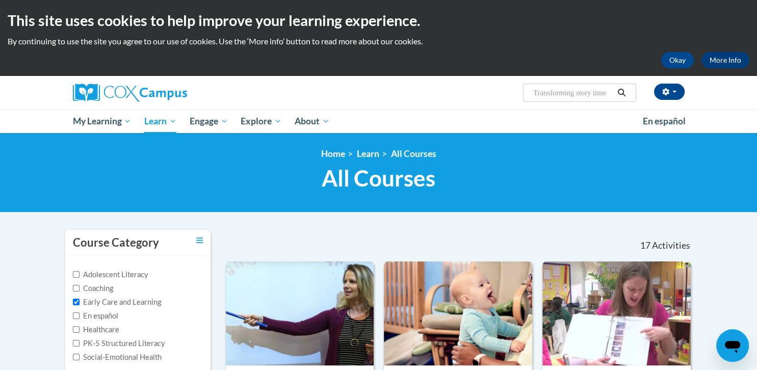
click at [622, 92] on icon "Search" at bounding box center [621, 93] width 9 height 8
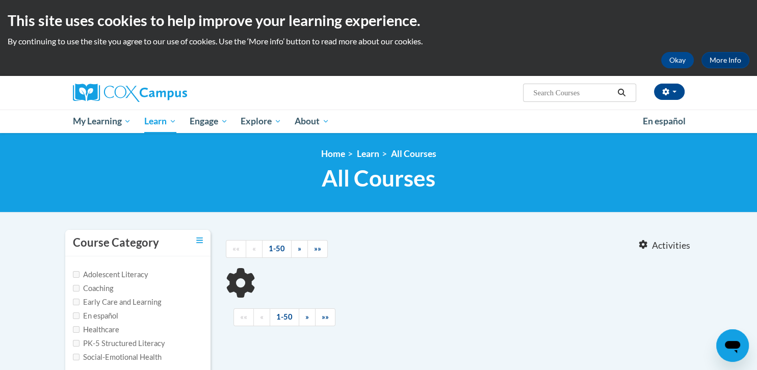
type input "Transforming story time"
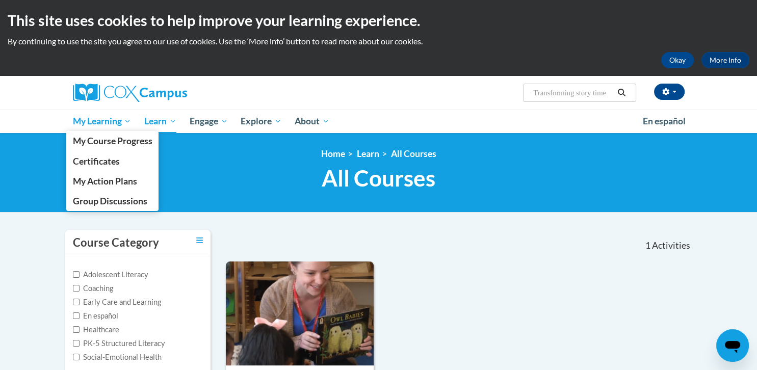
click at [93, 125] on span "My Learning" at bounding box center [101, 121] width 59 height 12
click at [94, 143] on span "My Course Progress" at bounding box center [112, 141] width 80 height 11
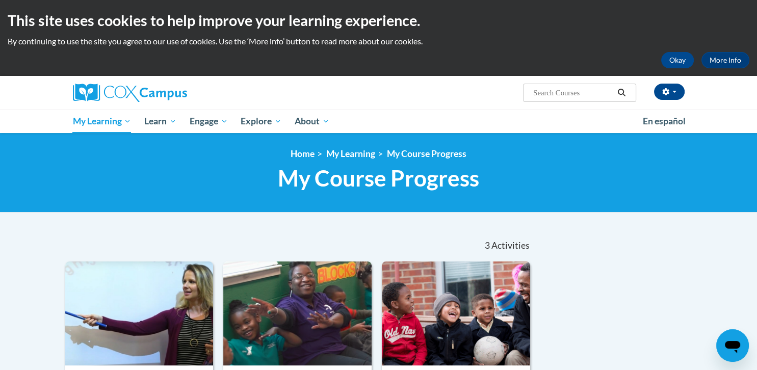
scroll to position [33, 0]
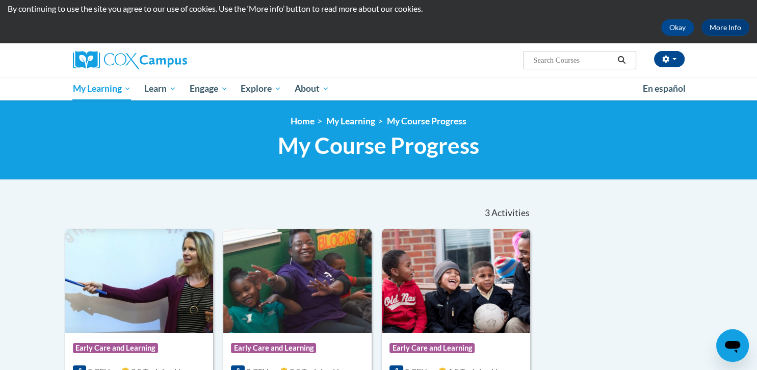
click at [535, 64] on input "Search..." at bounding box center [573, 60] width 82 height 12
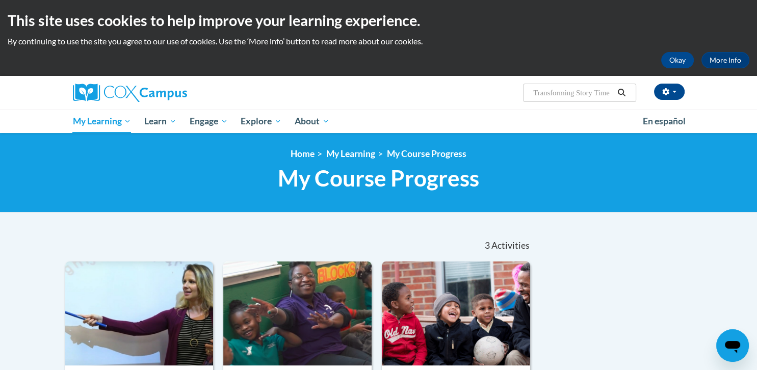
scroll to position [0, 2]
type input "Transforming Story Time"
click at [624, 92] on icon "Search" at bounding box center [622, 93] width 8 height 8
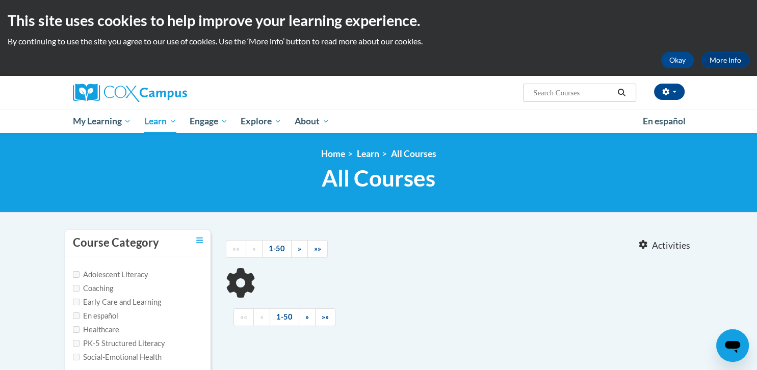
type input "Transforming Story Time"
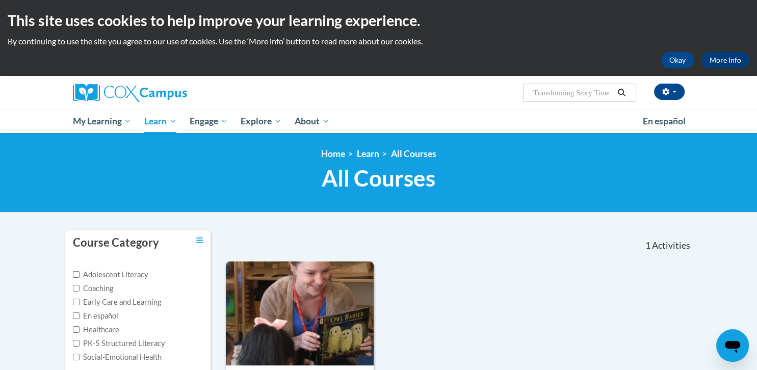
click at [623, 94] on icon "Search" at bounding box center [621, 93] width 9 height 8
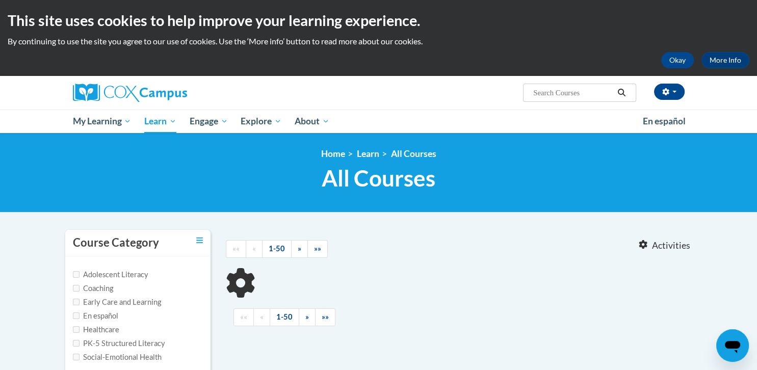
type input "Transforming Story Time"
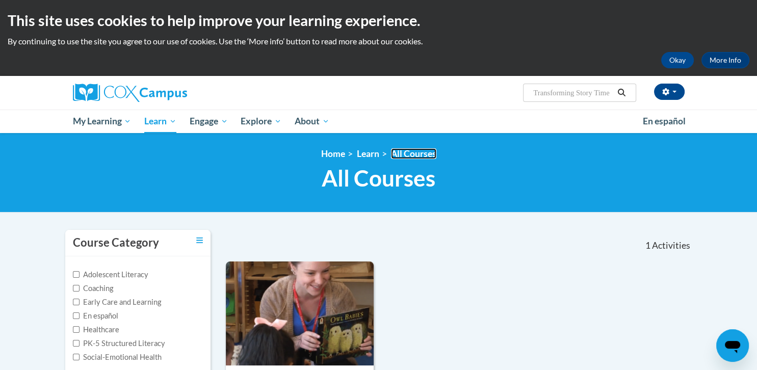
click at [415, 156] on link "All Courses" at bounding box center [413, 153] width 45 height 11
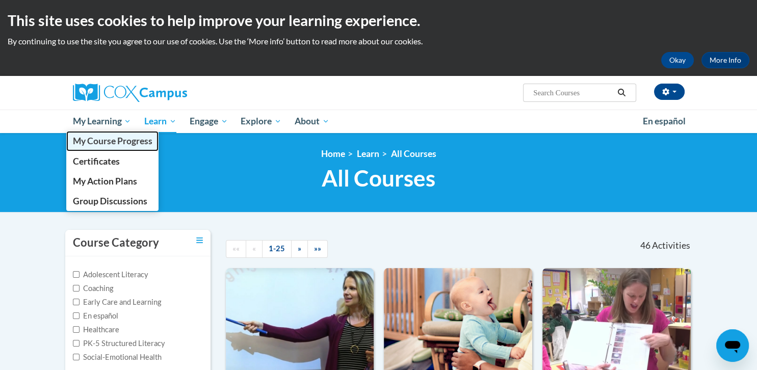
click at [92, 144] on span "My Course Progress" at bounding box center [112, 141] width 80 height 11
